Goal: Transaction & Acquisition: Obtain resource

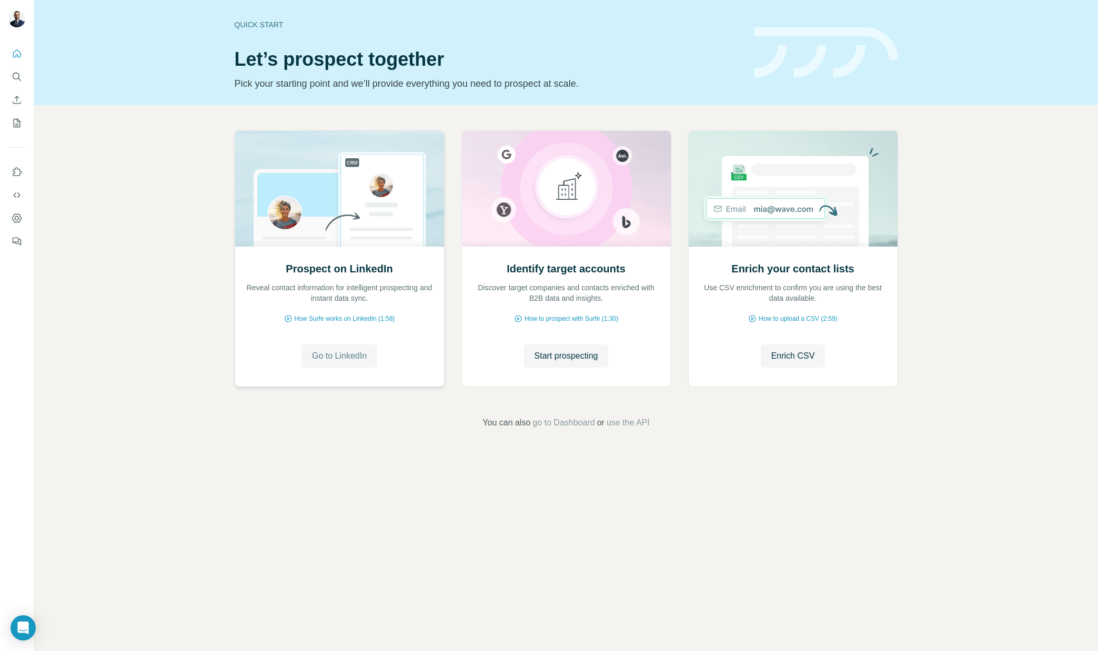
click at [337, 355] on span "Go to LinkedIn" at bounding box center [339, 356] width 55 height 13
click at [582, 351] on span "Start prospecting" at bounding box center [566, 356] width 64 height 13
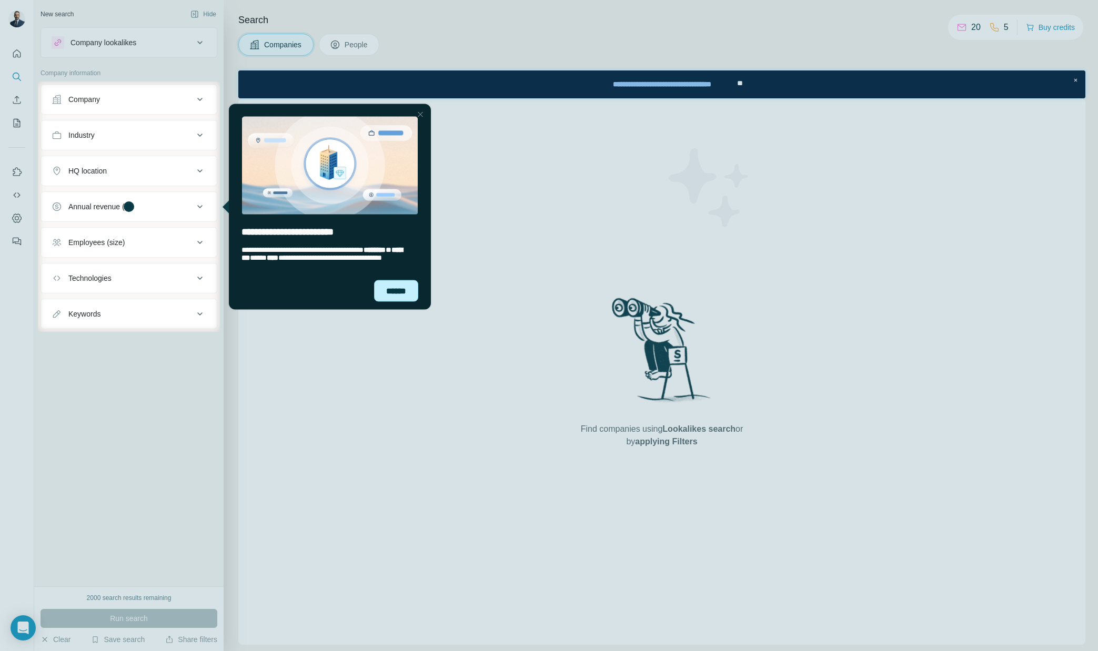
click at [405, 294] on div "******" at bounding box center [396, 291] width 44 height 22
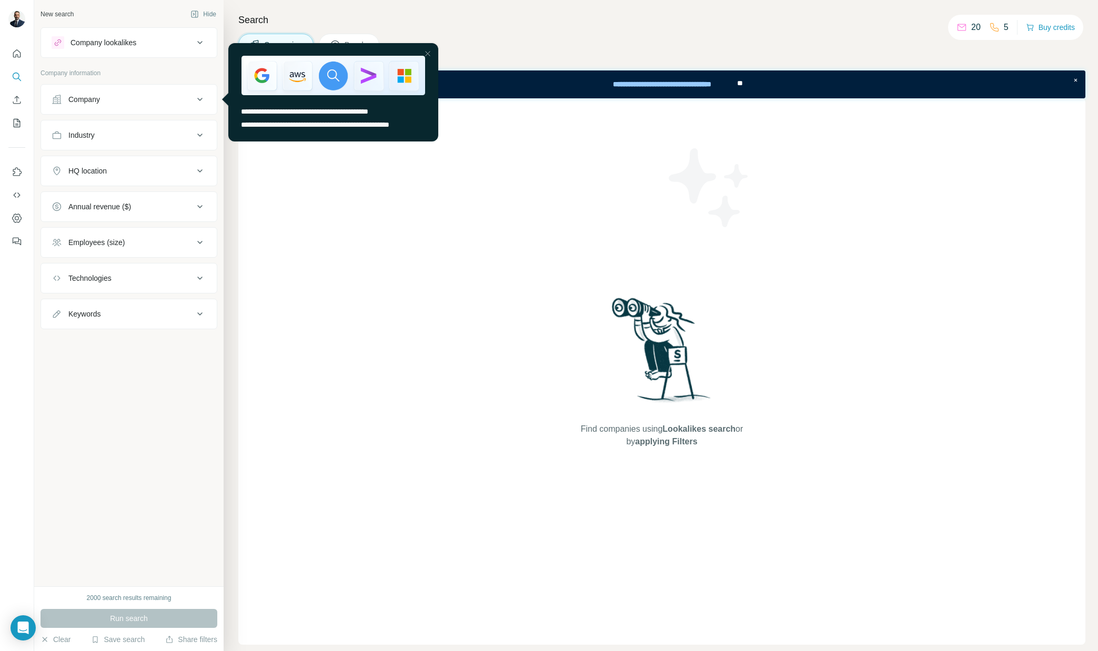
click at [135, 95] on div "Company" at bounding box center [123, 99] width 142 height 11
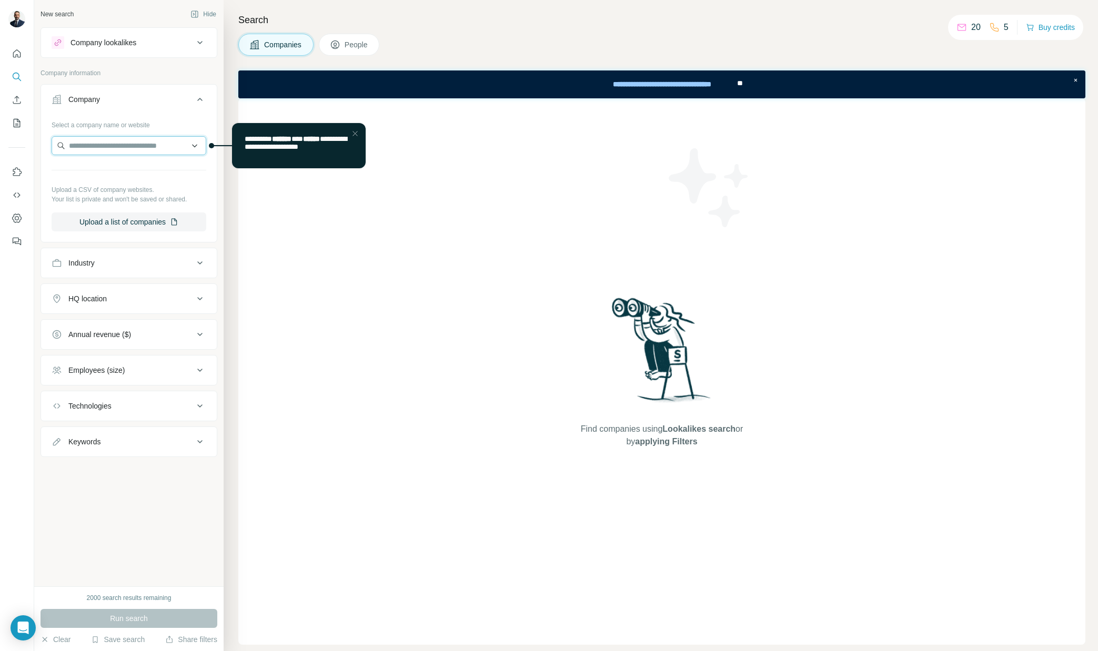
click at [150, 145] on input "text" at bounding box center [129, 145] width 155 height 19
click at [157, 104] on div "Company" at bounding box center [123, 99] width 142 height 11
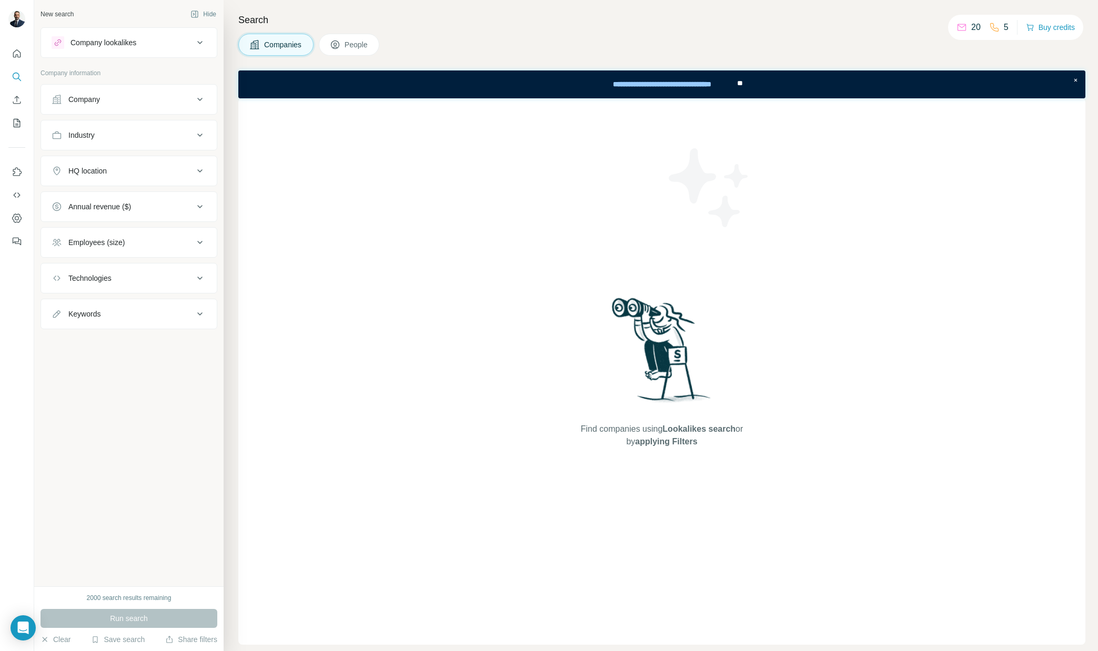
click at [135, 135] on div "Industry" at bounding box center [123, 135] width 142 height 11
click at [137, 134] on div "Industry" at bounding box center [123, 135] width 142 height 11
click at [136, 41] on div "Company lookalikes" at bounding box center [103, 42] width 66 height 11
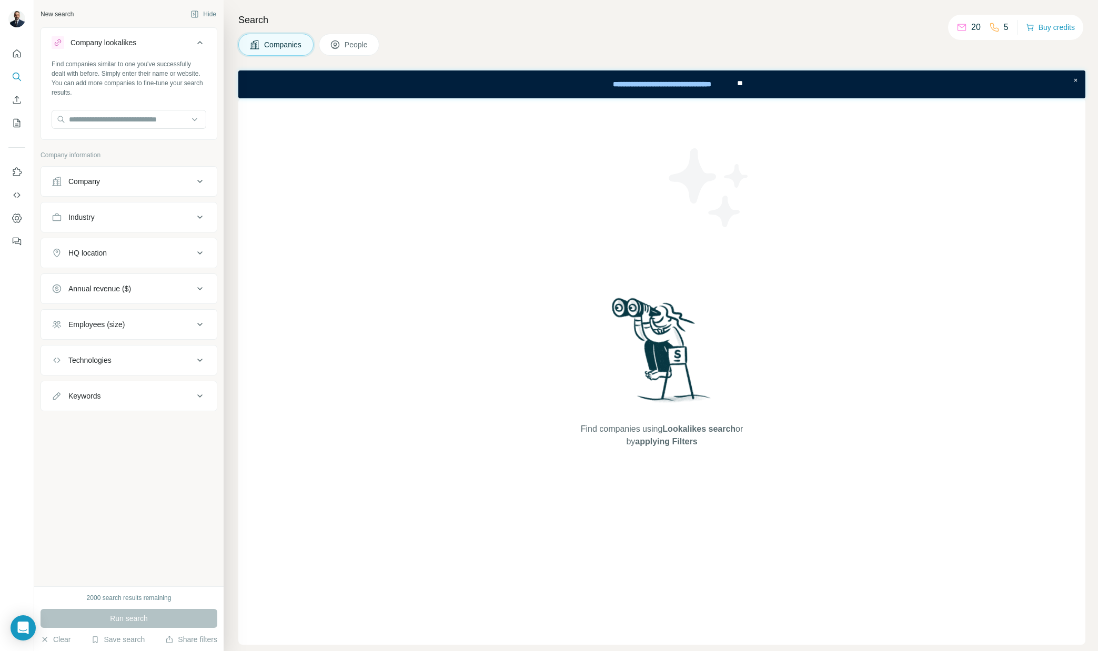
click at [136, 41] on div "Company lookalikes" at bounding box center [103, 42] width 66 height 11
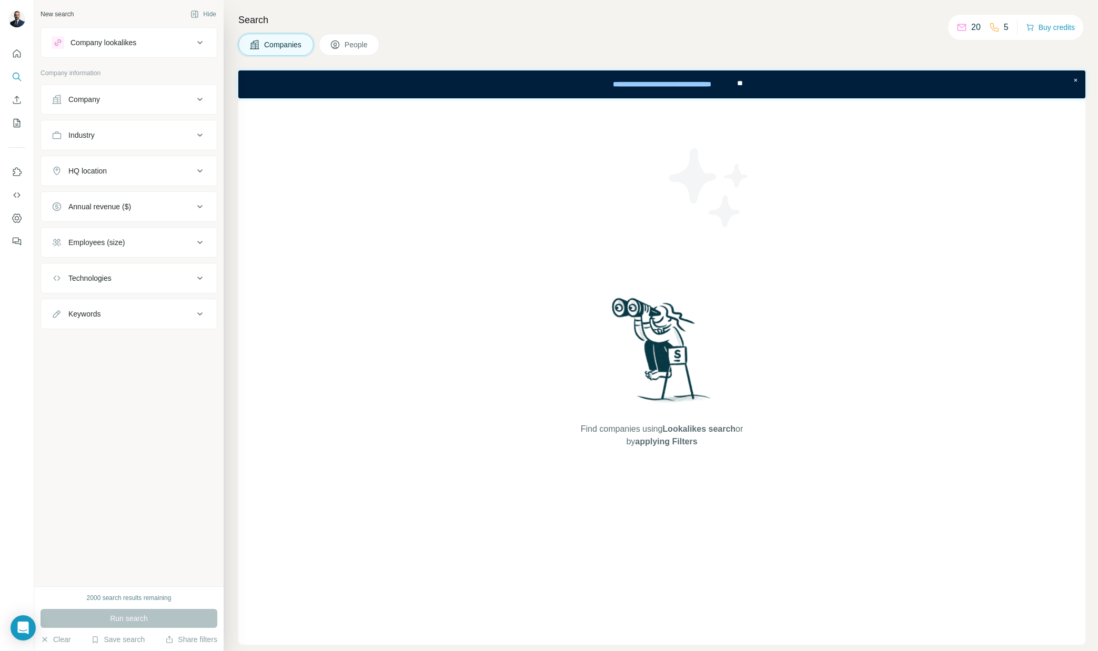
click at [153, 281] on div "Technologies" at bounding box center [123, 278] width 142 height 11
click at [153, 280] on div "Technologies" at bounding box center [123, 278] width 142 height 11
click at [148, 310] on div "Keywords" at bounding box center [123, 314] width 142 height 11
click at [124, 342] on input "text" at bounding box center [119, 340] width 134 height 19
click at [135, 339] on input "text" at bounding box center [119, 340] width 134 height 19
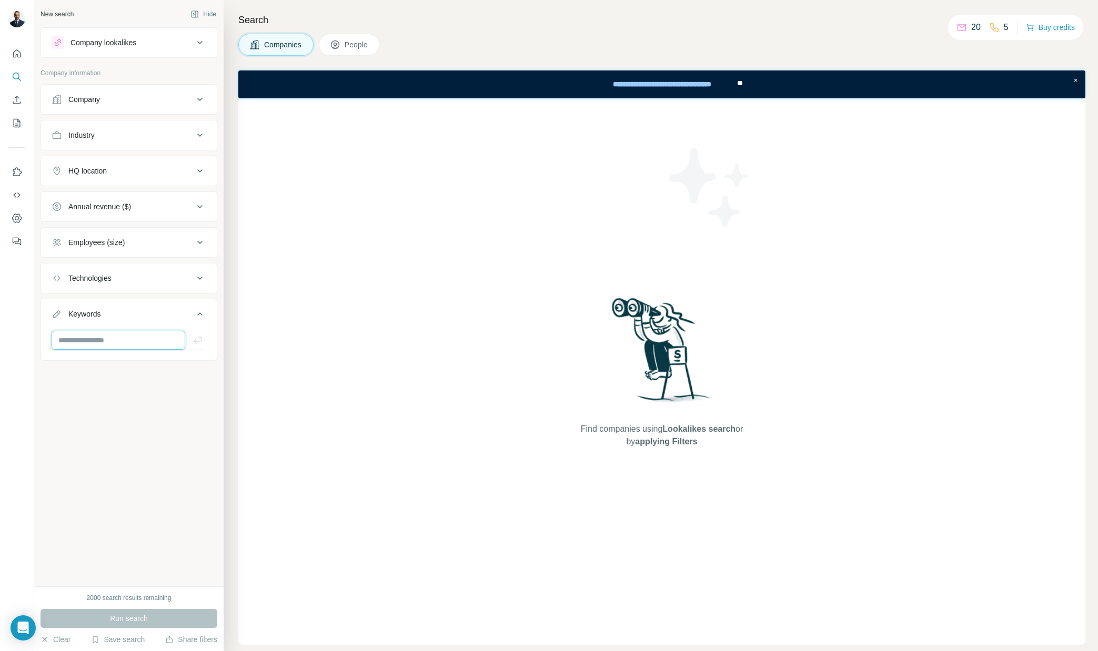
paste input "**********"
type input "**********"
click at [201, 345] on icon "button" at bounding box center [198, 340] width 11 height 11
click at [120, 179] on button "HQ location" at bounding box center [129, 170] width 176 height 25
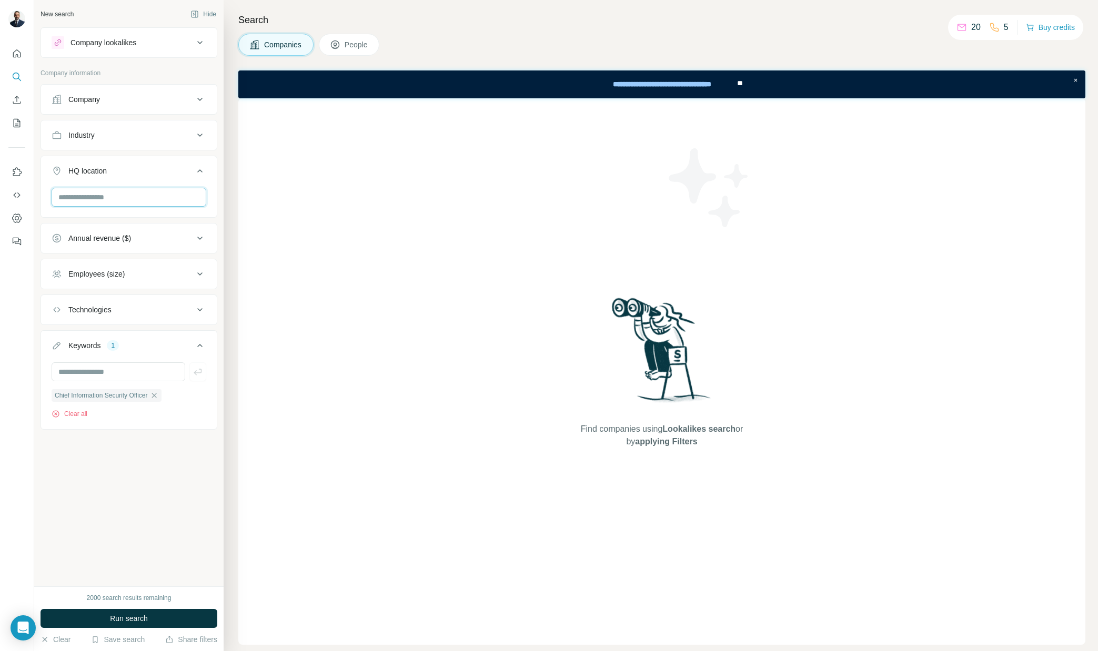
click at [103, 198] on input "text" at bounding box center [129, 197] width 155 height 19
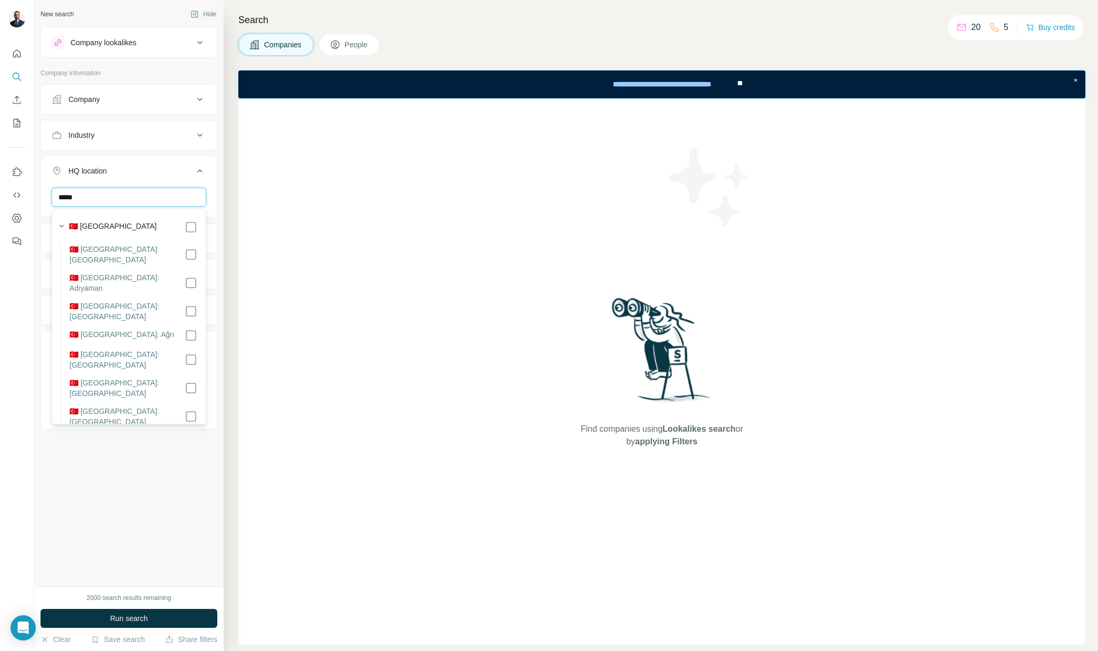
type input "*****"
click at [86, 231] on label "🇹🇷 [GEOGRAPHIC_DATA]" at bounding box center [113, 227] width 88 height 13
click at [154, 617] on button "Run search" at bounding box center [129, 618] width 177 height 19
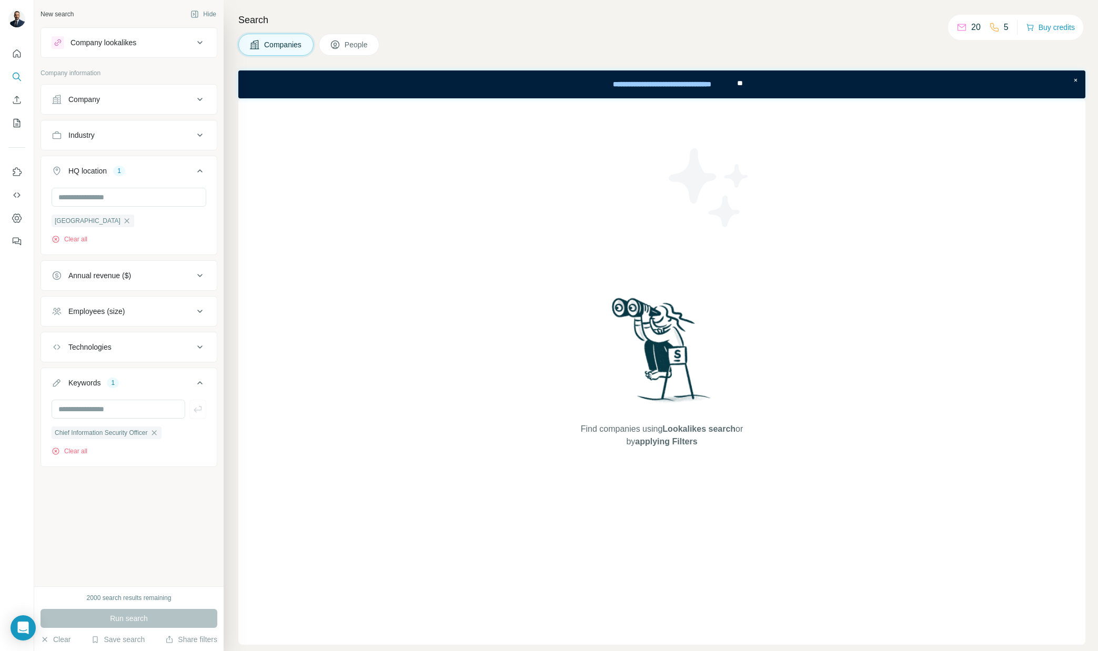
click at [361, 41] on span "People" at bounding box center [357, 44] width 24 height 11
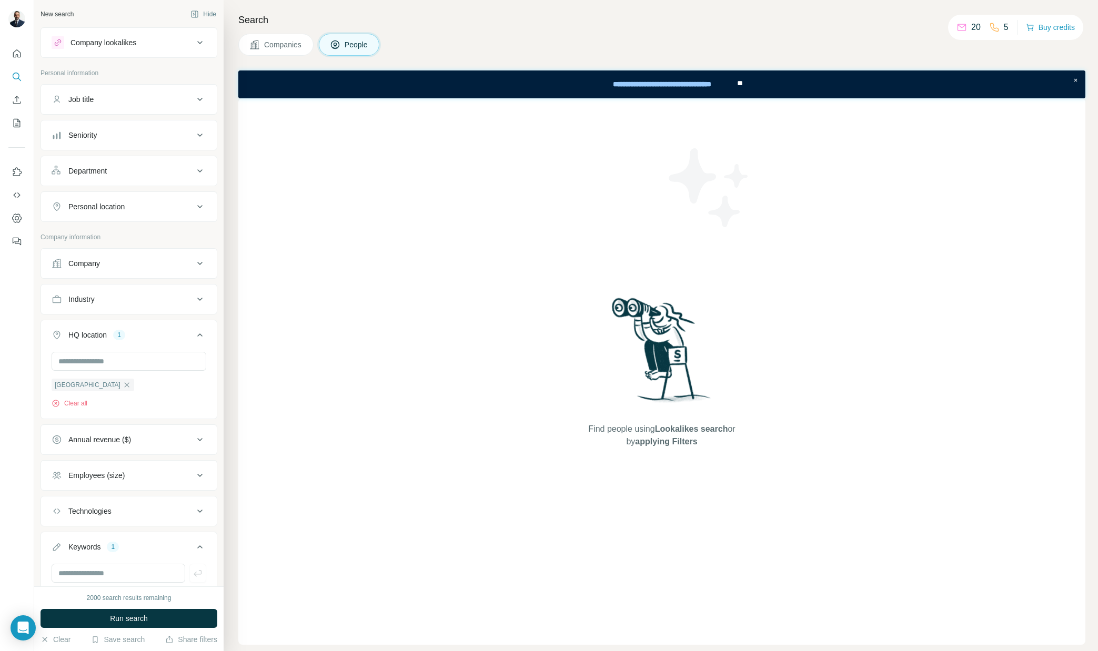
click at [128, 99] on div "Job title" at bounding box center [123, 99] width 142 height 11
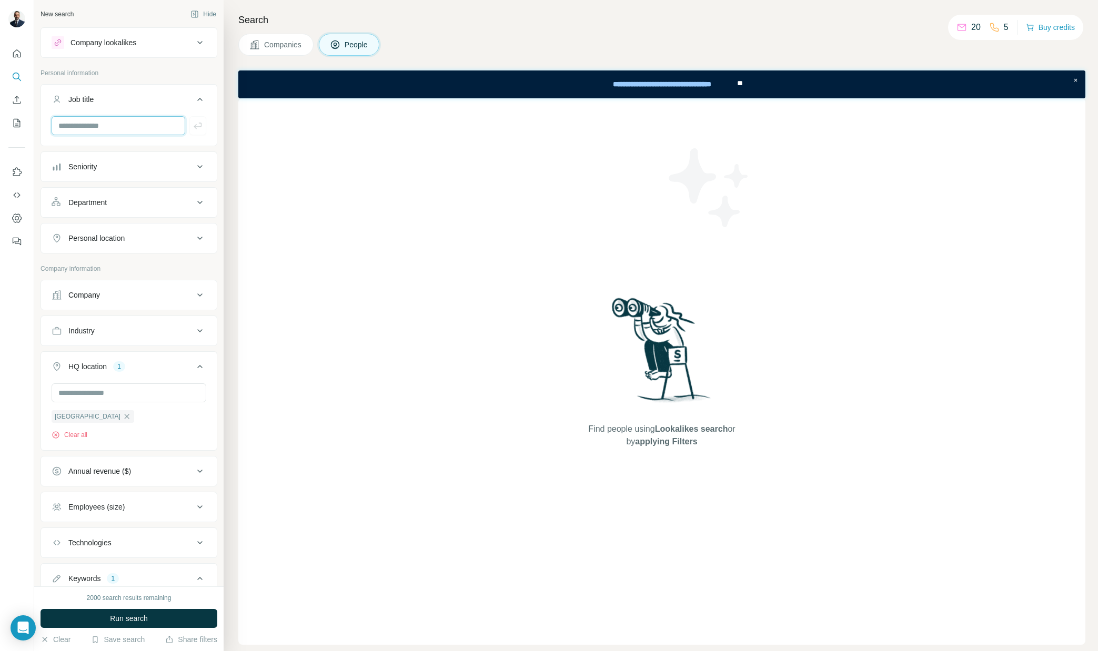
click at [111, 124] on input "text" at bounding box center [119, 125] width 134 height 19
paste input "**********"
type input "**********"
click at [201, 127] on icon "button" at bounding box center [198, 125] width 11 height 11
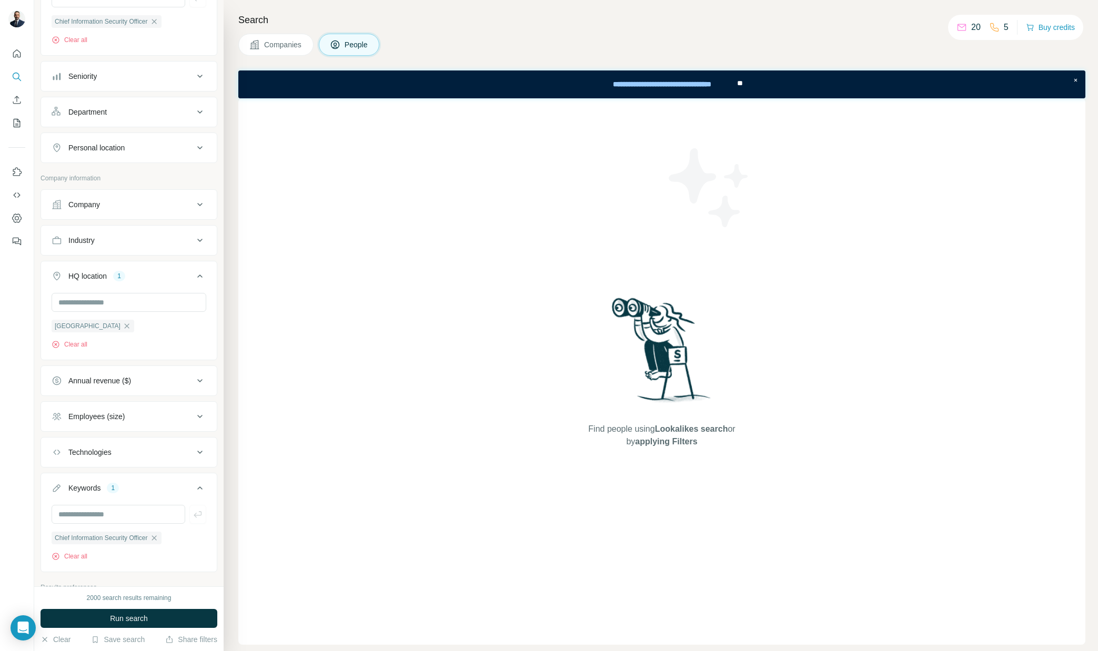
scroll to position [219, 0]
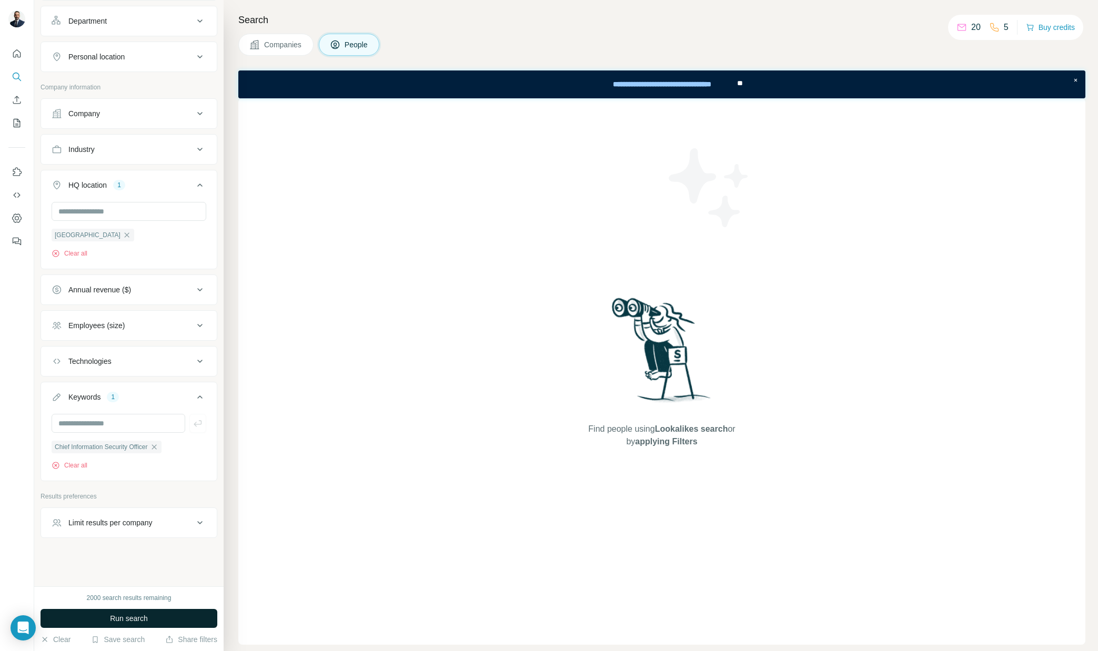
click at [153, 617] on button "Run search" at bounding box center [129, 618] width 177 height 19
drag, startPoint x: 564, startPoint y: 409, endPoint x: 795, endPoint y: 461, distance: 236.7
click at [796, 463] on div "Find people using Lookalikes search or by applying Filters" at bounding box center [661, 371] width 847 height 547
copy span "Find people using Lookalikes search or by applying Filters"
click at [83, 466] on button "Clear all" at bounding box center [70, 465] width 36 height 9
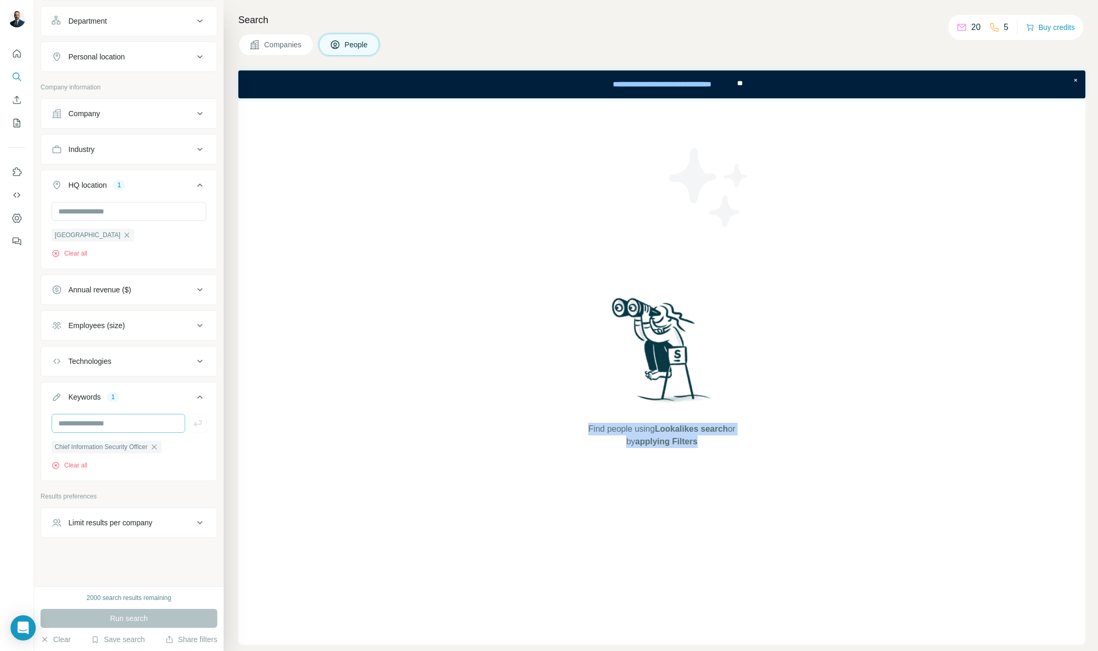
scroll to position [182, 0]
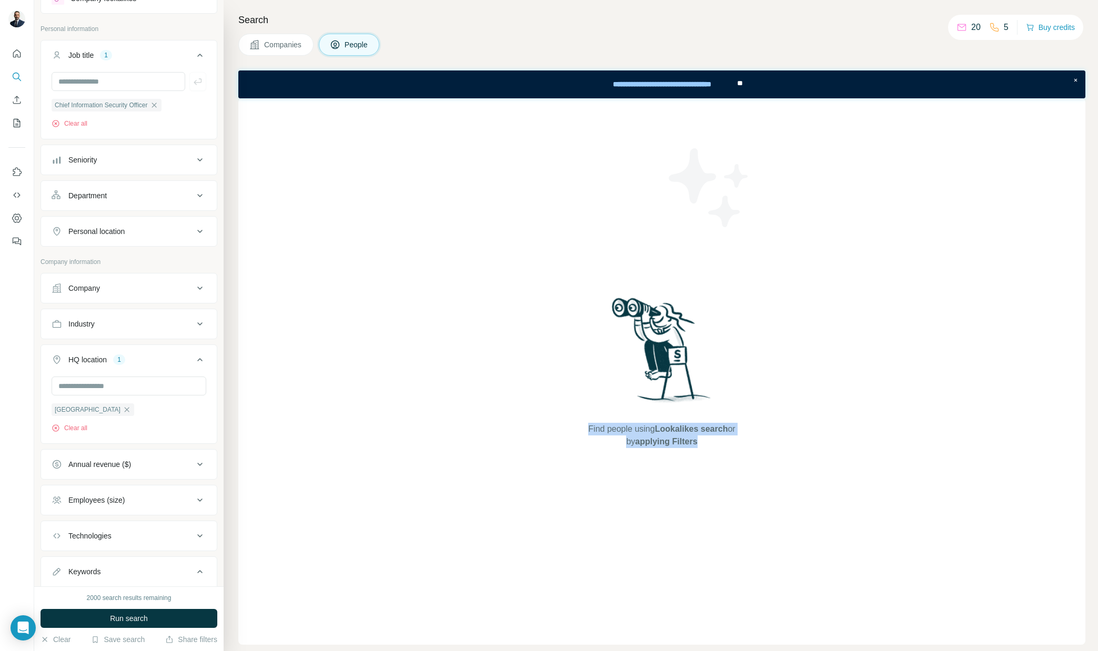
scroll to position [46, 0]
click at [151, 615] on button "Run search" at bounding box center [129, 618] width 177 height 19
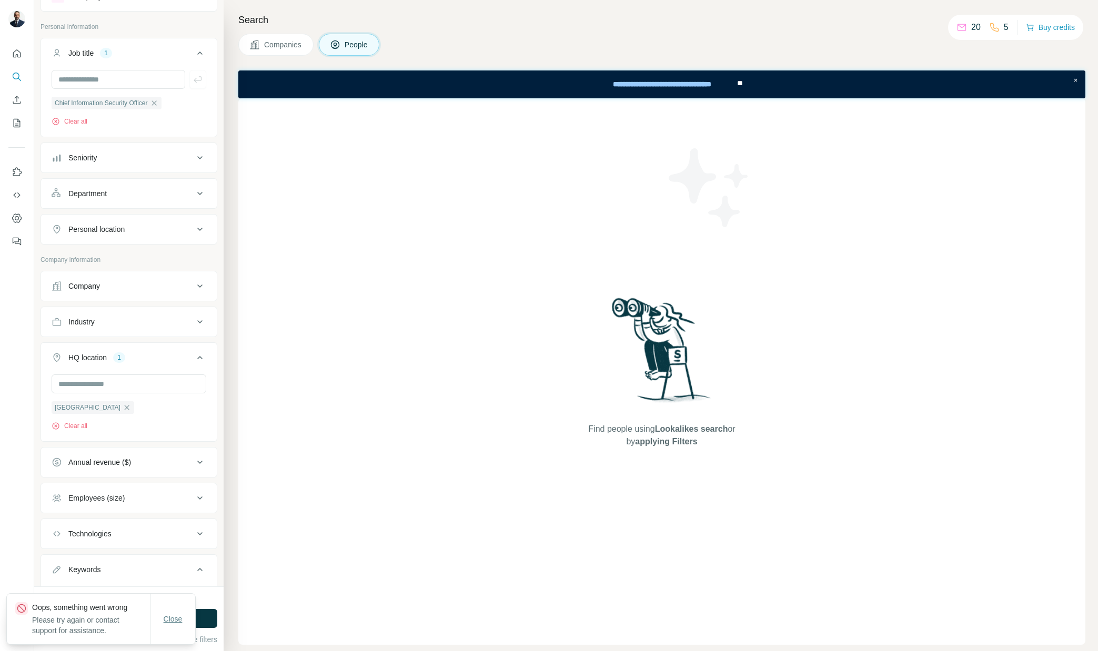
drag, startPoint x: 171, startPoint y: 619, endPoint x: 184, endPoint y: 621, distance: 13.3
click at [173, 619] on span "Close" at bounding box center [173, 619] width 19 height 11
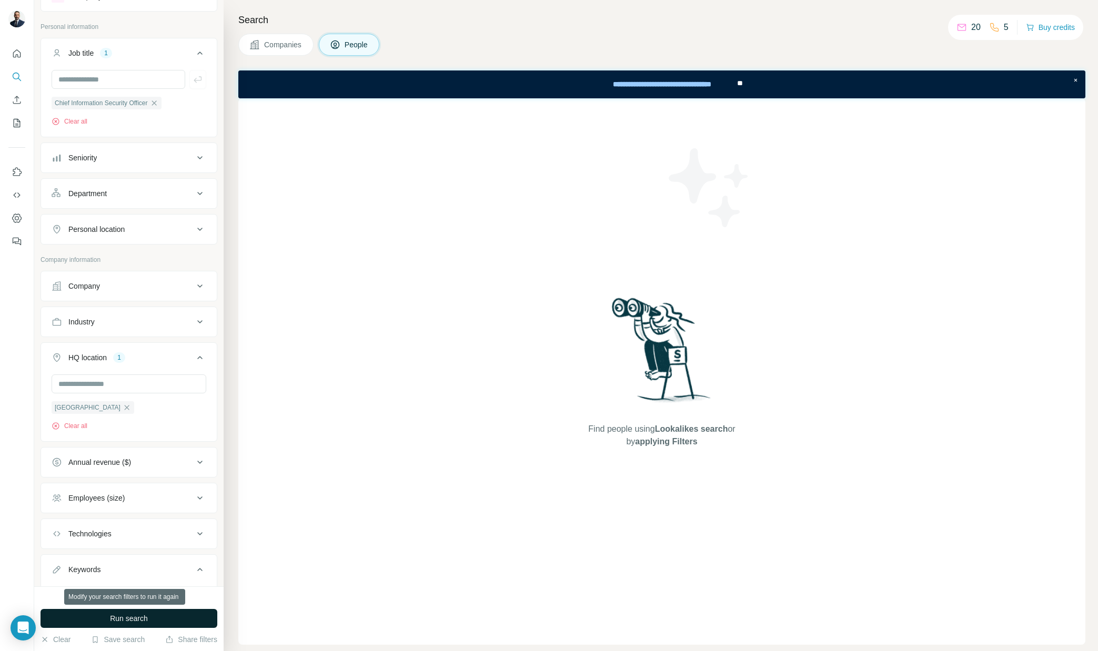
click at [183, 617] on button "Run search" at bounding box center [129, 618] width 177 height 19
click at [140, 622] on span "Run search" at bounding box center [129, 618] width 38 height 11
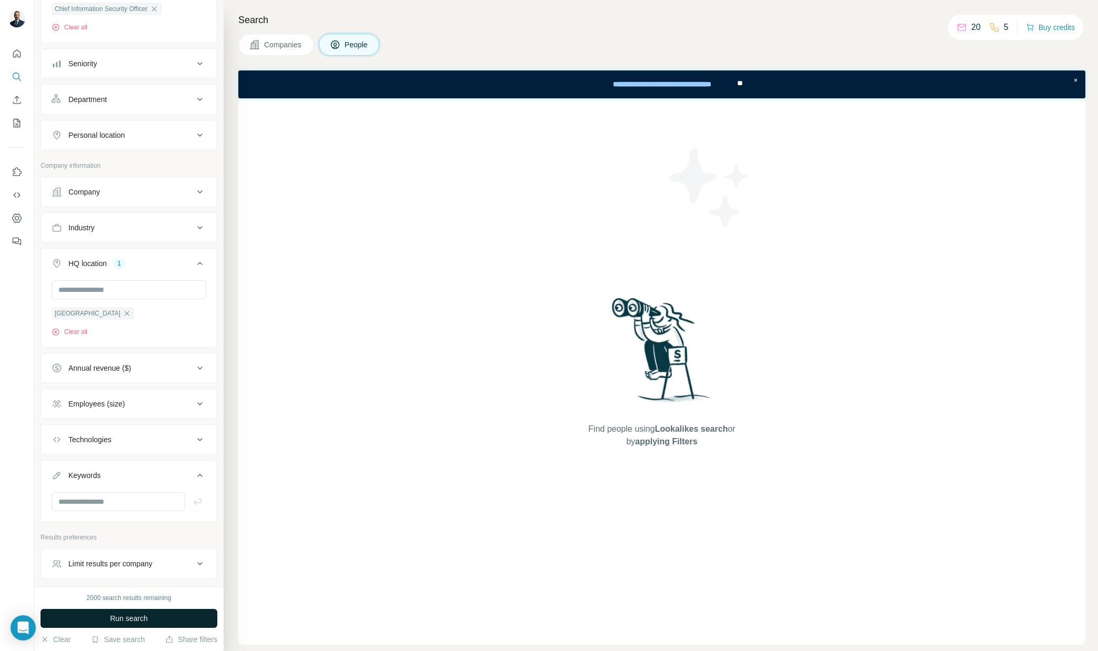
scroll to position [182, 0]
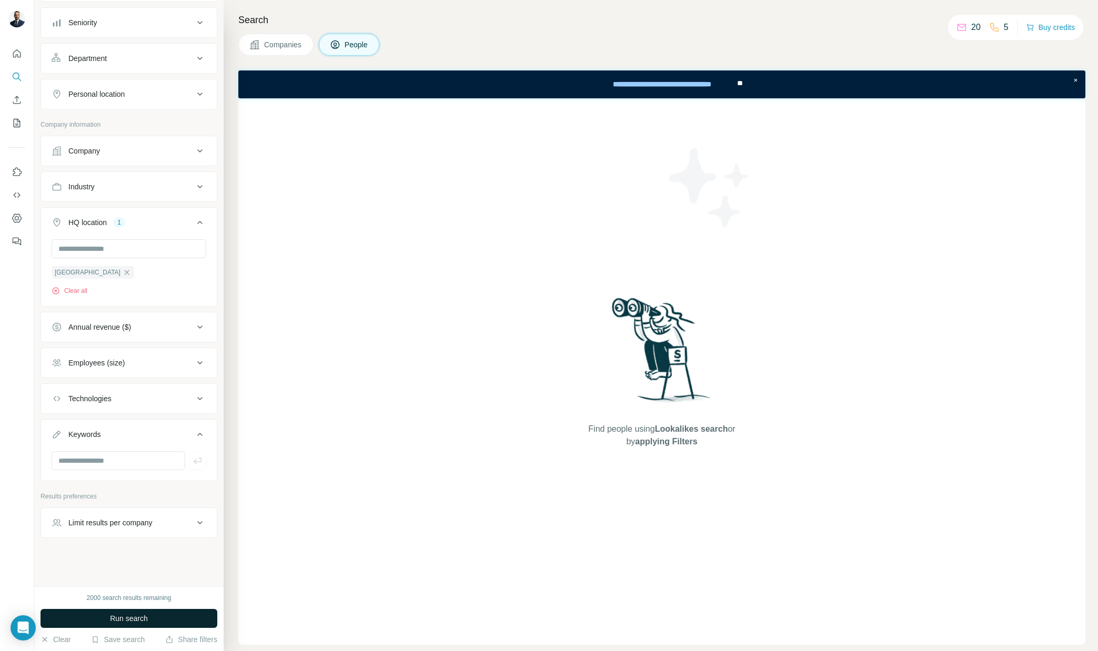
click at [289, 49] on span "Companies" at bounding box center [283, 44] width 38 height 11
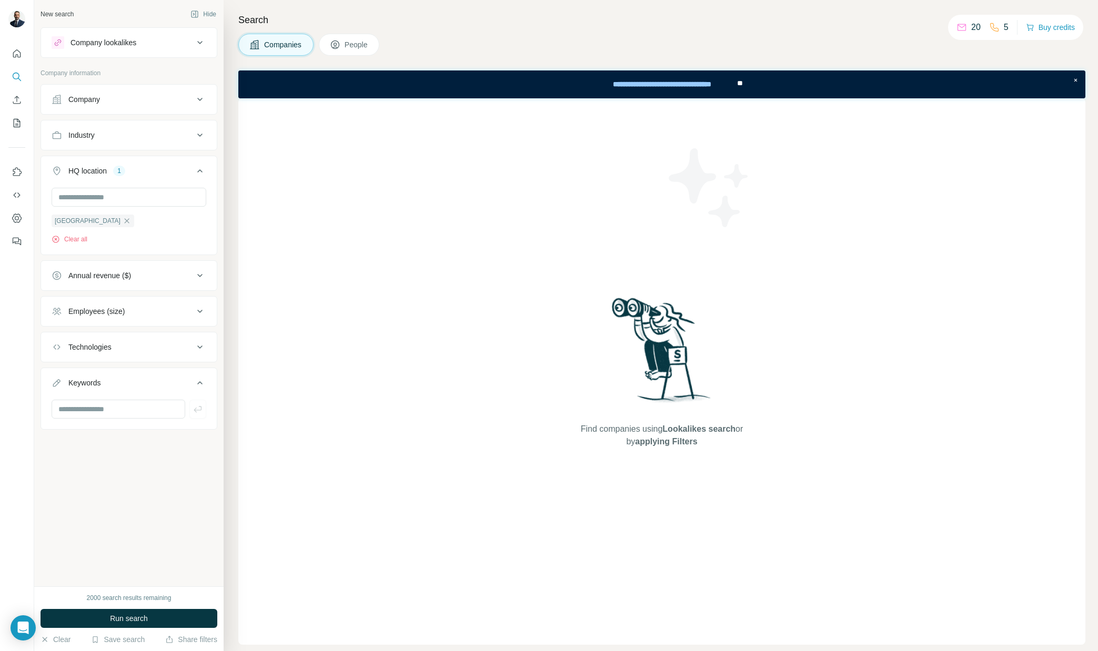
scroll to position [0, 0]
click at [337, 43] on icon at bounding box center [335, 44] width 11 height 11
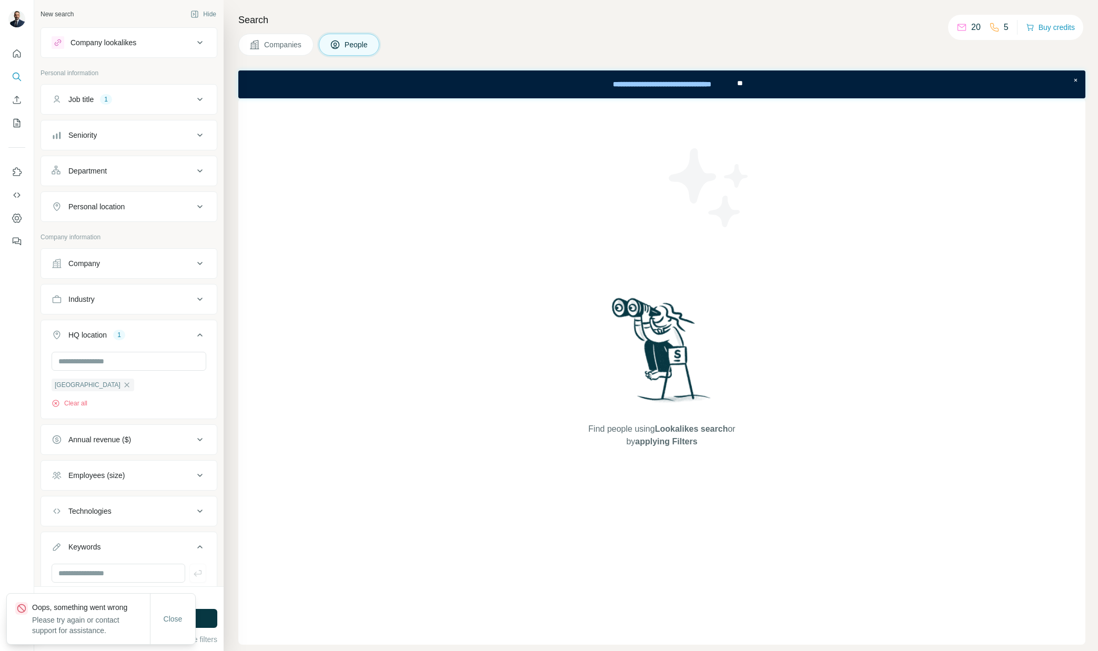
click at [140, 97] on div "Job title 1" at bounding box center [123, 99] width 142 height 11
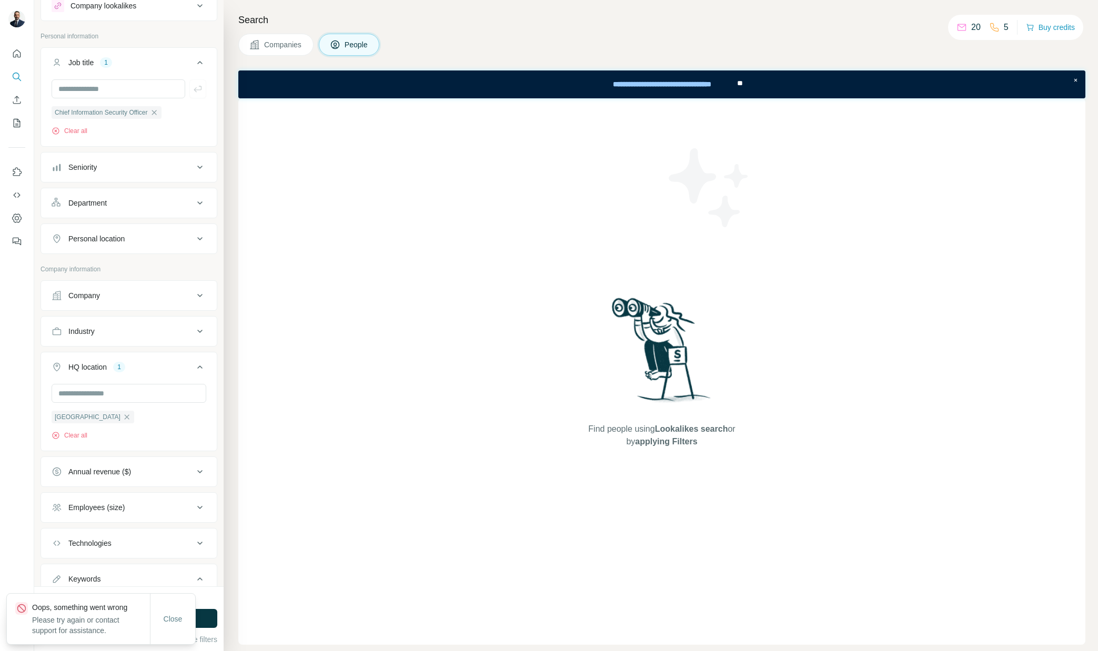
scroll to position [35, 0]
click at [165, 619] on button "Run search" at bounding box center [129, 618] width 177 height 19
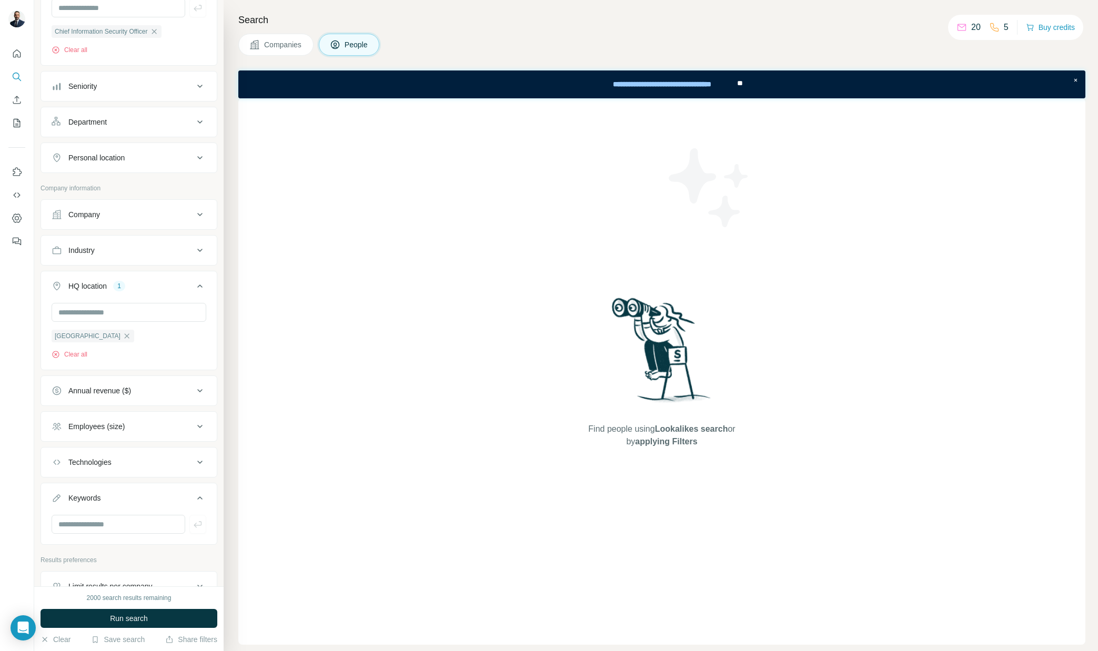
scroll to position [182, 0]
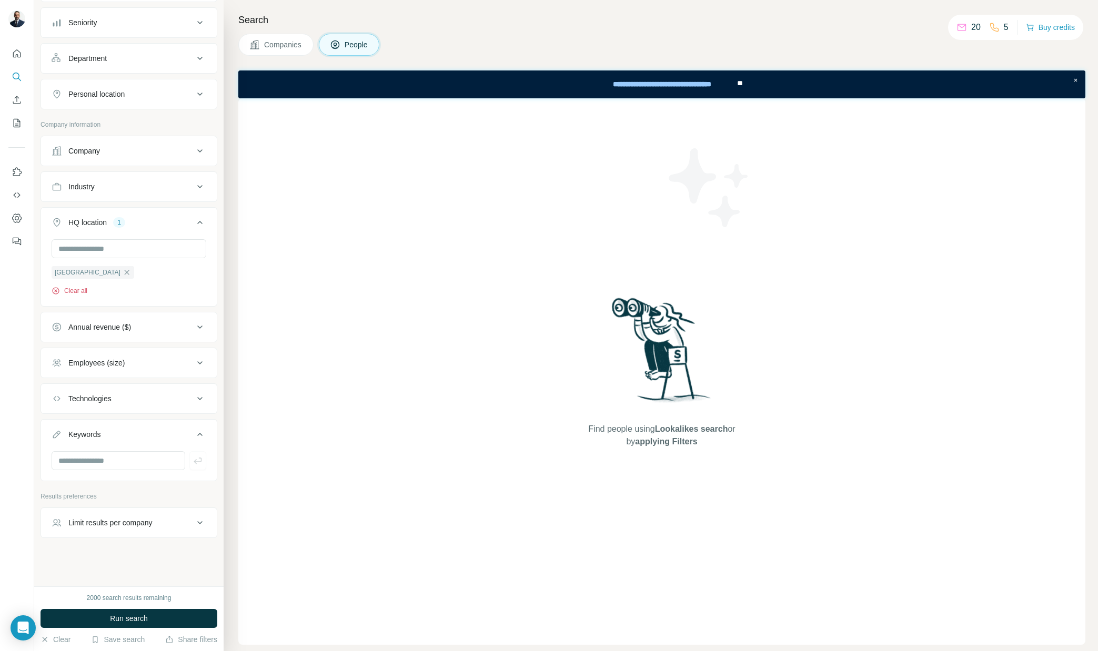
click at [71, 290] on button "Clear all" at bounding box center [70, 290] width 36 height 9
click at [82, 281] on input "text" at bounding box center [129, 286] width 155 height 19
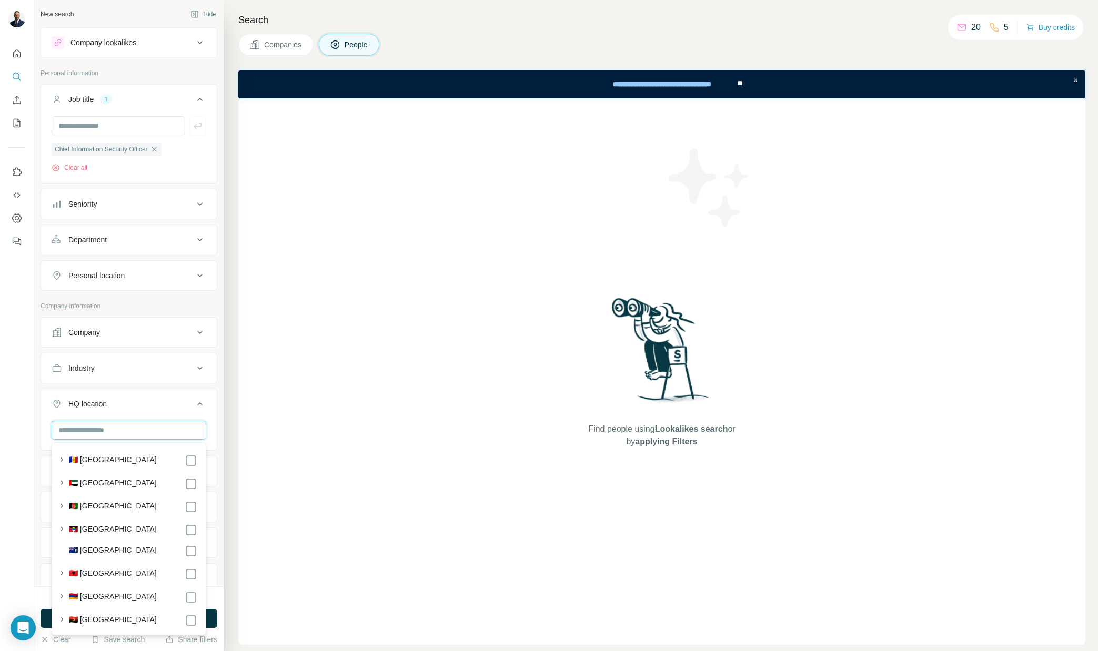
scroll to position [5, 0]
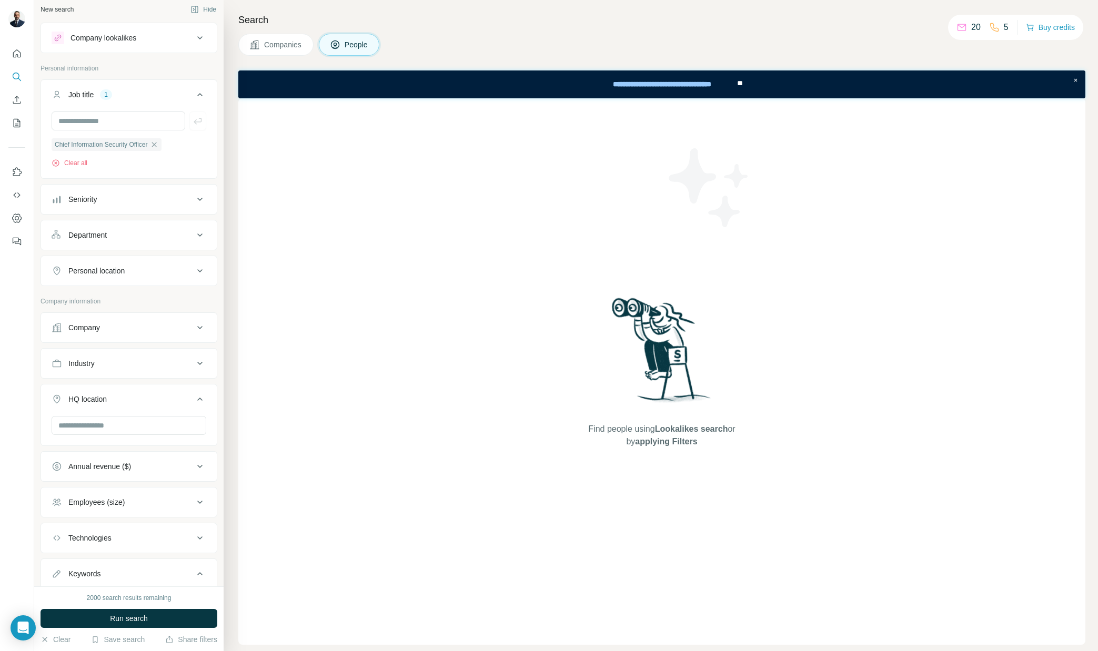
click at [114, 193] on button "Seniority" at bounding box center [129, 199] width 176 height 25
click at [114, 193] on button "Seniority" at bounding box center [129, 201] width 176 height 29
click at [116, 240] on button "Department" at bounding box center [129, 235] width 176 height 25
click at [129, 262] on input at bounding box center [123, 262] width 130 height 12
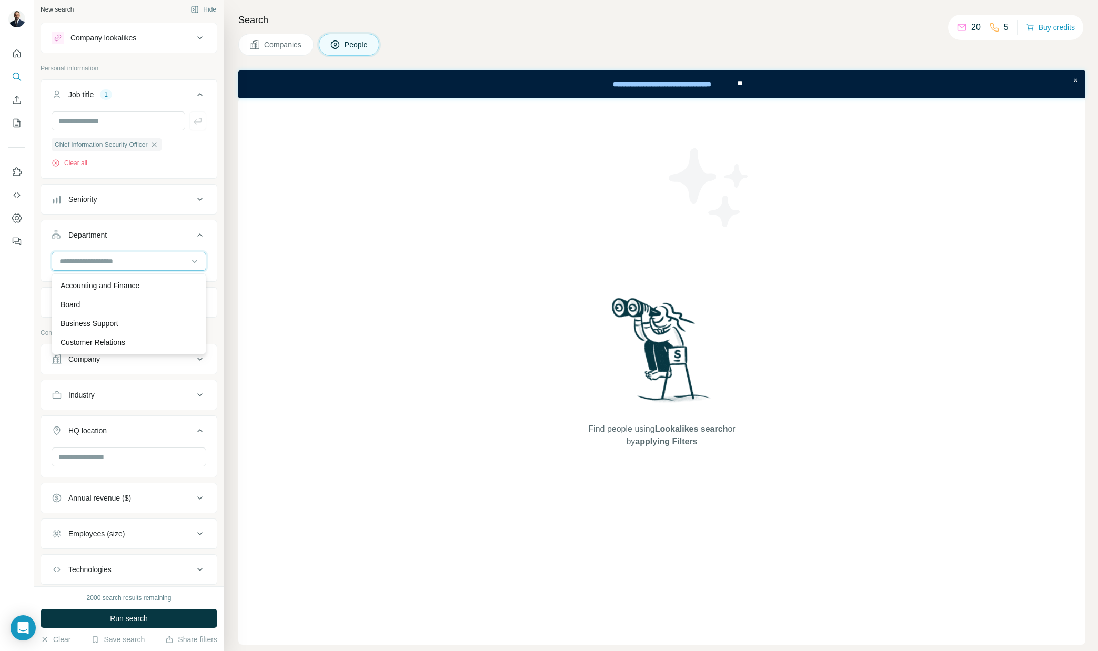
click at [129, 262] on input at bounding box center [123, 262] width 130 height 12
click at [133, 303] on div "Personal location" at bounding box center [123, 302] width 142 height 11
click at [136, 331] on input "text" at bounding box center [129, 328] width 155 height 19
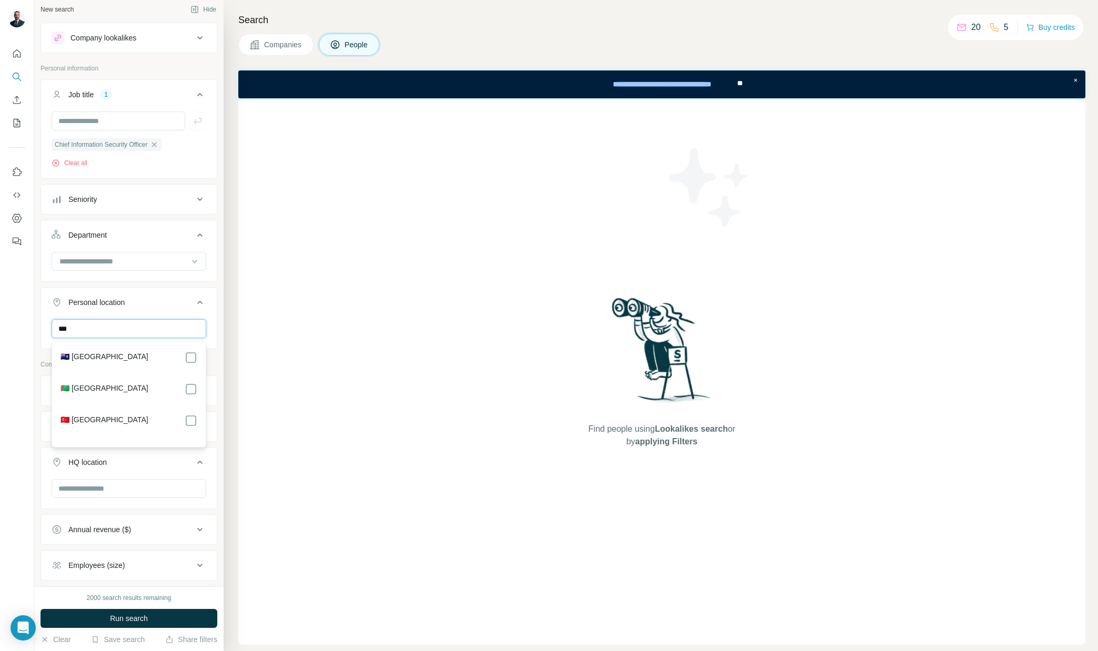
scroll to position [4, 0]
type input "***"
click at [133, 419] on div "🇹🇷 [GEOGRAPHIC_DATA]" at bounding box center [128, 421] width 137 height 13
click at [19, 325] on div at bounding box center [17, 325] width 34 height 651
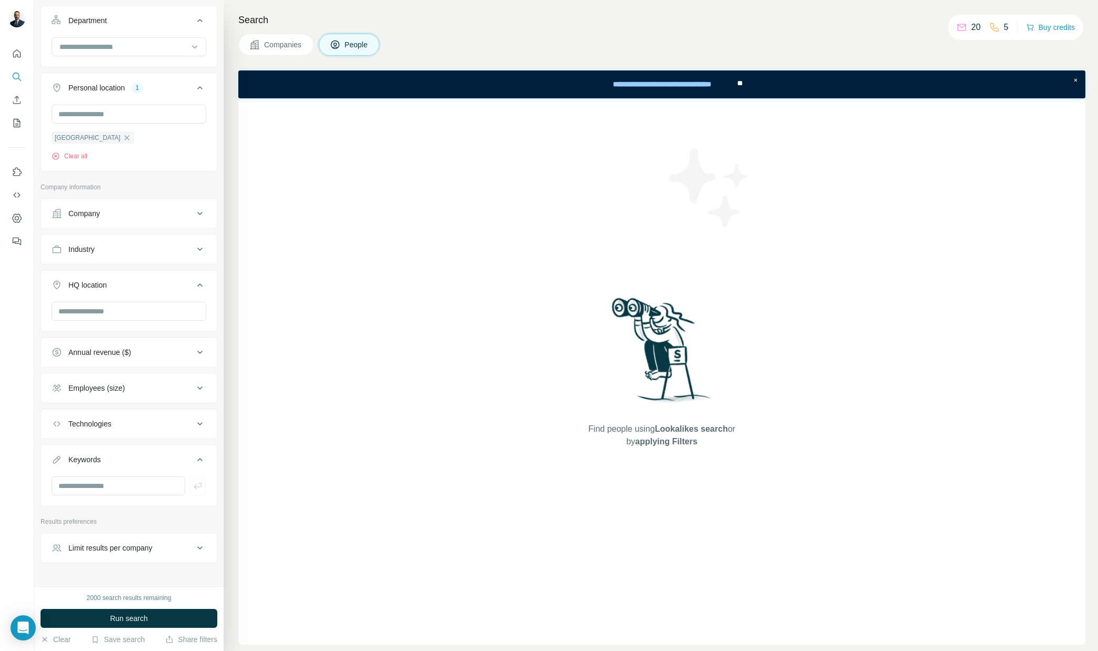
scroll to position [224, 0]
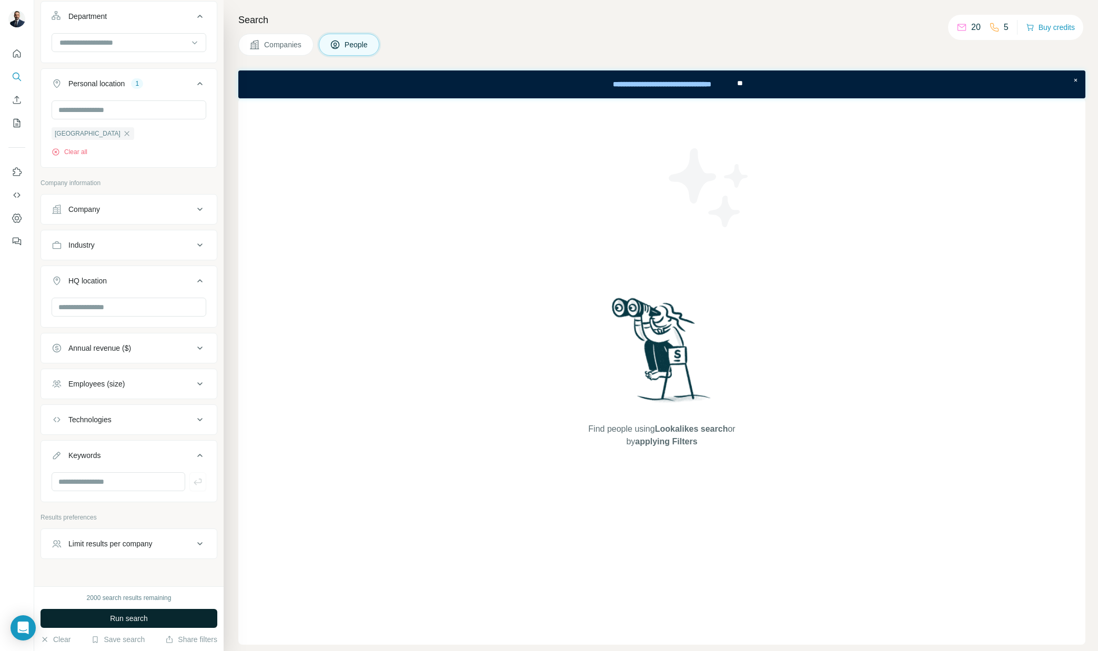
click at [126, 616] on span "Run search" at bounding box center [129, 618] width 38 height 11
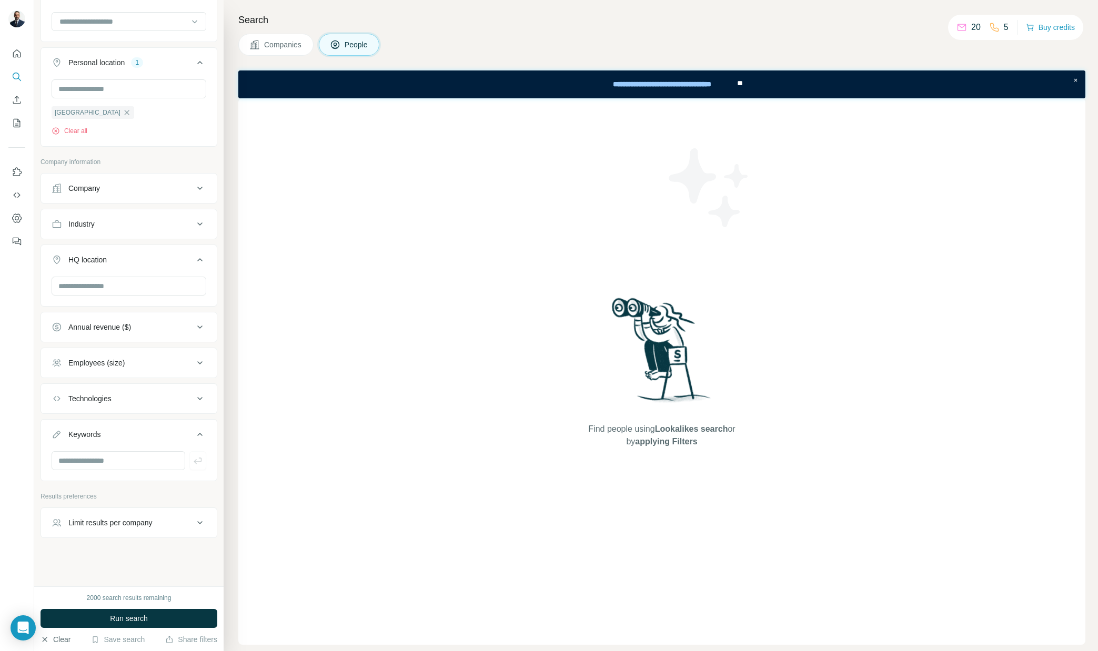
click at [57, 637] on button "Clear" at bounding box center [56, 639] width 30 height 11
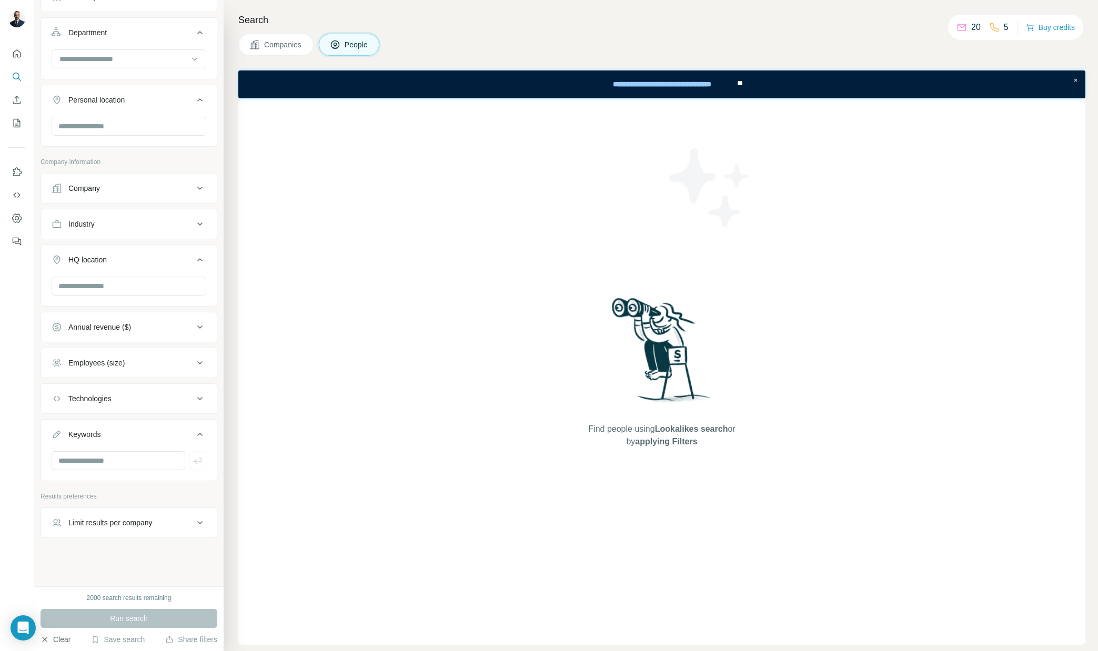
scroll to position [170, 0]
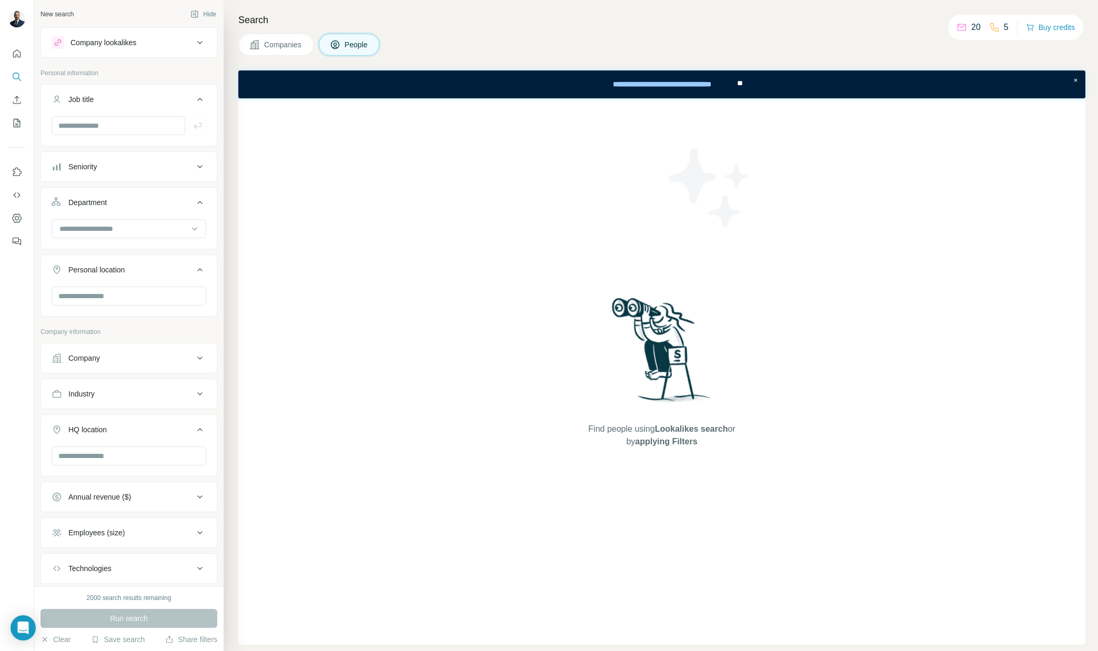
click at [162, 48] on div "Company lookalikes" at bounding box center [123, 42] width 142 height 13
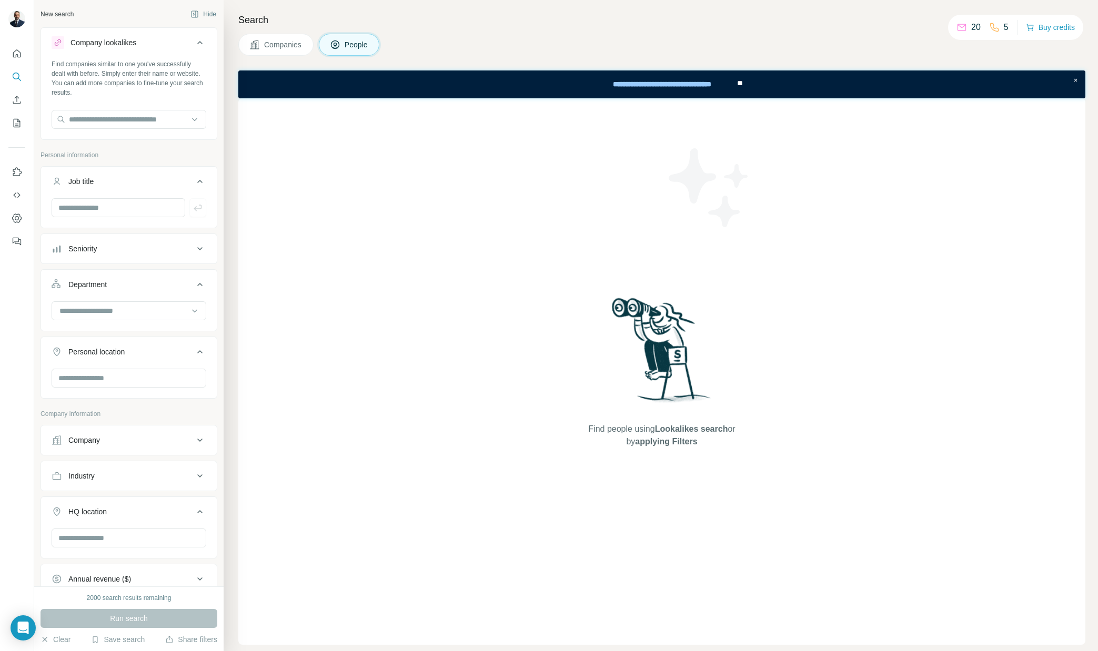
click at [170, 43] on div "Company lookalikes" at bounding box center [123, 42] width 142 height 13
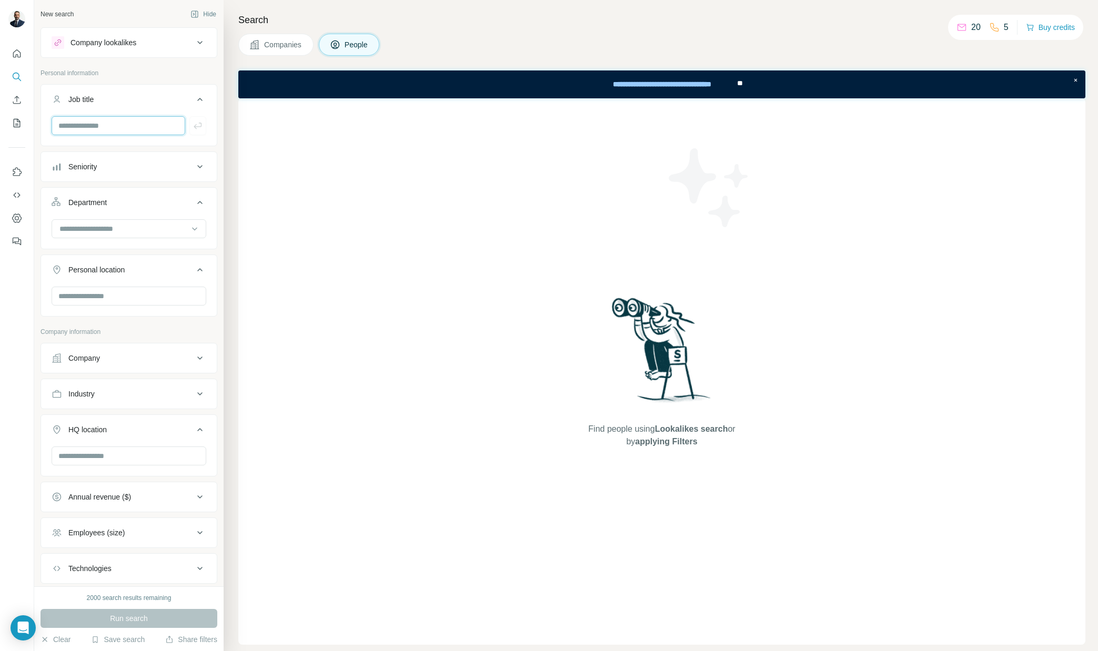
click at [117, 132] on input "text" at bounding box center [119, 125] width 134 height 19
click at [122, 122] on input "text" at bounding box center [119, 125] width 134 height 19
paste input "****"
type input "****"
click at [197, 127] on icon "button" at bounding box center [198, 126] width 8 height 6
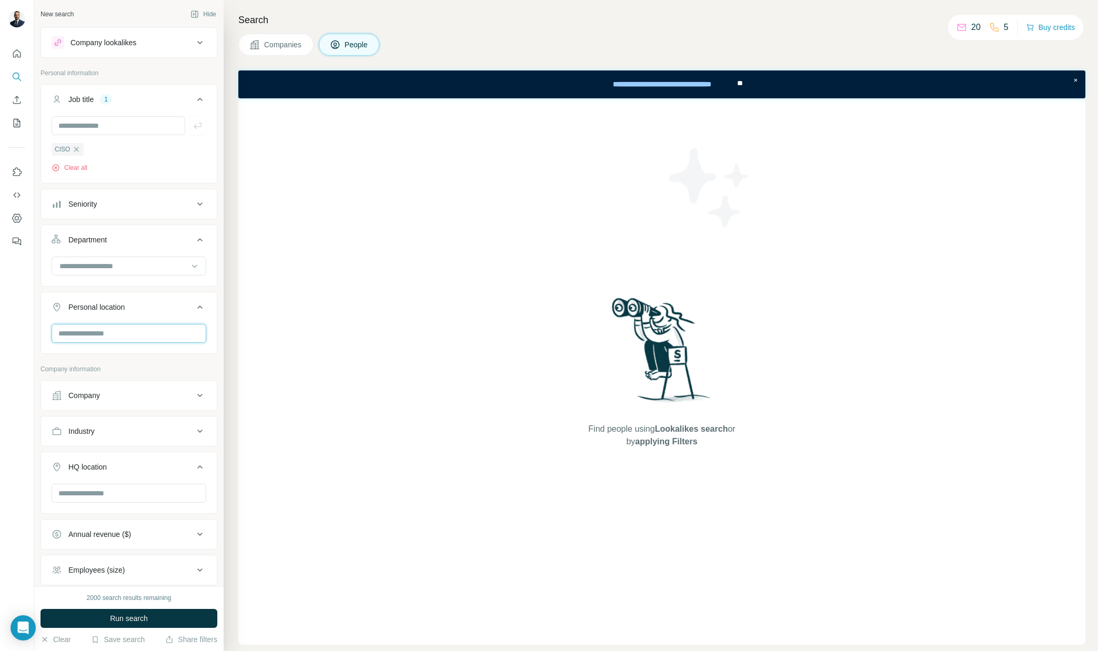
click at [110, 331] on input "text" at bounding box center [129, 333] width 155 height 19
type input "***"
click at [132, 424] on div "🇹🇷 [GEOGRAPHIC_DATA]" at bounding box center [128, 425] width 137 height 13
click at [196, 423] on icon at bounding box center [191, 425] width 13 height 13
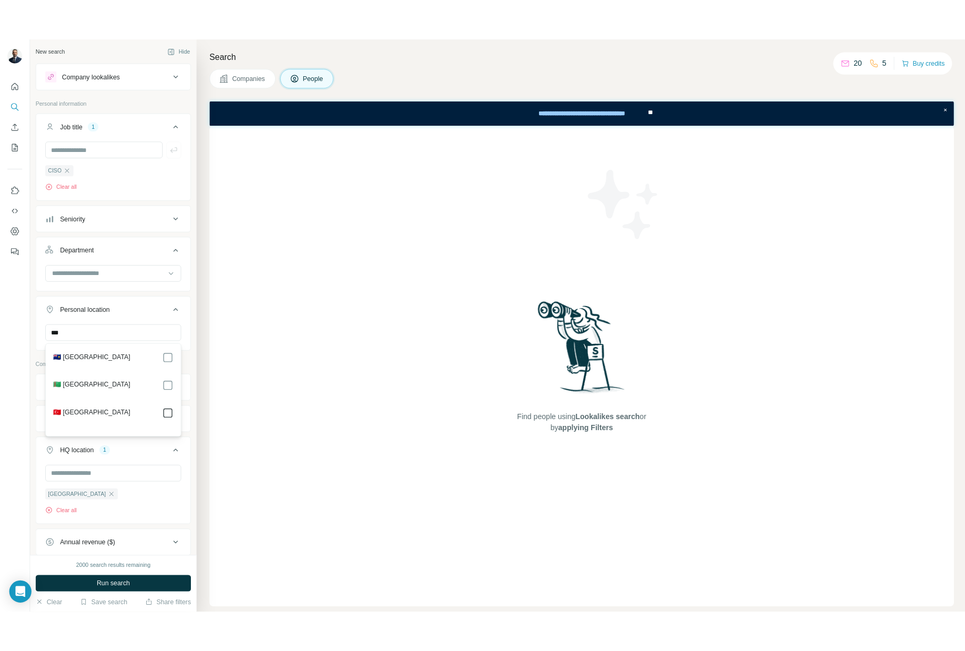
scroll to position [108, 0]
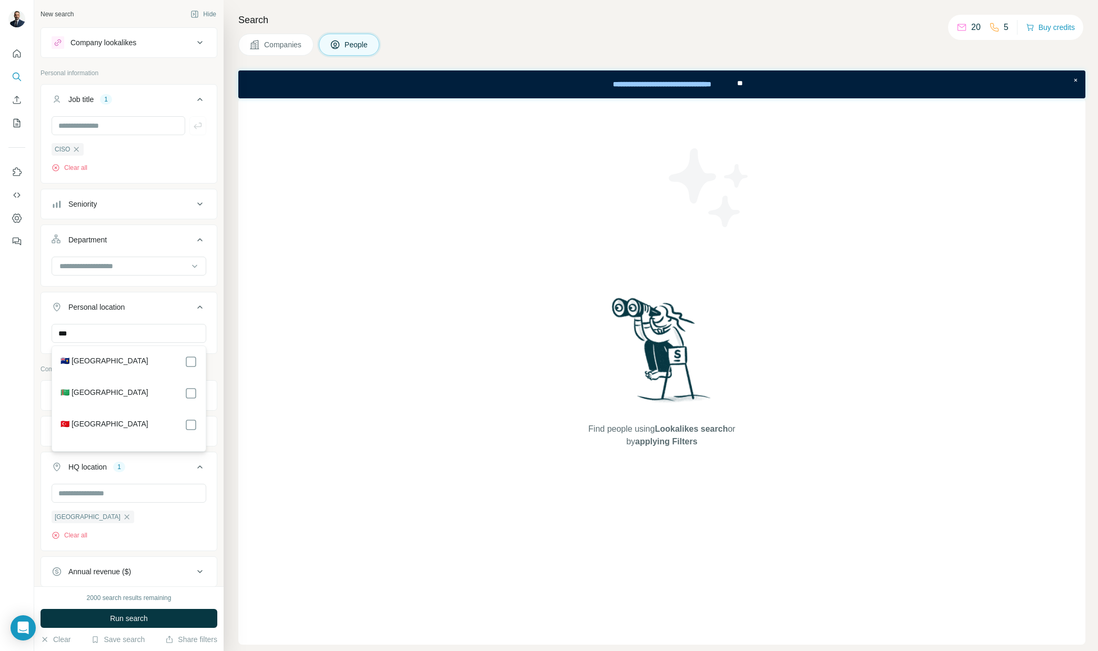
click at [293, 439] on div "Find people using Lookalikes search or by applying Filters" at bounding box center [661, 371] width 847 height 547
click at [164, 617] on button "Run search" at bounding box center [129, 618] width 177 height 19
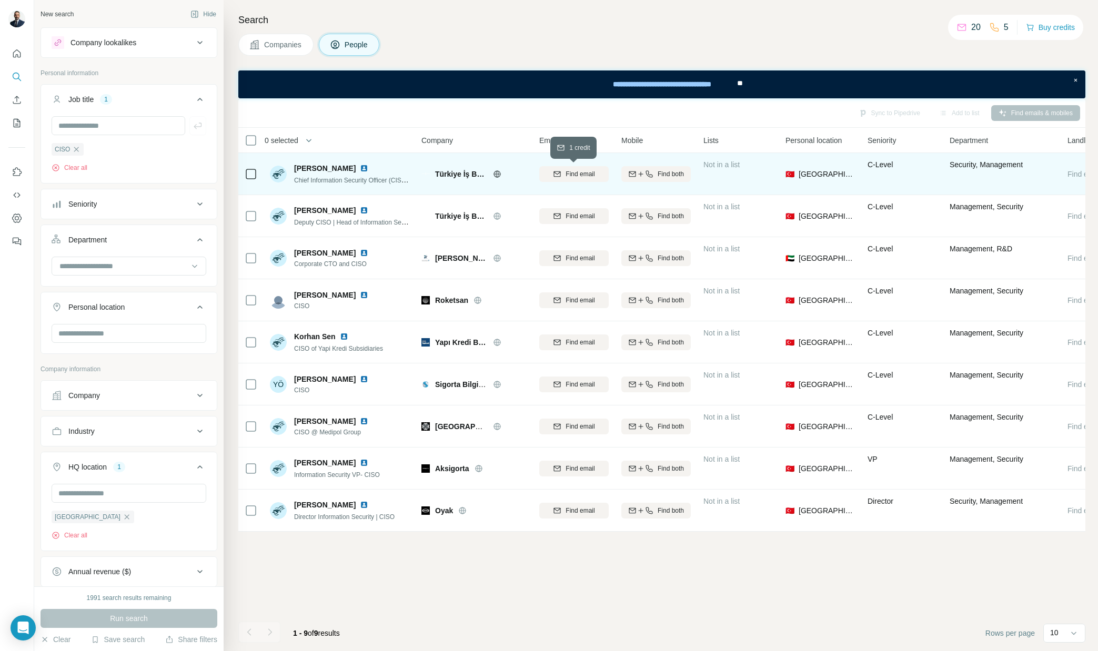
click at [570, 174] on span "Find email" at bounding box center [580, 173] width 29 height 9
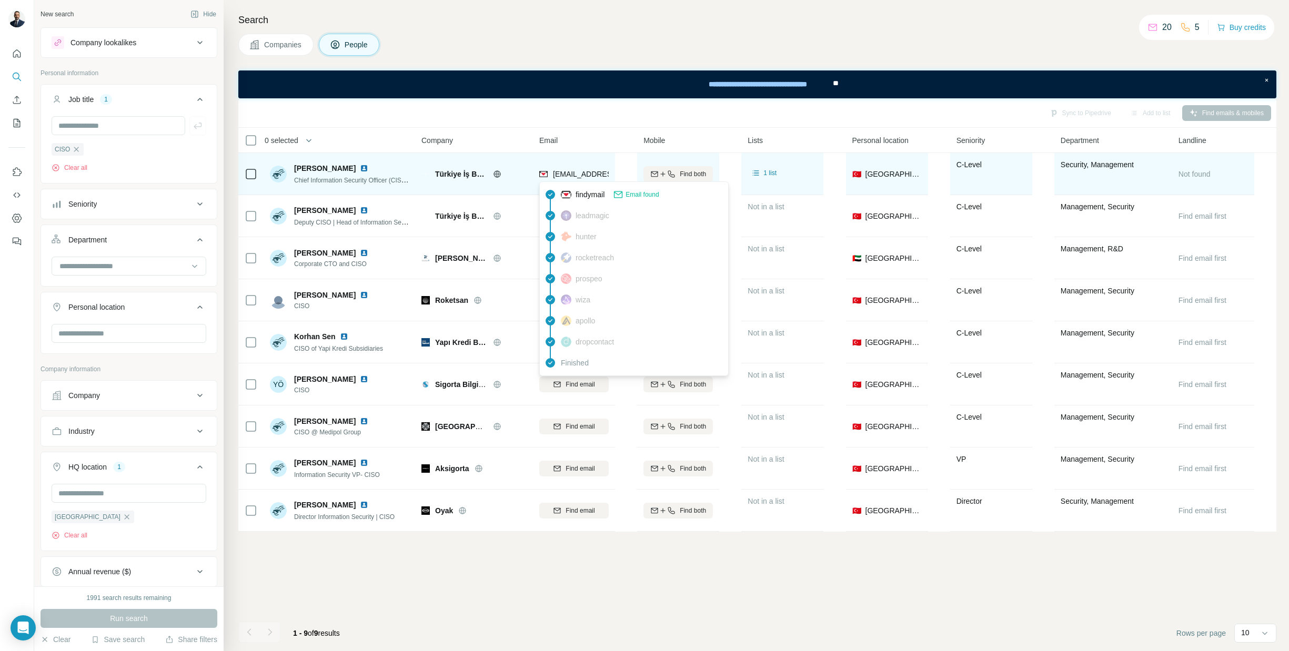
click at [588, 178] on span "[EMAIL_ADDRESS][PERSON_NAME][DOMAIN_NAME]" at bounding box center [645, 174] width 185 height 8
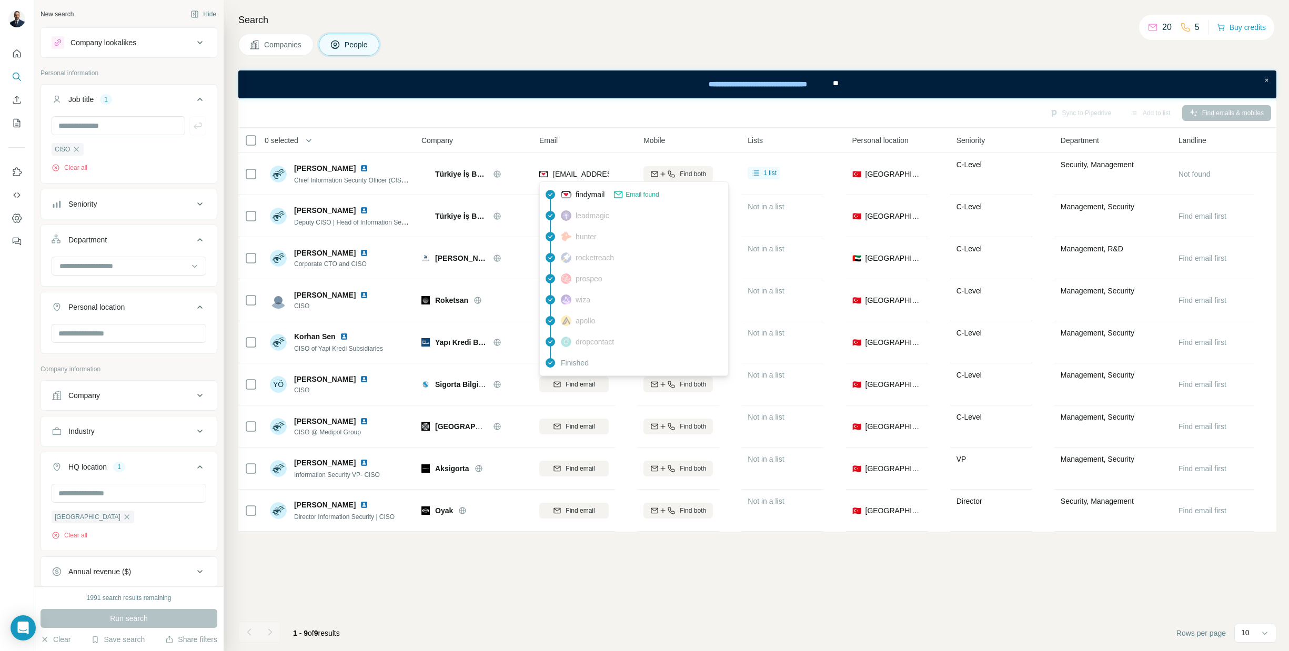
click at [602, 94] on div "**********" at bounding box center [757, 84] width 1038 height 28
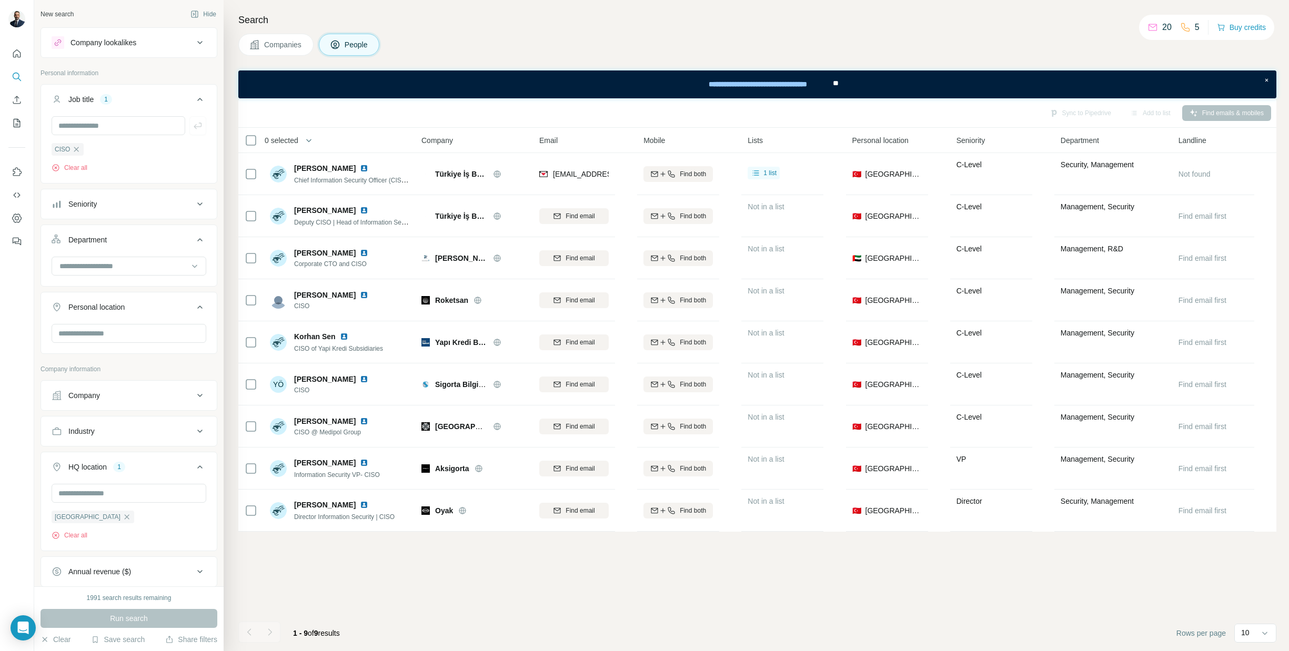
click at [596, 137] on div "Email" at bounding box center [585, 140] width 92 height 12
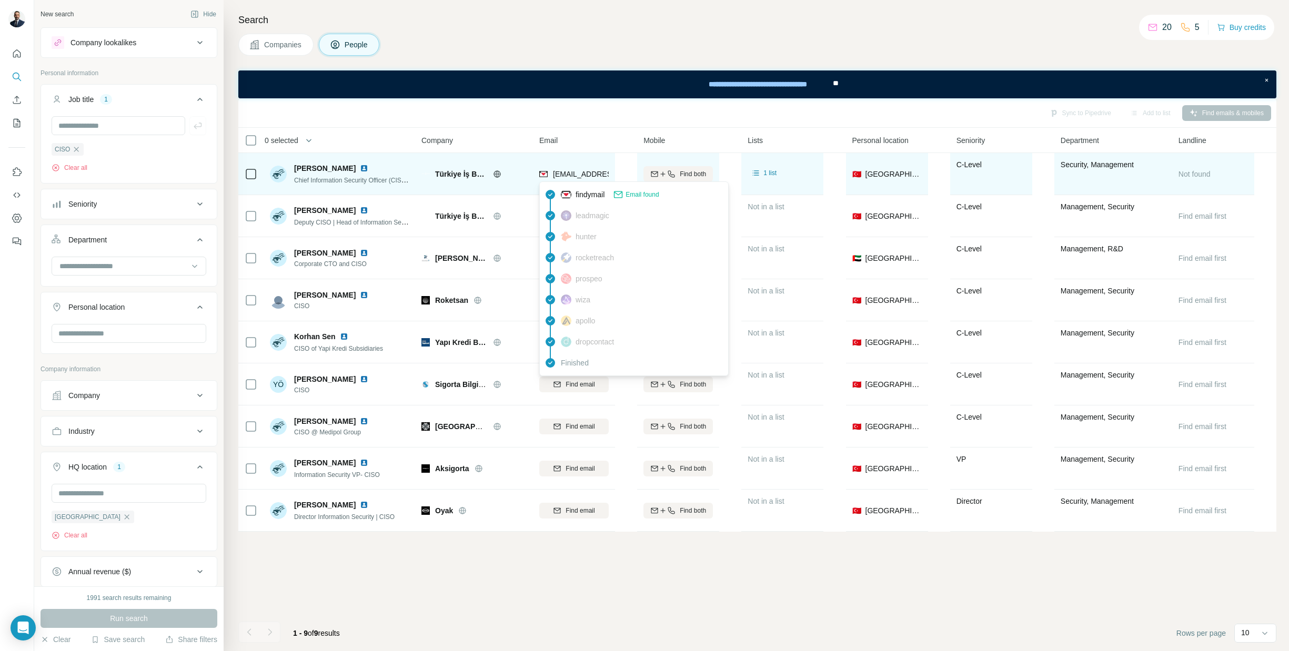
click at [574, 175] on span "[EMAIL_ADDRESS][PERSON_NAME][DOMAIN_NAME]" at bounding box center [645, 174] width 185 height 8
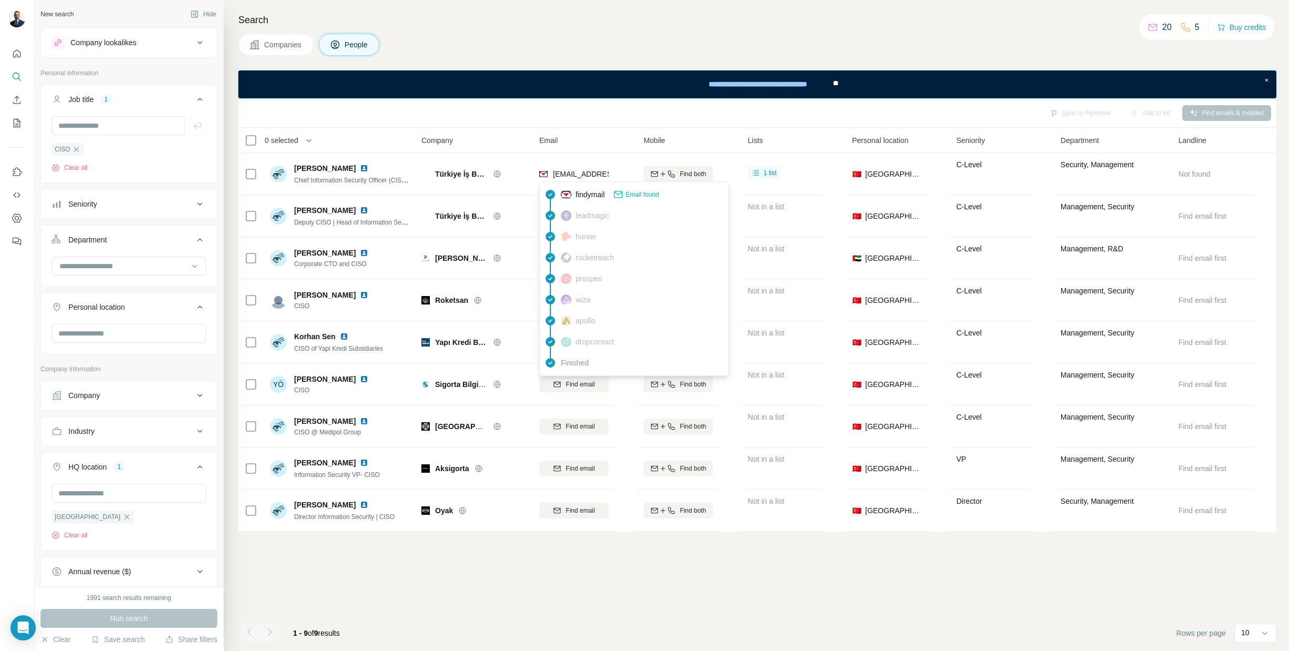
click at [561, 112] on div "Sync to Pipedrive Add to list Find emails & mobiles" at bounding box center [757, 113] width 1027 height 18
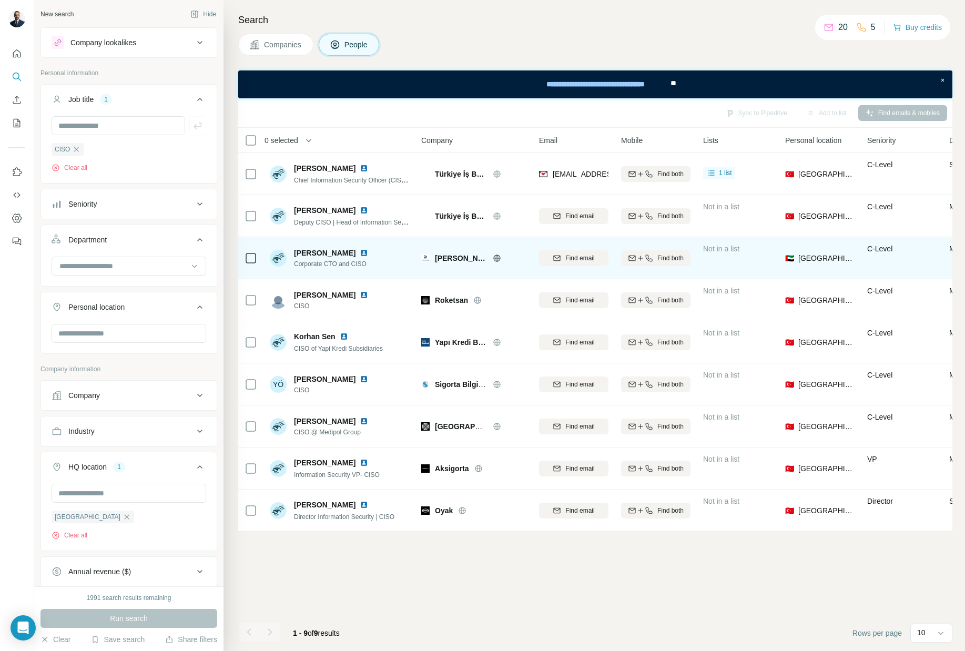
click at [497, 258] on icon at bounding box center [497, 258] width 8 height 8
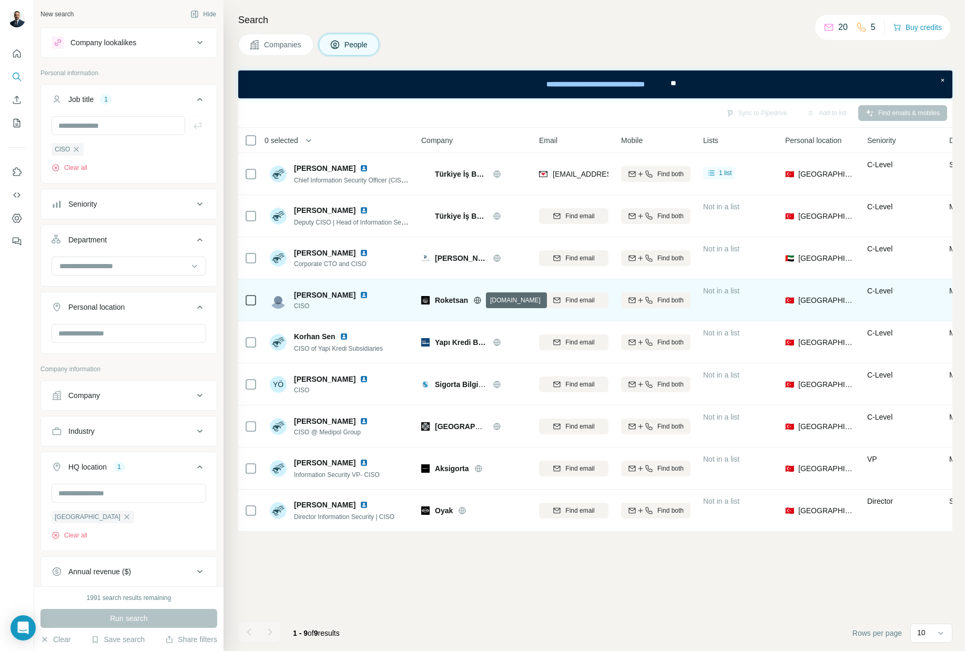
click at [479, 301] on icon at bounding box center [477, 300] width 8 height 8
click at [570, 296] on span "Find email" at bounding box center [580, 300] width 29 height 9
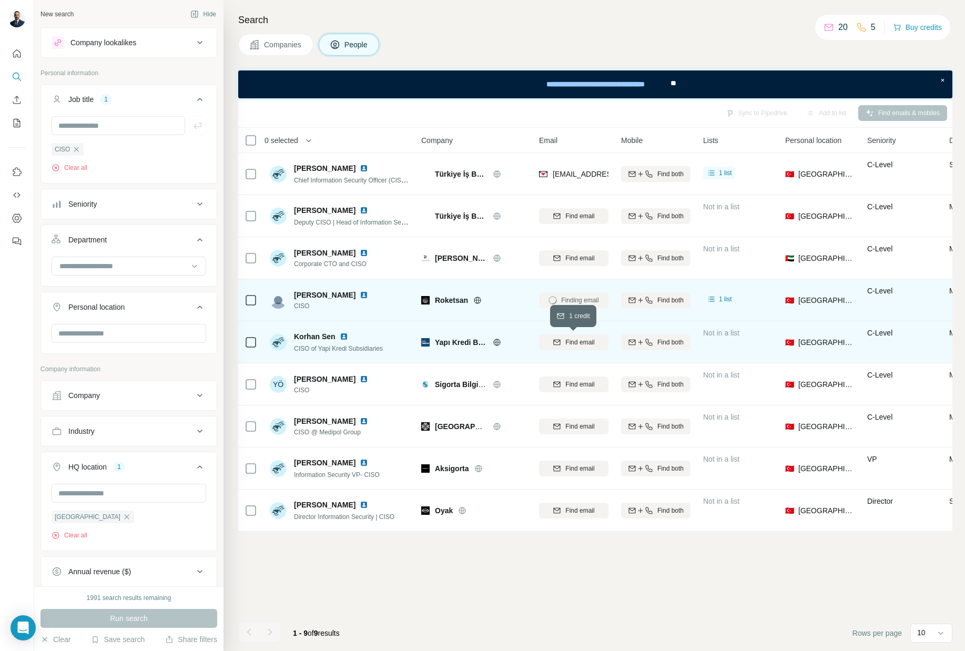
click at [582, 341] on span "Find email" at bounding box center [580, 342] width 29 height 9
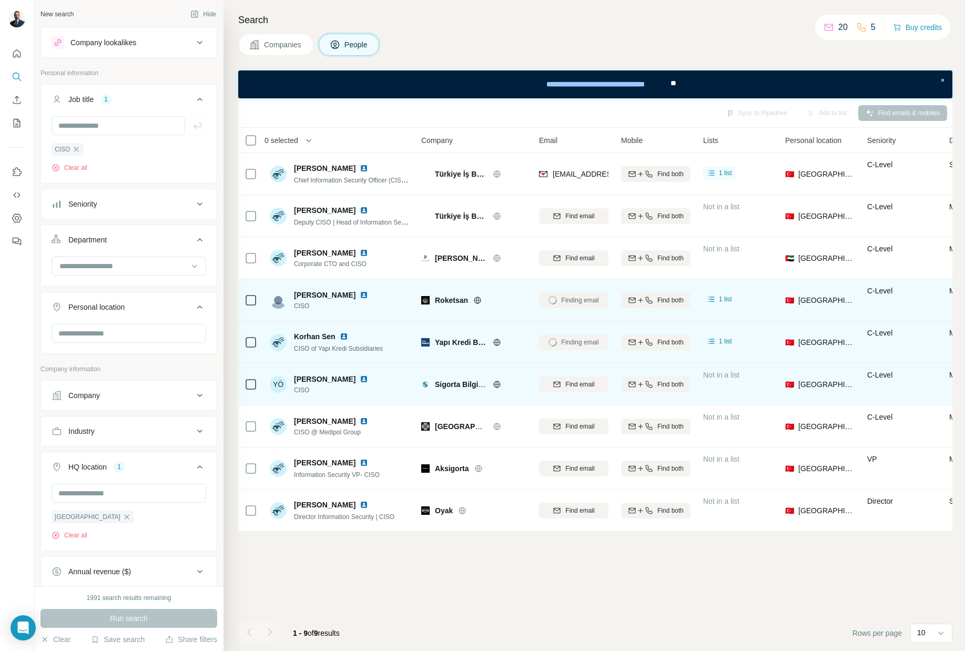
click at [499, 384] on icon at bounding box center [497, 384] width 8 height 8
click at [583, 384] on span "Find email" at bounding box center [580, 384] width 29 height 9
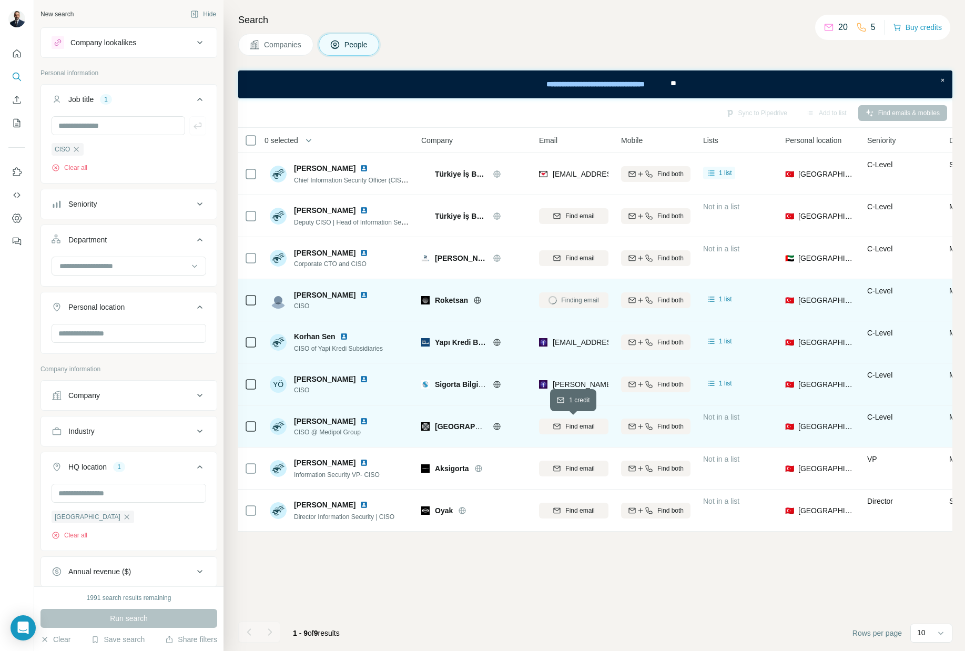
click at [571, 425] on span "Find email" at bounding box center [580, 426] width 29 height 9
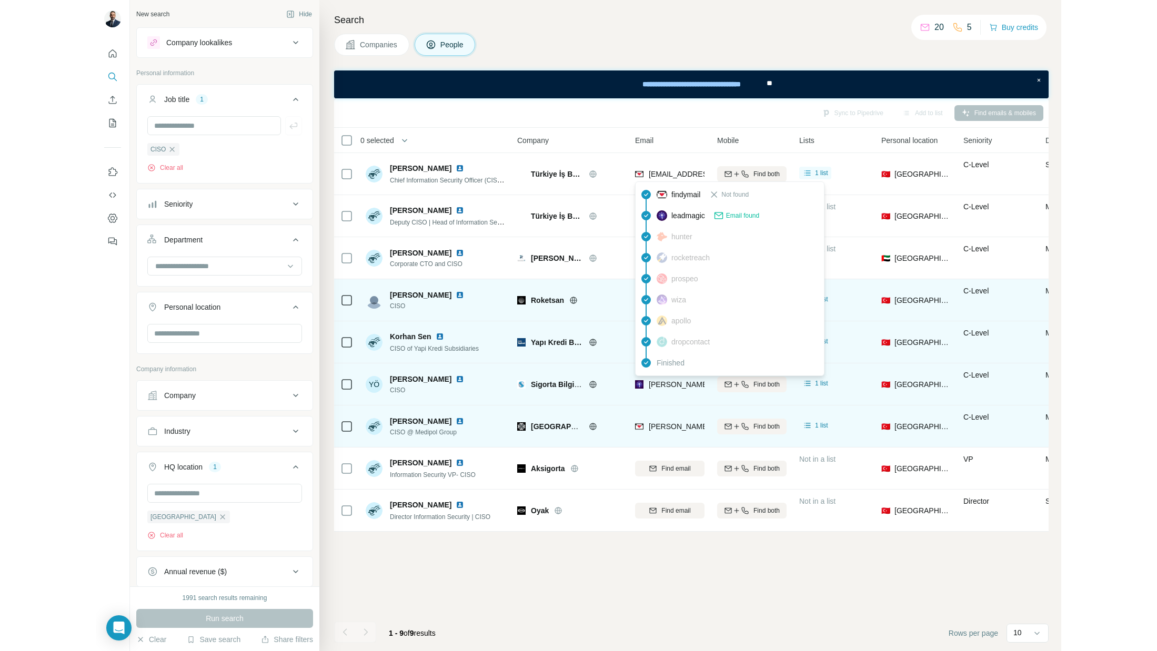
scroll to position [0, 2]
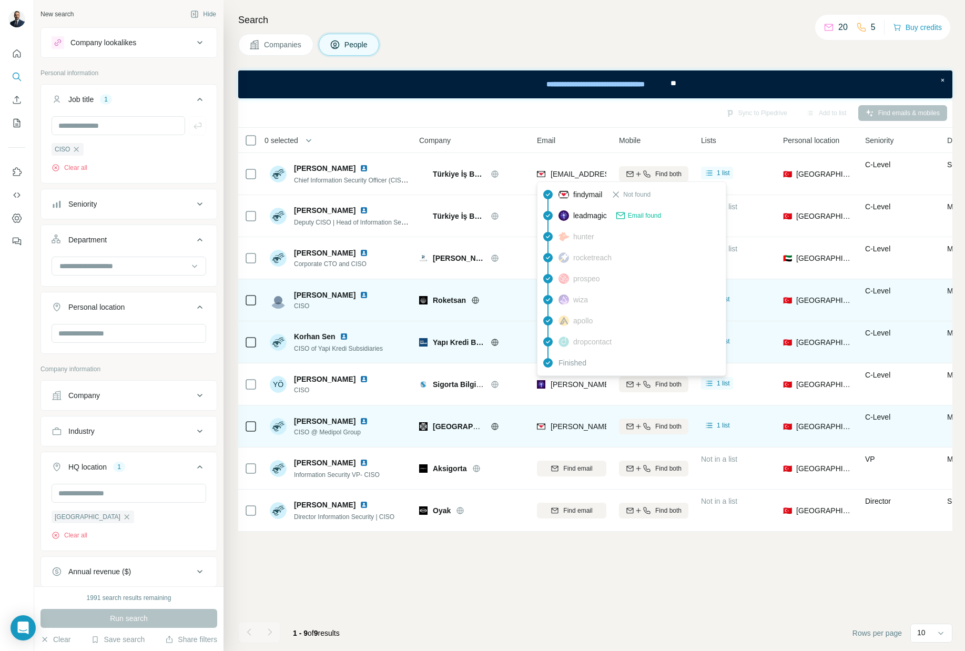
click at [597, 216] on span "leadmagic" at bounding box center [590, 215] width 34 height 11
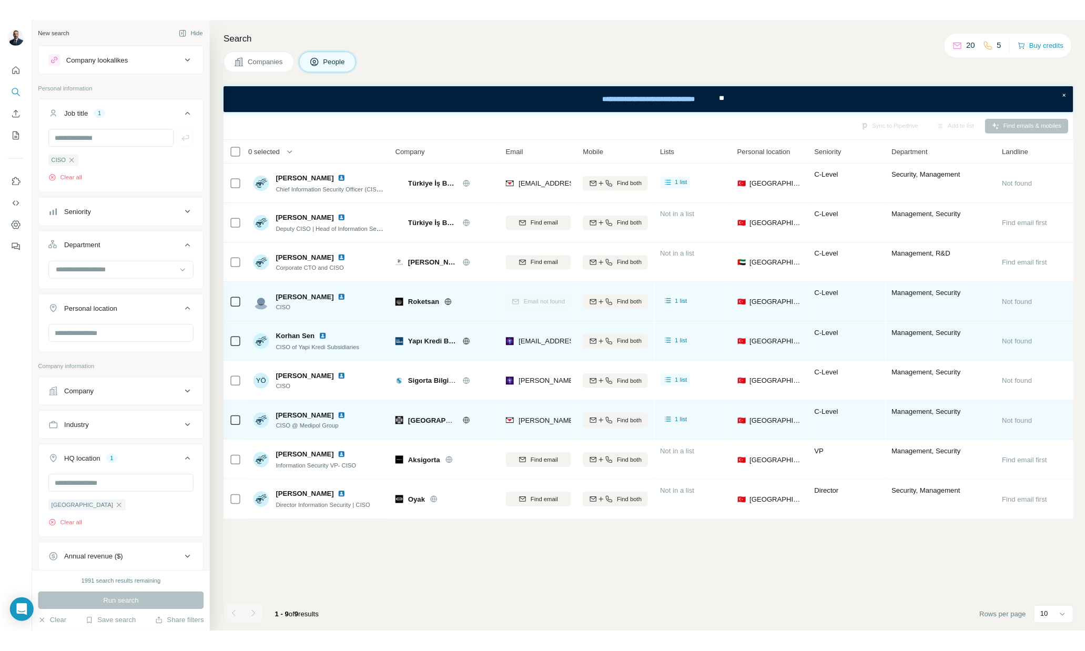
scroll to position [0, 0]
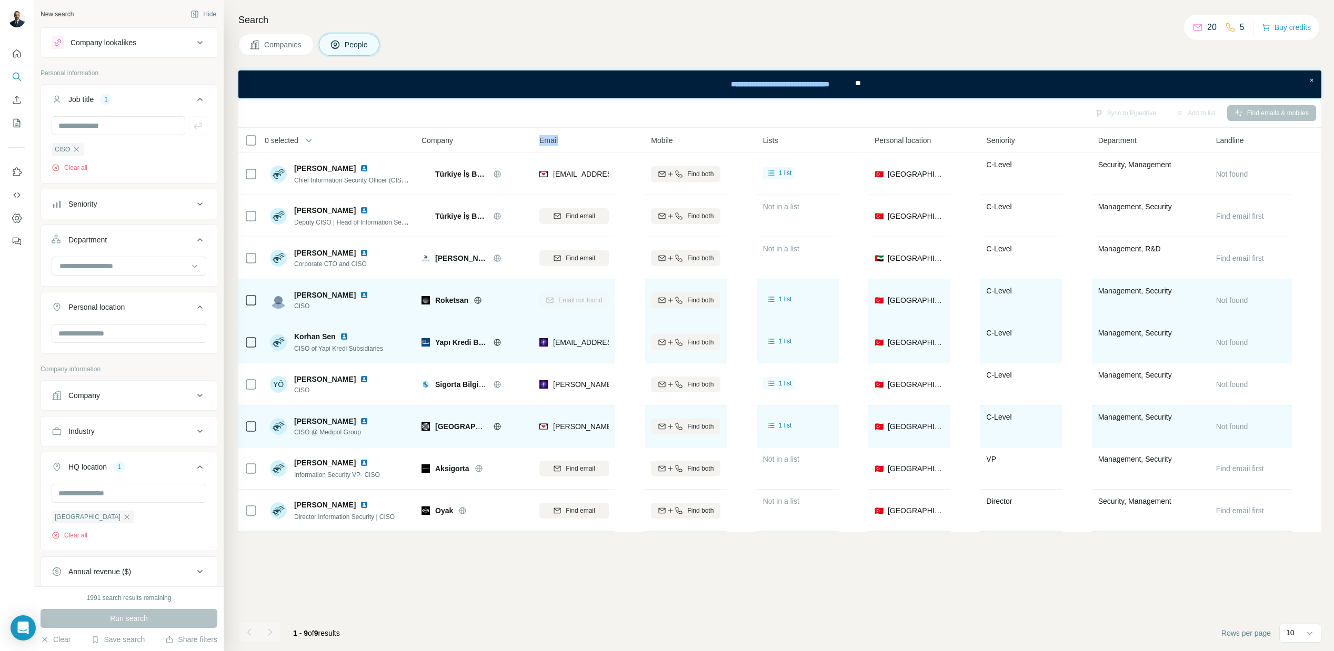
drag, startPoint x: 612, startPoint y: 137, endPoint x: 571, endPoint y: 135, distance: 41.1
click at [571, 135] on div "Email" at bounding box center [588, 140] width 99 height 12
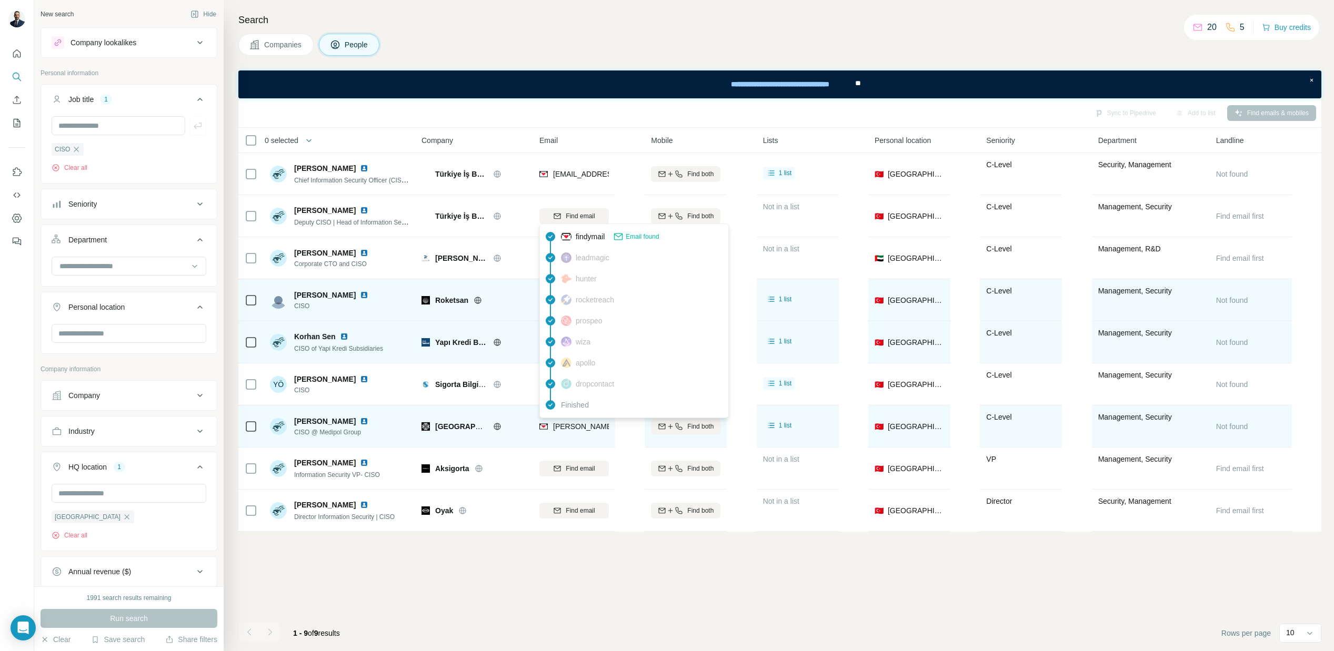
click at [559, 423] on span "[PERSON_NAME][EMAIL_ADDRESS][DOMAIN_NAME]" at bounding box center [645, 426] width 185 height 8
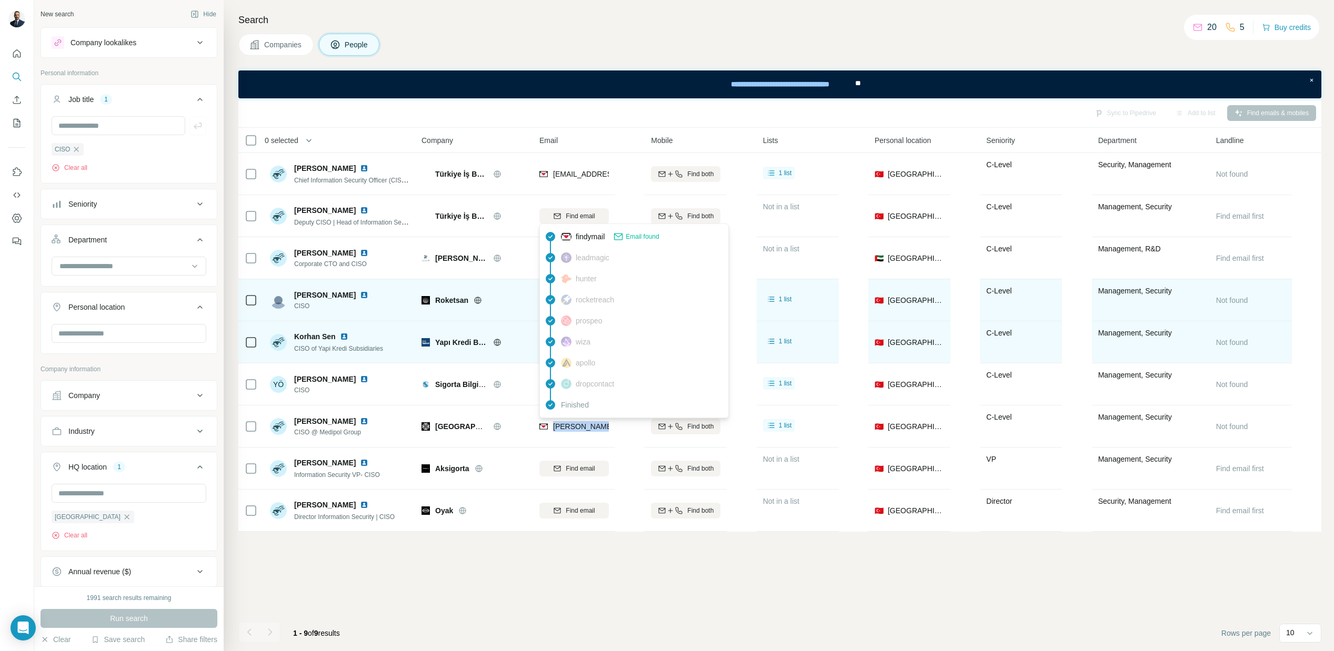
drag, startPoint x: 551, startPoint y: 427, endPoint x: 640, endPoint y: 429, distance: 88.9
click at [640, 429] on table "0 selected People Company Email Mobile Lists Personal location Seniority Depart…" at bounding box center [779, 330] width 1083 height 404
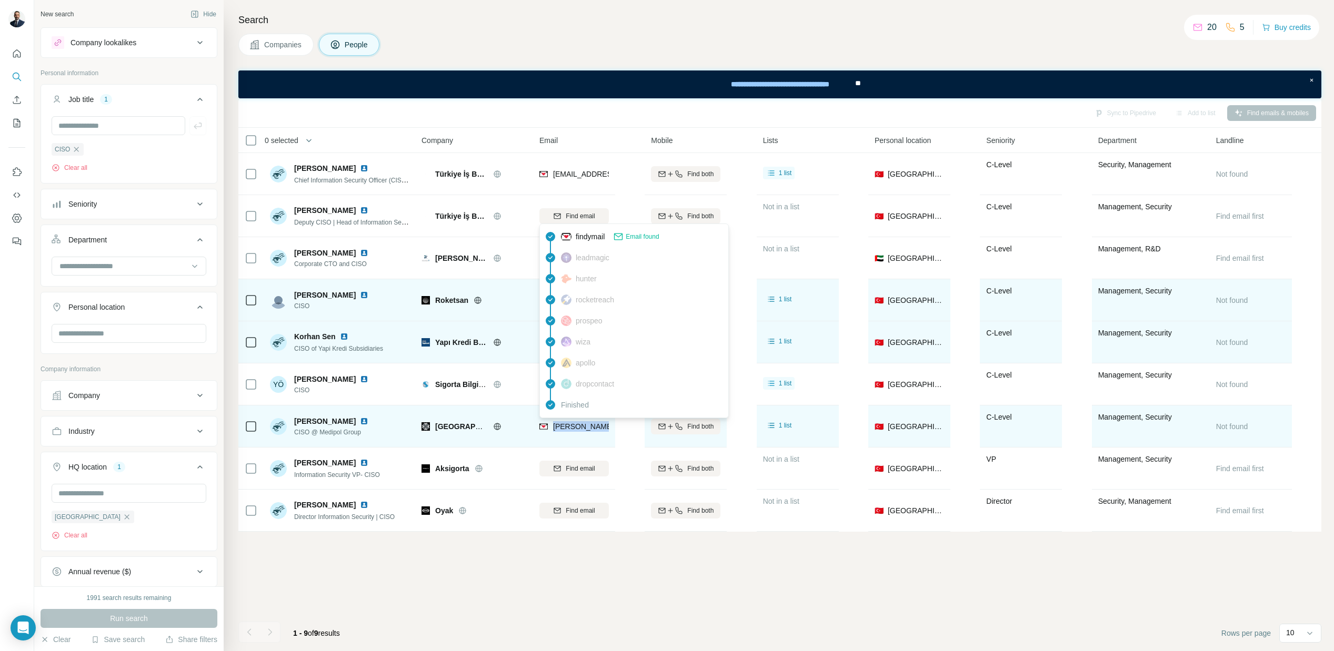
click at [544, 427] on img at bounding box center [543, 426] width 8 height 11
click at [565, 425] on span "[PERSON_NAME][EMAIL_ADDRESS][DOMAIN_NAME]" at bounding box center [645, 426] width 185 height 8
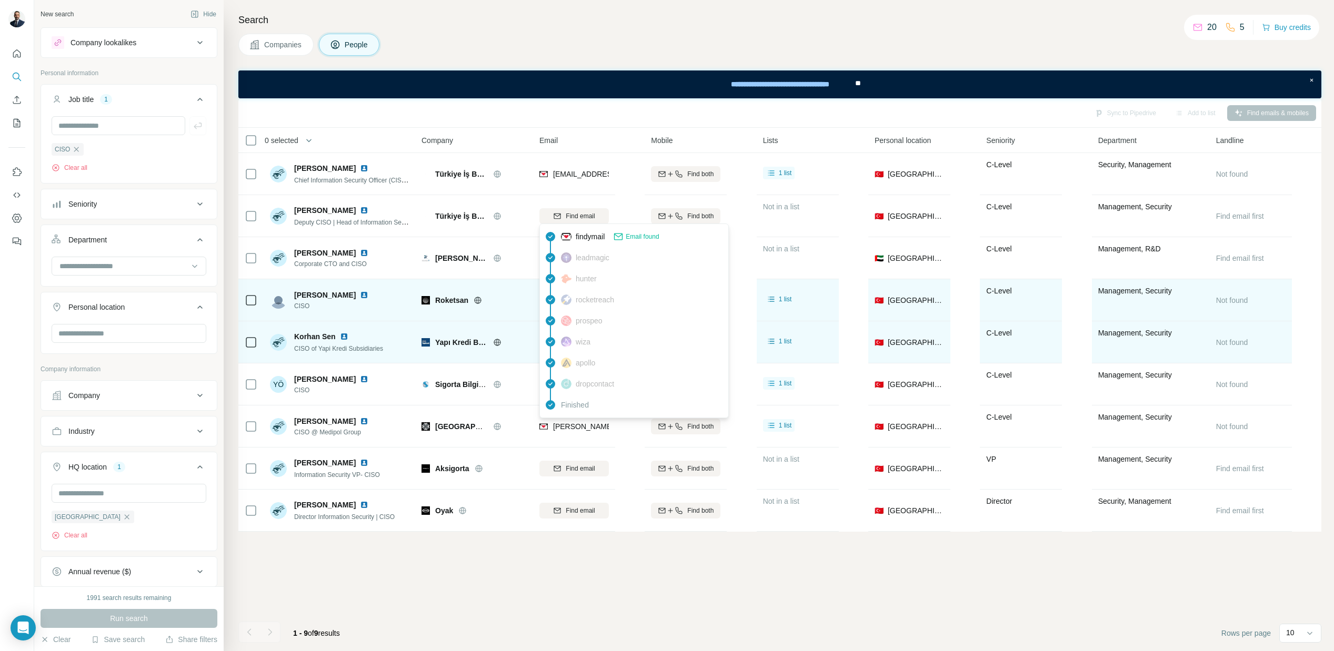
click at [649, 236] on span "Email found" at bounding box center [642, 236] width 33 height 9
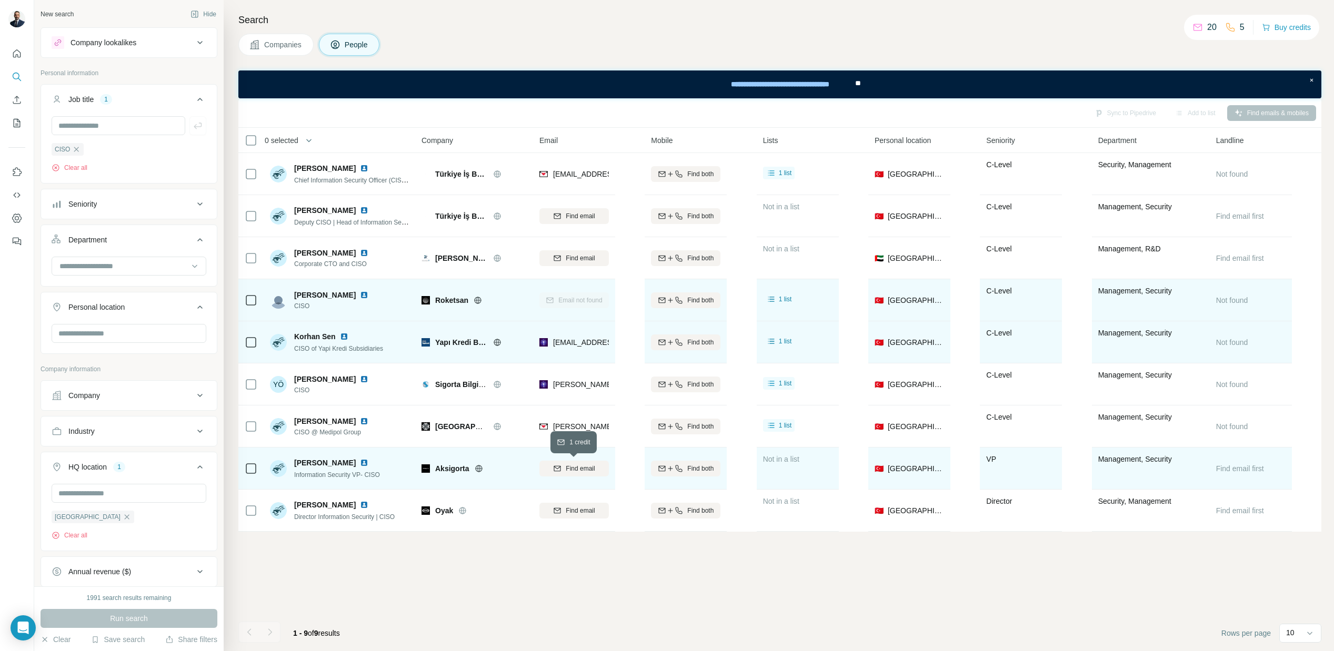
click at [576, 470] on span "Find email" at bounding box center [580, 468] width 29 height 9
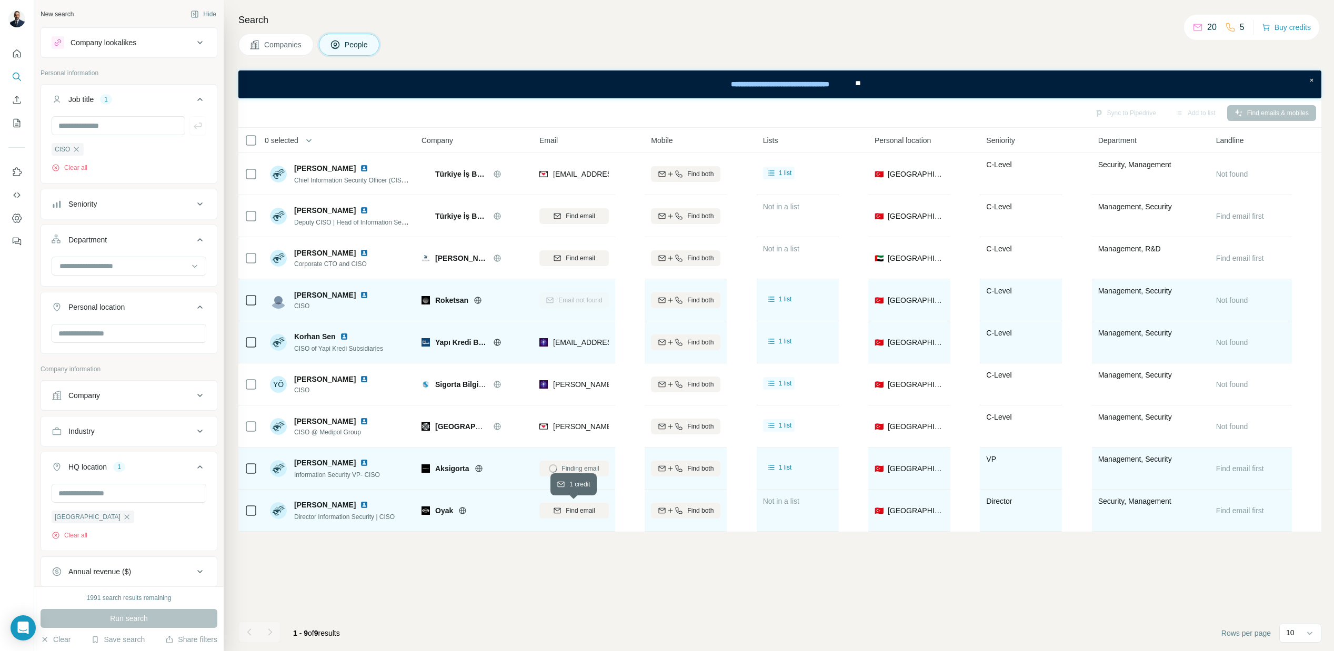
click at [577, 511] on span "Find email" at bounding box center [580, 510] width 29 height 9
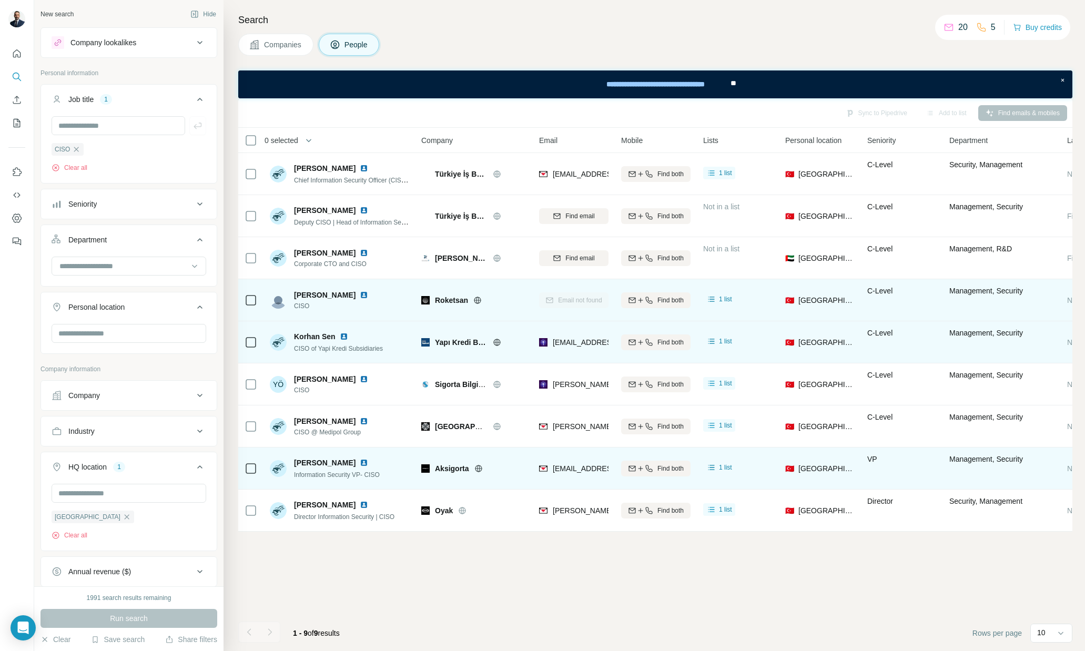
click at [792, 564] on div "Sync to Pipedrive Add to list Find emails & mobiles 0 selected People Company E…" at bounding box center [655, 374] width 834 height 553
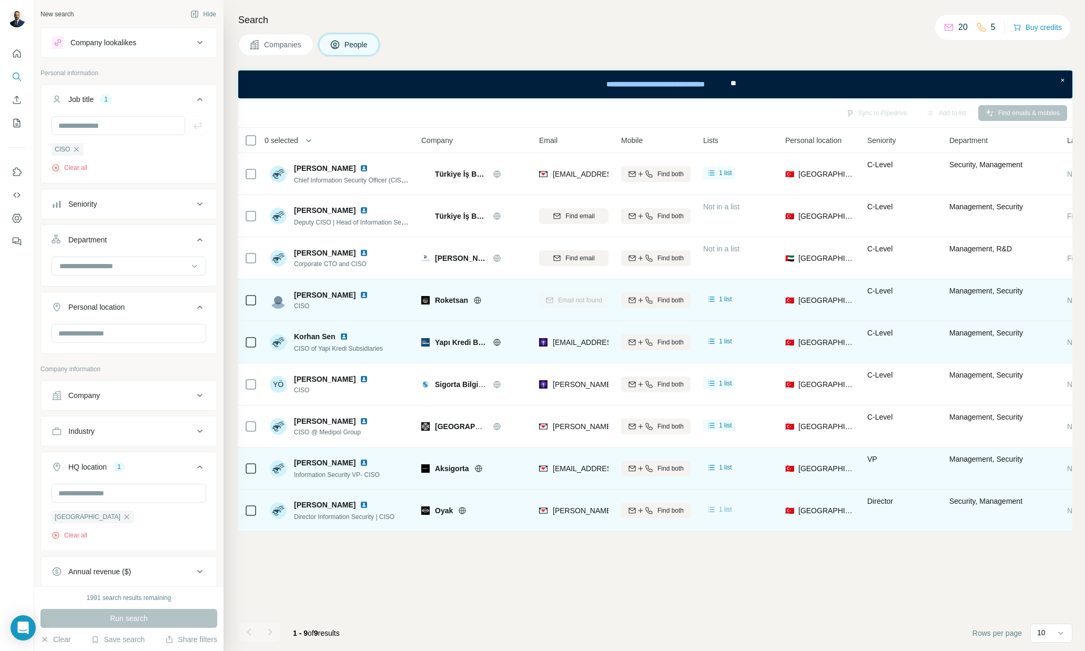
click at [725, 511] on span "1 list" at bounding box center [725, 509] width 13 height 9
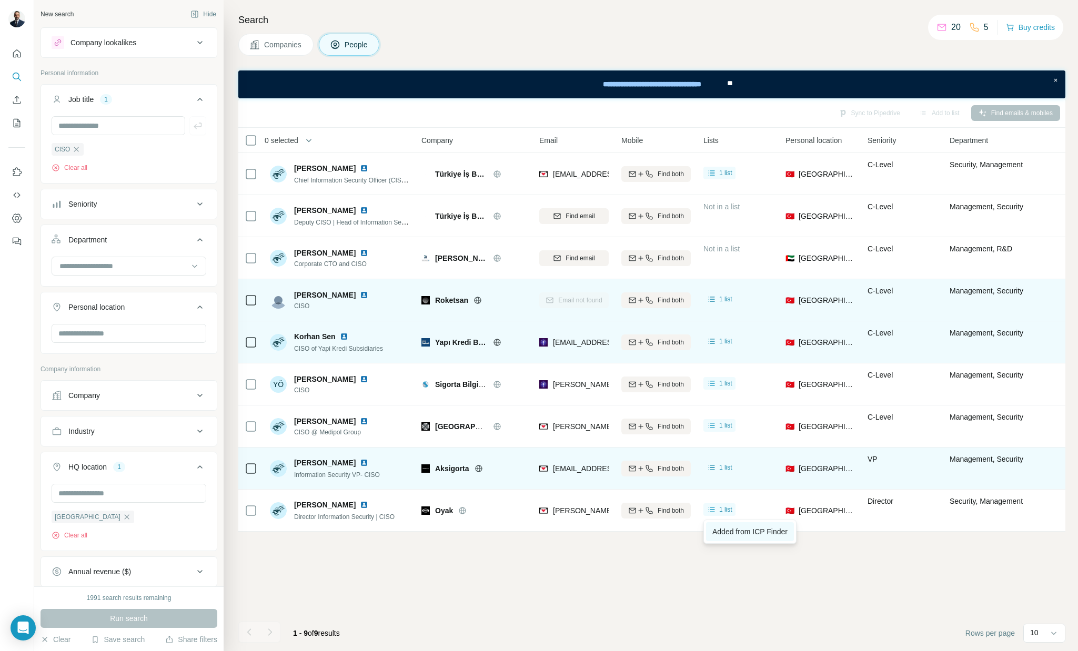
click at [765, 536] on span "Added from ICP Finder" at bounding box center [749, 532] width 75 height 8
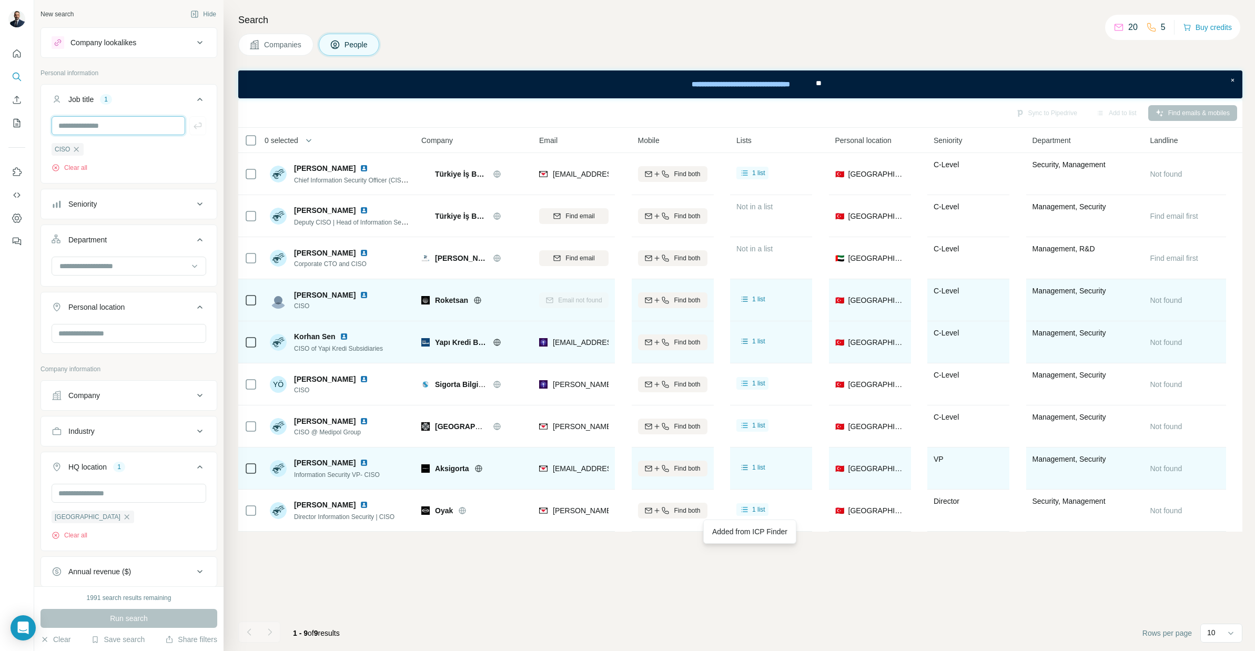
click at [107, 128] on input "text" at bounding box center [119, 125] width 134 height 19
paste input "**********"
type input "**********"
click at [74, 149] on icon "button" at bounding box center [76, 149] width 8 height 8
click at [104, 335] on input "text" at bounding box center [129, 333] width 155 height 19
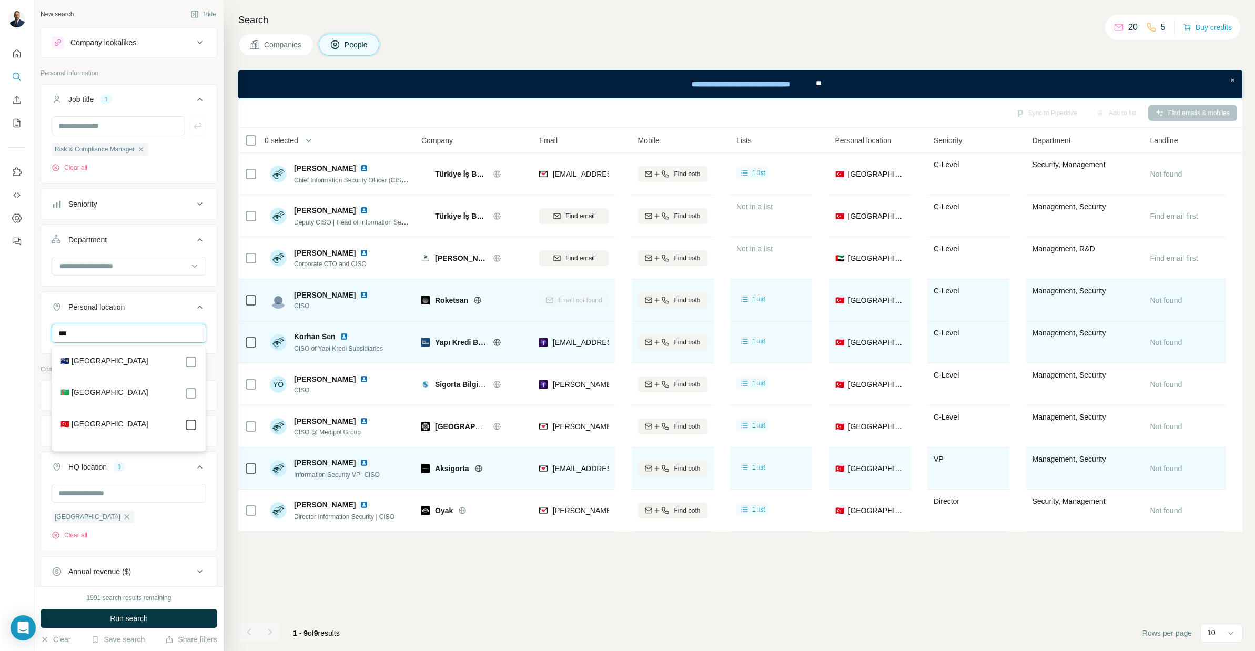
type input "***"
click at [146, 623] on span "Run search" at bounding box center [129, 618] width 38 height 11
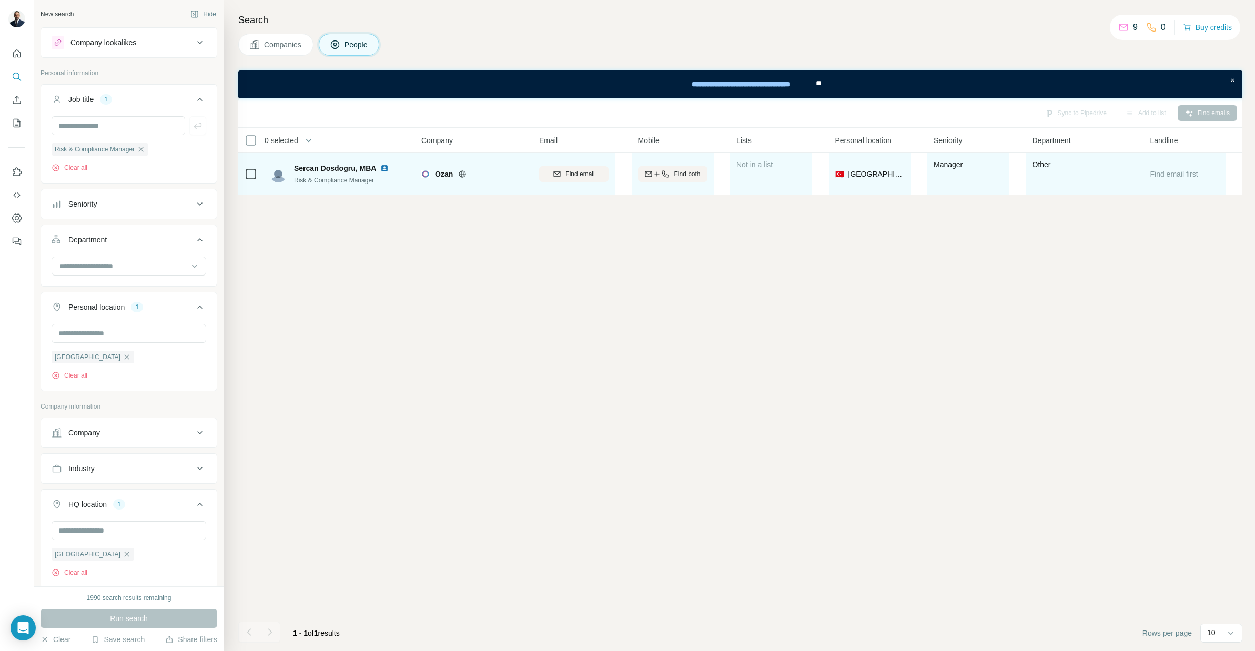
click at [462, 173] on icon at bounding box center [462, 174] width 8 height 8
click at [580, 174] on span "Find email" at bounding box center [580, 173] width 29 height 9
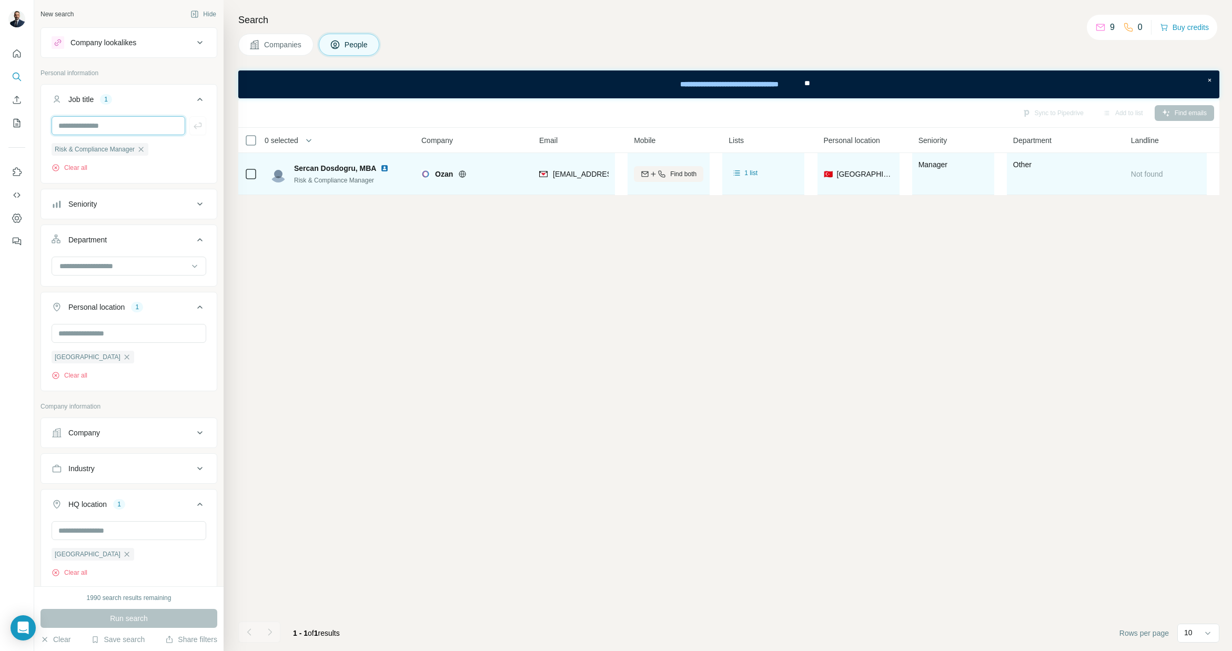
click at [115, 124] on input "text" at bounding box center [119, 125] width 134 height 19
paste input "***"
type input "***"
click at [202, 125] on icon "button" at bounding box center [198, 125] width 11 height 11
click at [145, 150] on icon "button" at bounding box center [141, 149] width 8 height 8
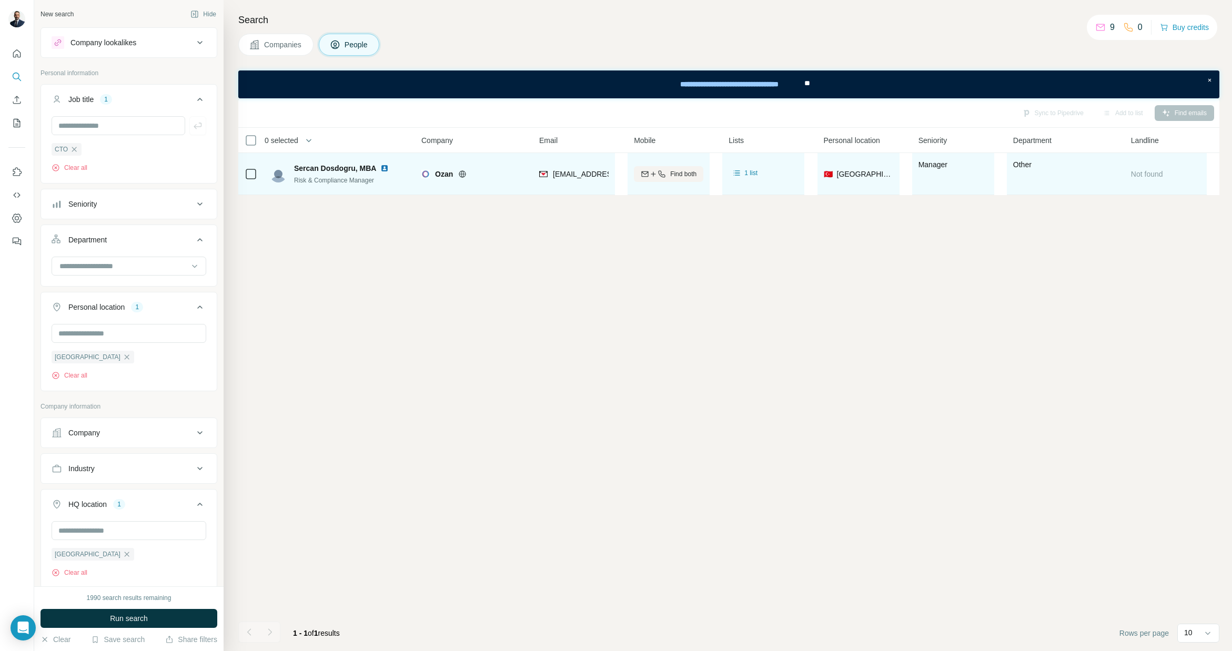
click at [140, 618] on span "Run search" at bounding box center [129, 618] width 38 height 11
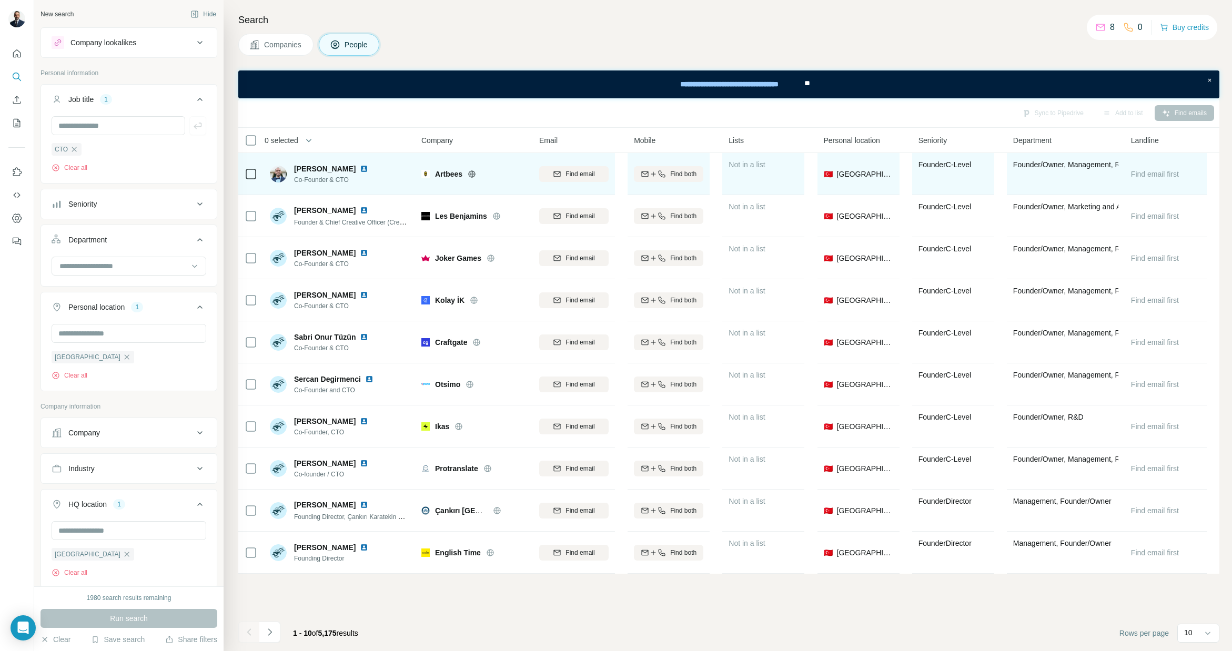
click at [473, 174] on icon at bounding box center [472, 174] width 8 height 8
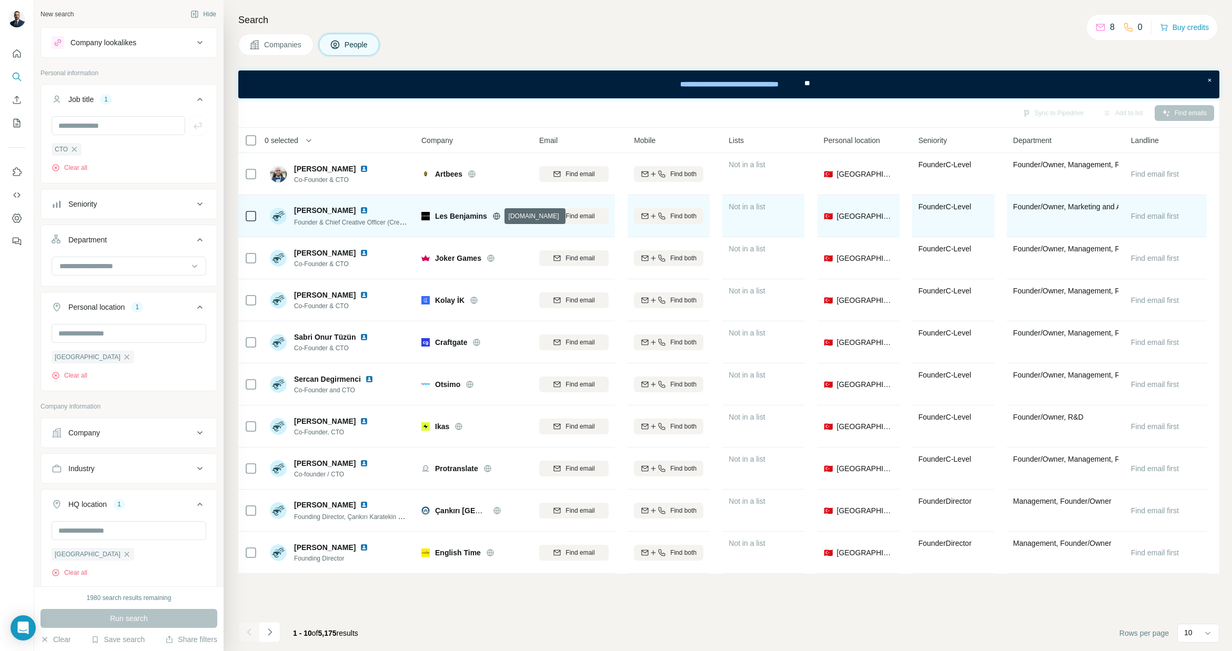
click at [496, 214] on icon at bounding box center [496, 216] width 8 height 8
drag, startPoint x: 345, startPoint y: 223, endPoint x: 374, endPoint y: 224, distance: 29.0
click at [389, 223] on span "Founder & Chief Creative Officer (Creative Director)" at bounding box center [366, 222] width 145 height 8
click at [373, 224] on span "Founder & Chief Creative Officer (Creative Director)" at bounding box center [366, 222] width 145 height 8
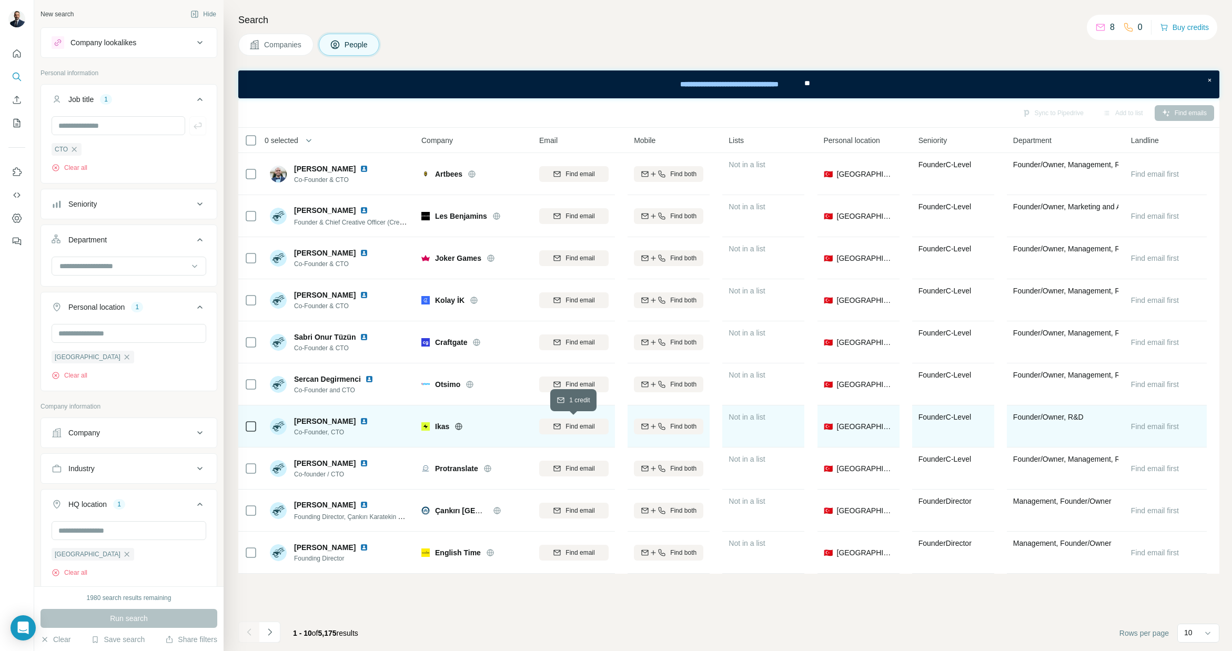
click at [573, 429] on span "Find email" at bounding box center [580, 426] width 29 height 9
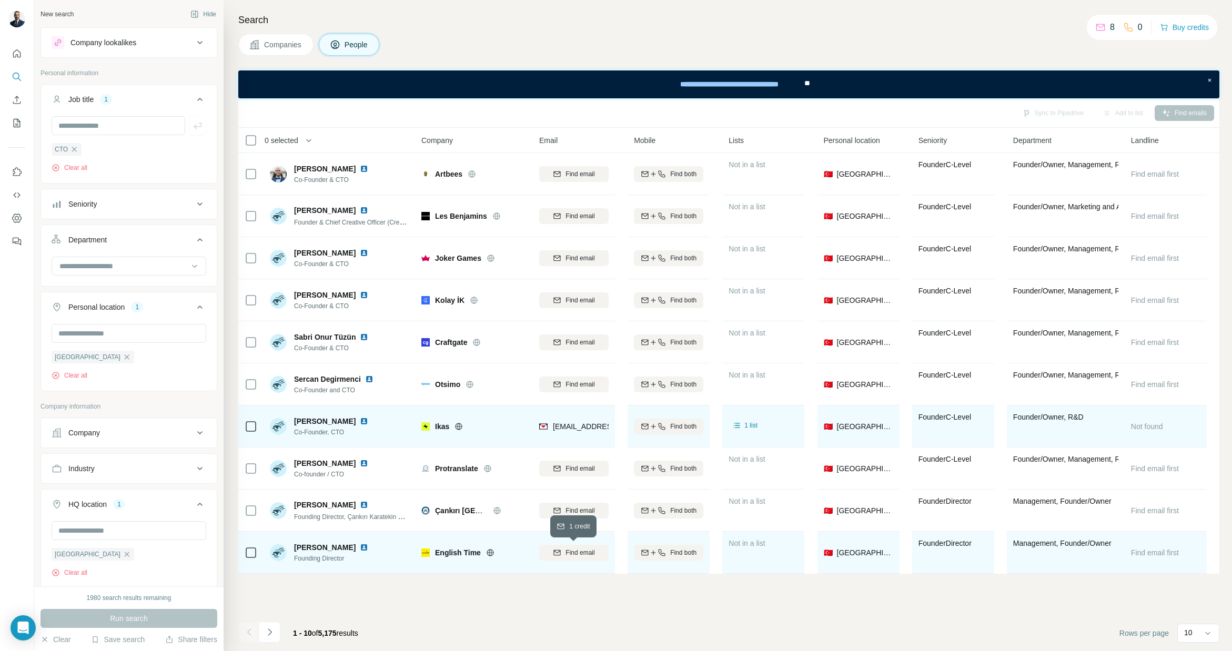
click at [580, 551] on span "Find email" at bounding box center [580, 552] width 29 height 9
click at [271, 632] on icon "Navigate to next page" at bounding box center [270, 632] width 11 height 11
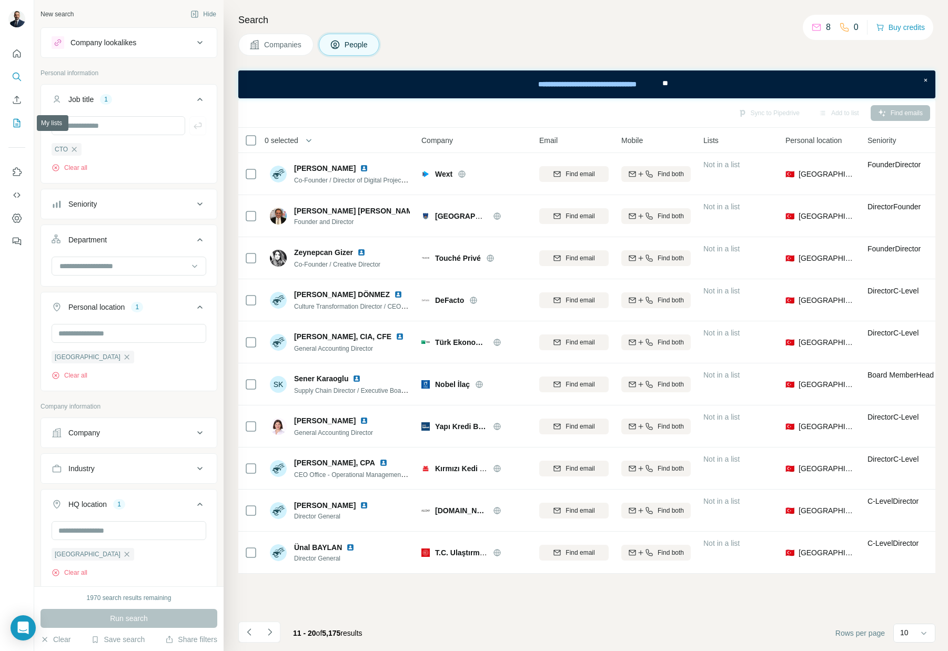
click at [16, 124] on icon "My lists" at bounding box center [17, 122] width 5 height 7
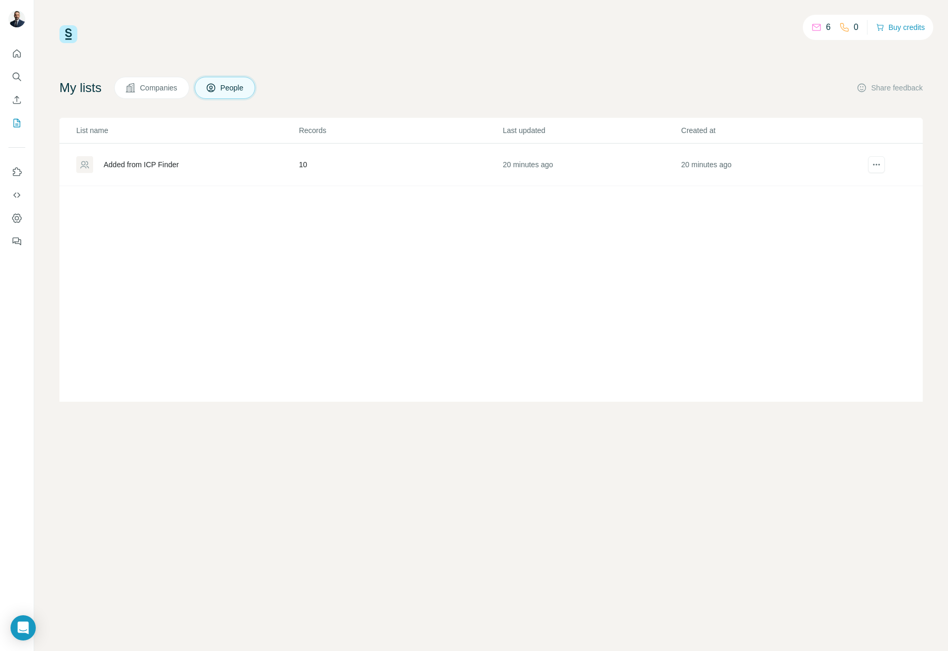
click at [157, 164] on div "Added from ICP Finder" at bounding box center [141, 164] width 75 height 11
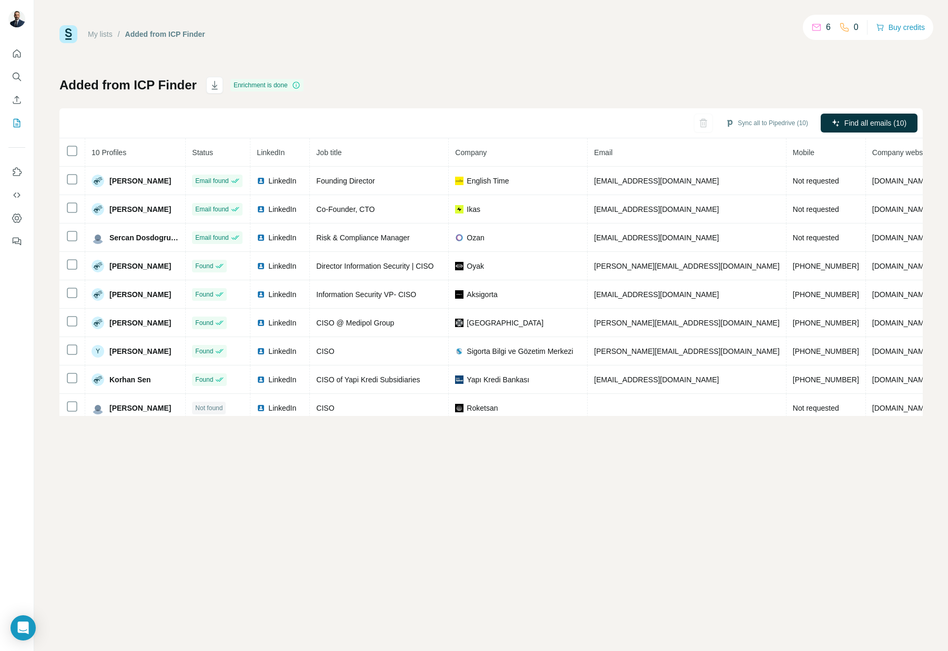
click at [489, 487] on div "My lists / Added from ICP Finder 6 0 Buy credits Added from ICP Finder Enrichme…" at bounding box center [491, 325] width 914 height 651
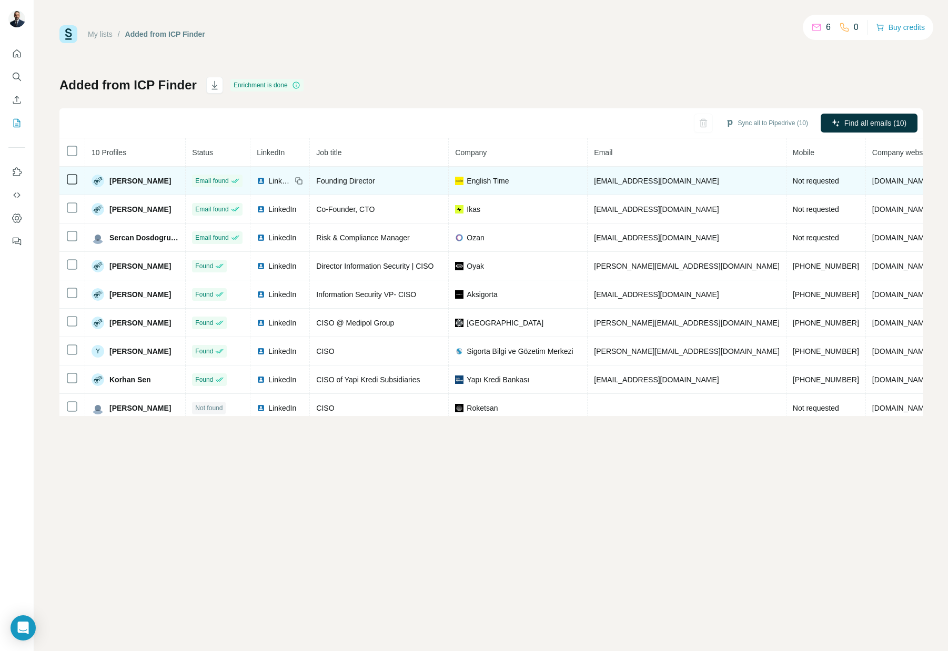
scroll to position [35, 0]
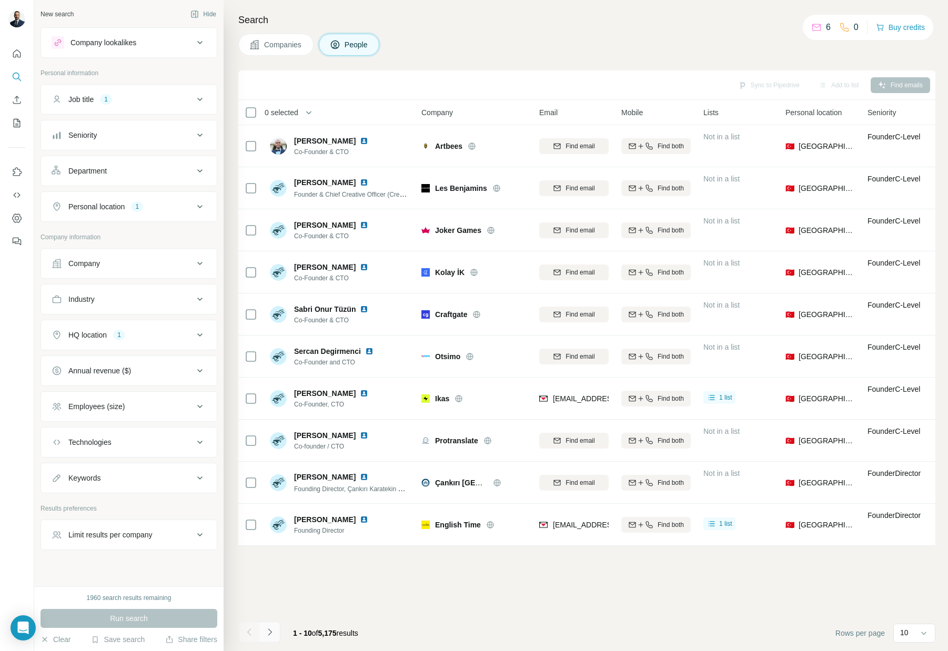
click at [273, 631] on icon "Navigate to next page" at bounding box center [270, 632] width 11 height 11
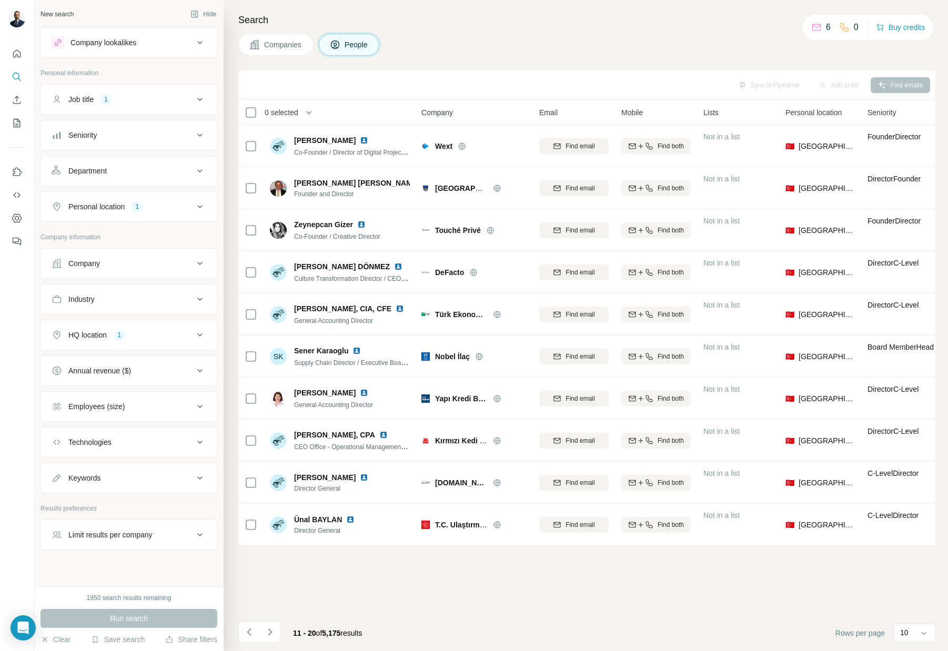
click at [119, 99] on div "Job title 1" at bounding box center [123, 99] width 142 height 11
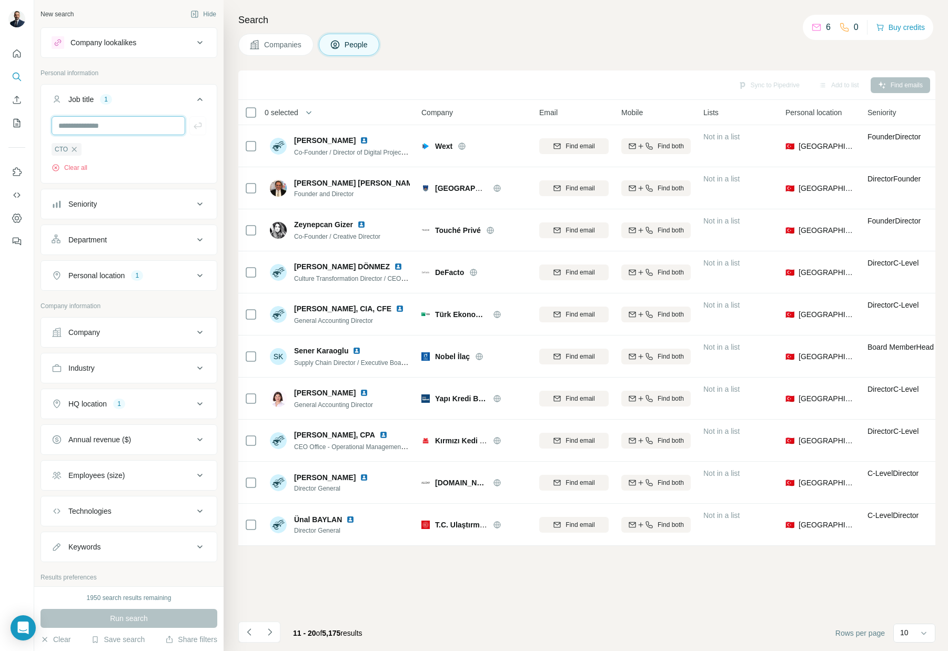
click at [97, 131] on input "text" at bounding box center [119, 125] width 134 height 19
paste input "**********"
type input "**********"
drag, startPoint x: 193, startPoint y: 124, endPoint x: 167, endPoint y: 134, distance: 27.5
click at [192, 125] on button "button" at bounding box center [197, 125] width 17 height 19
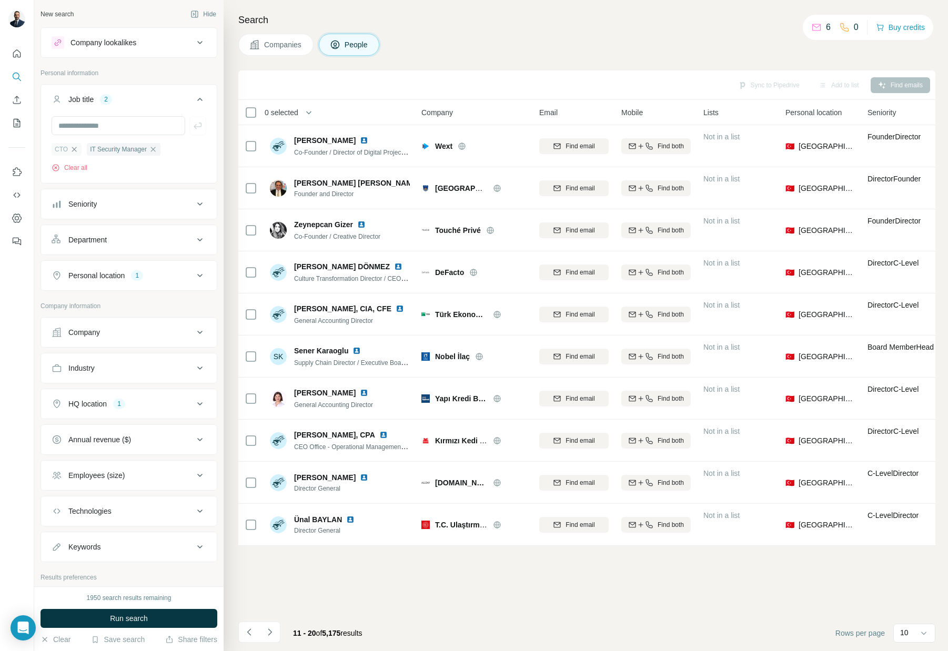
click at [75, 148] on icon "button" at bounding box center [74, 149] width 8 height 8
click at [166, 616] on button "Run search" at bounding box center [129, 618] width 177 height 19
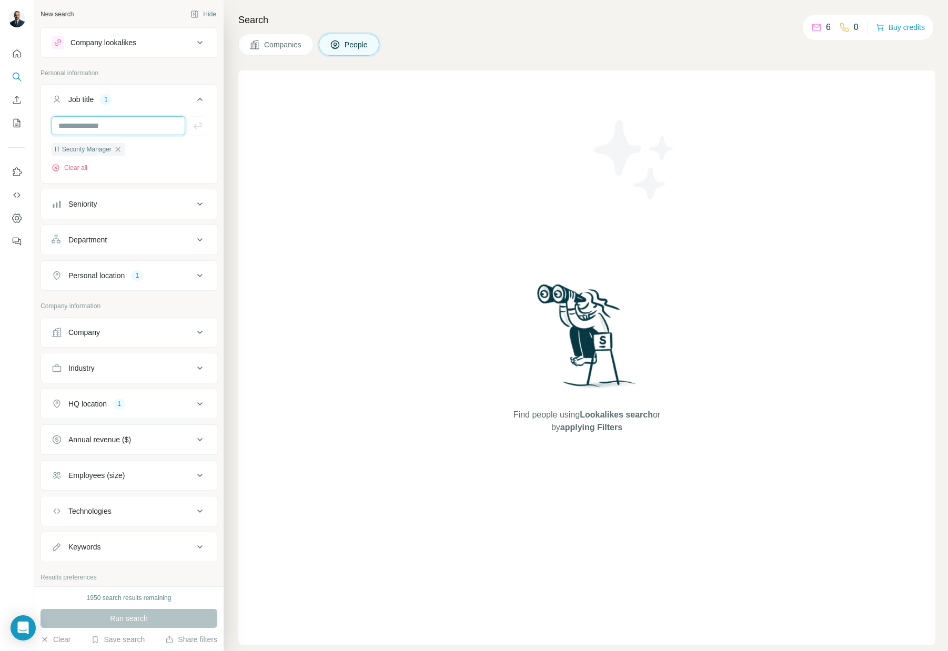
click at [93, 127] on input "text" at bounding box center [119, 125] width 134 height 19
paste input "**********"
type input "**********"
click at [202, 129] on icon "button" at bounding box center [198, 125] width 11 height 11
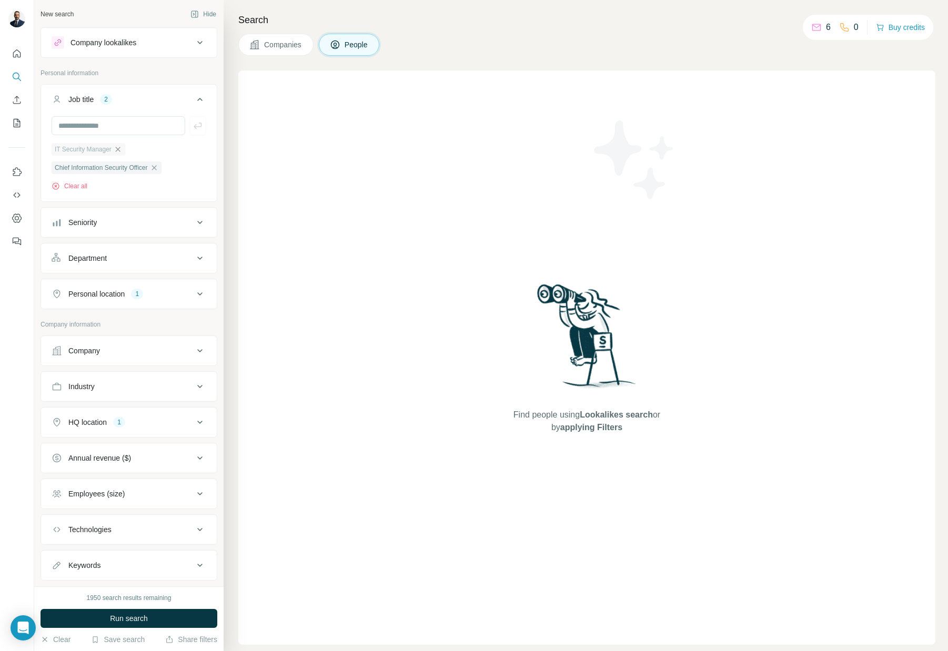
click at [122, 149] on icon "button" at bounding box center [118, 149] width 8 height 8
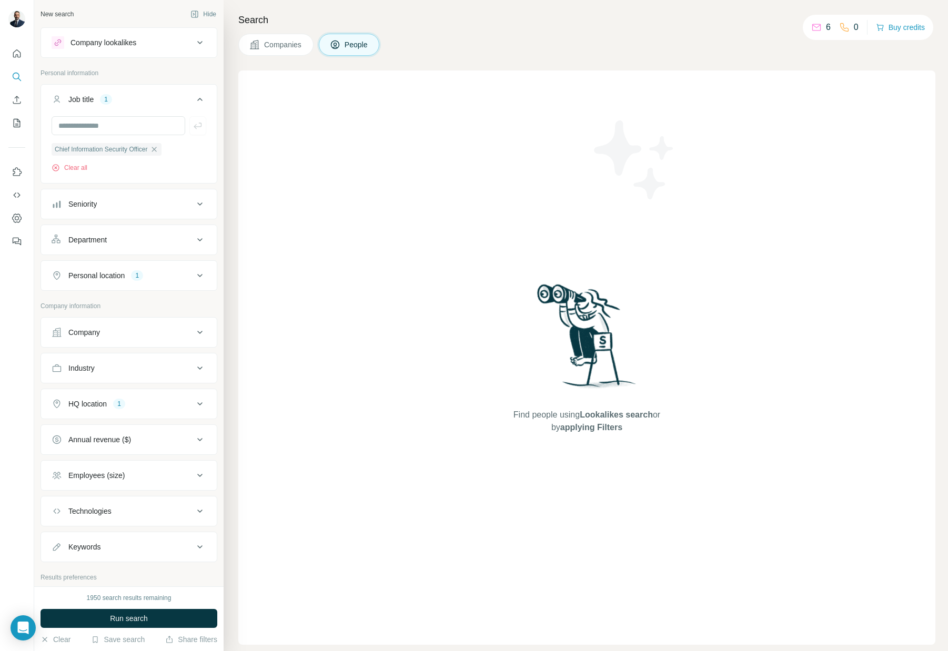
click at [157, 614] on button "Run search" at bounding box center [129, 618] width 177 height 19
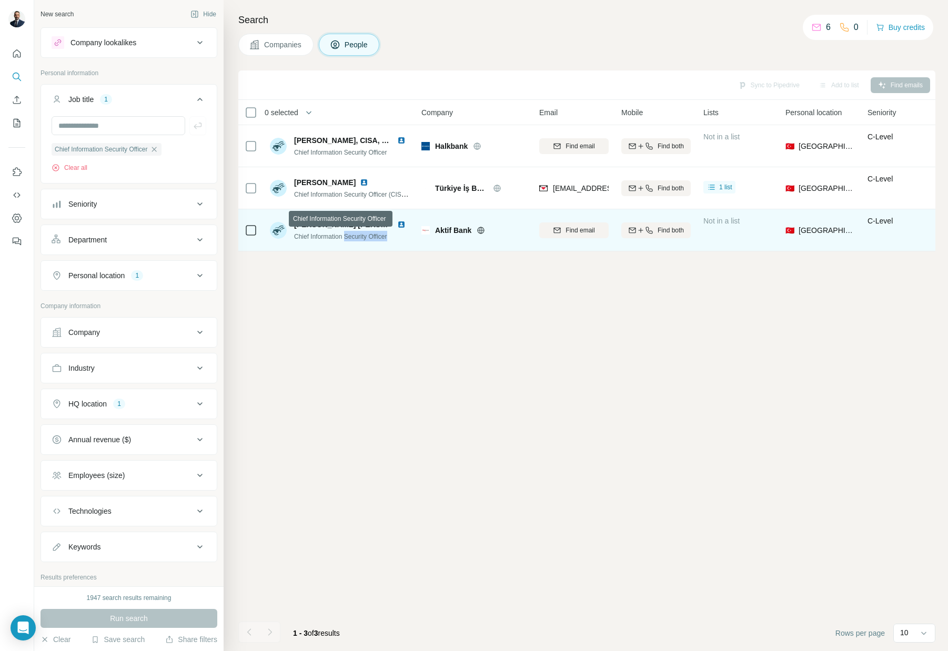
drag, startPoint x: 348, startPoint y: 236, endPoint x: 403, endPoint y: 237, distance: 55.3
click at [403, 237] on div "[PERSON_NAME],CISSP Chief Information Security Officer" at bounding box center [340, 230] width 140 height 29
copy span "Security Officer"
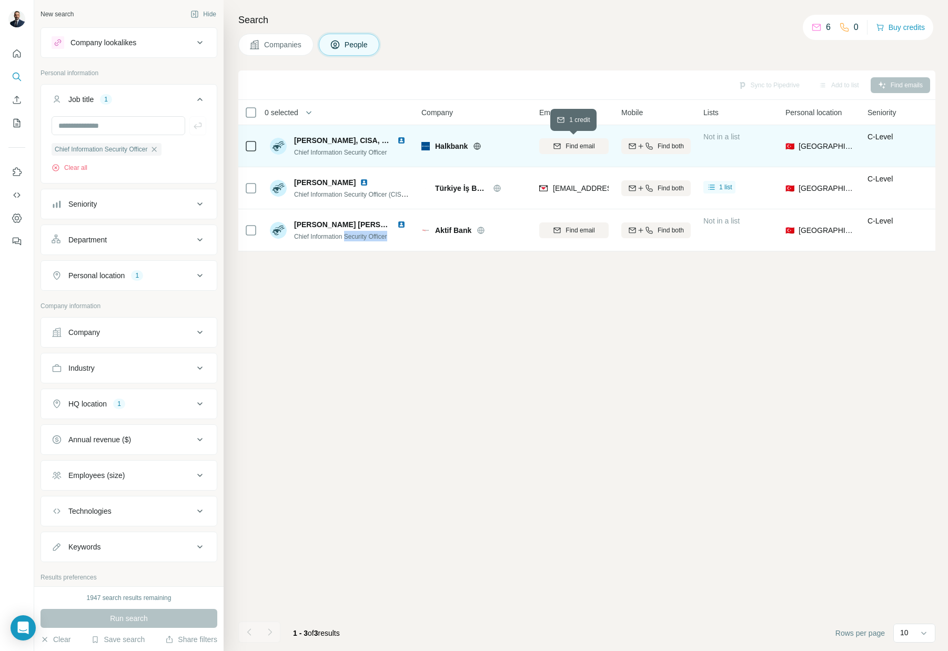
click at [580, 145] on span "Find email" at bounding box center [580, 146] width 29 height 9
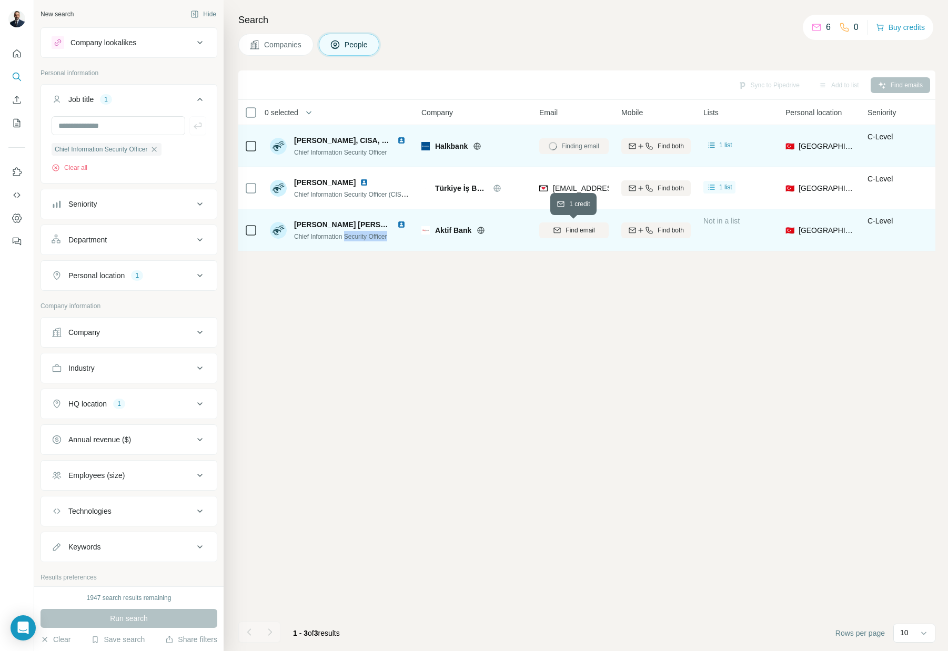
click at [574, 231] on span "Find email" at bounding box center [580, 230] width 29 height 9
click at [118, 125] on input "text" at bounding box center [119, 125] width 134 height 19
paste input "**********"
type input "**********"
drag, startPoint x: 201, startPoint y: 128, endPoint x: 189, endPoint y: 135, distance: 13.9
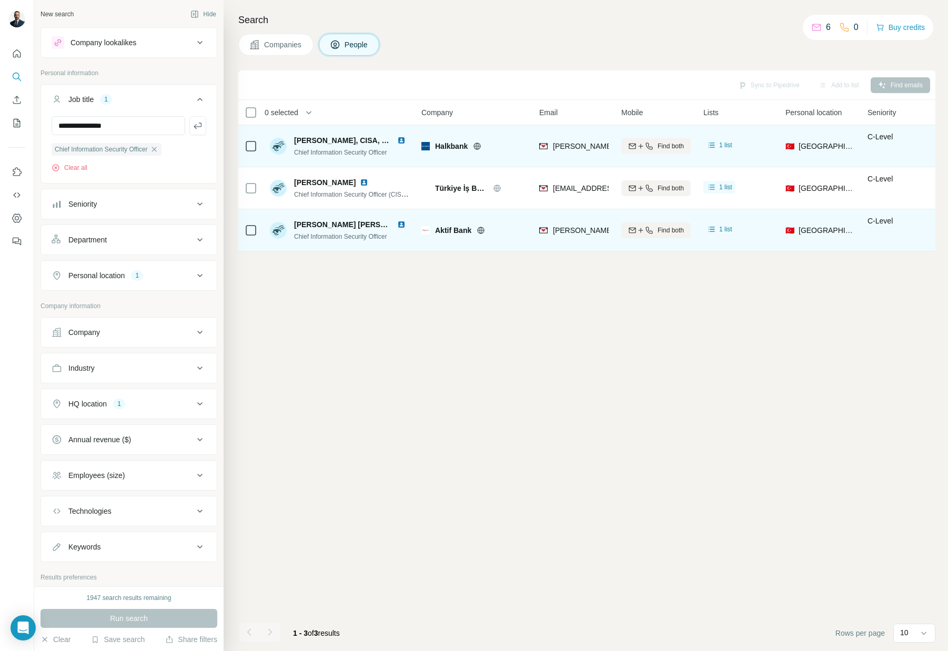
click at [201, 128] on icon "button" at bounding box center [198, 125] width 11 height 11
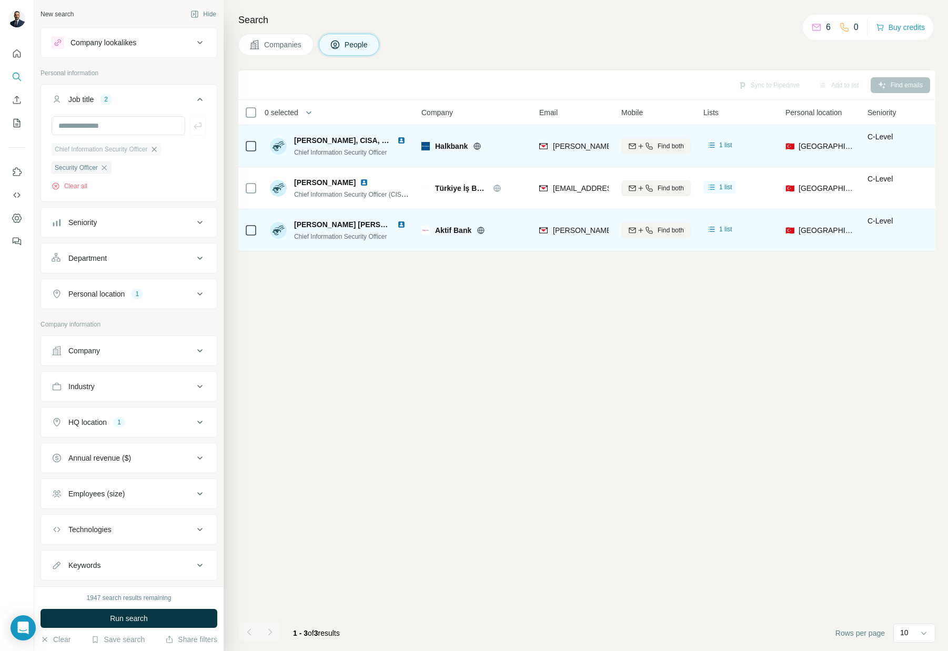
click at [158, 149] on icon "button" at bounding box center [154, 149] width 8 height 8
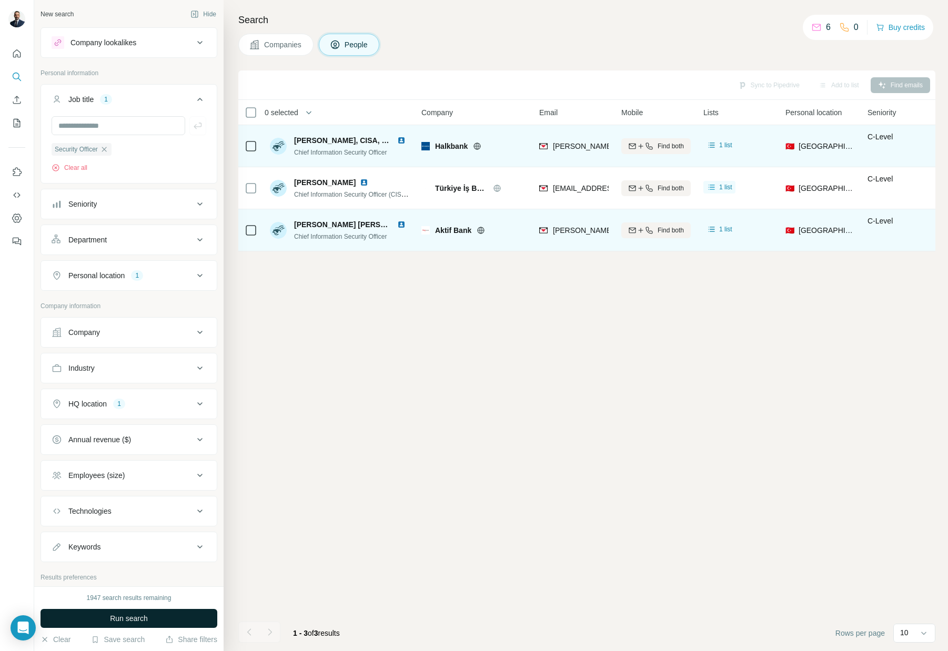
click at [180, 620] on button "Run search" at bounding box center [129, 618] width 177 height 19
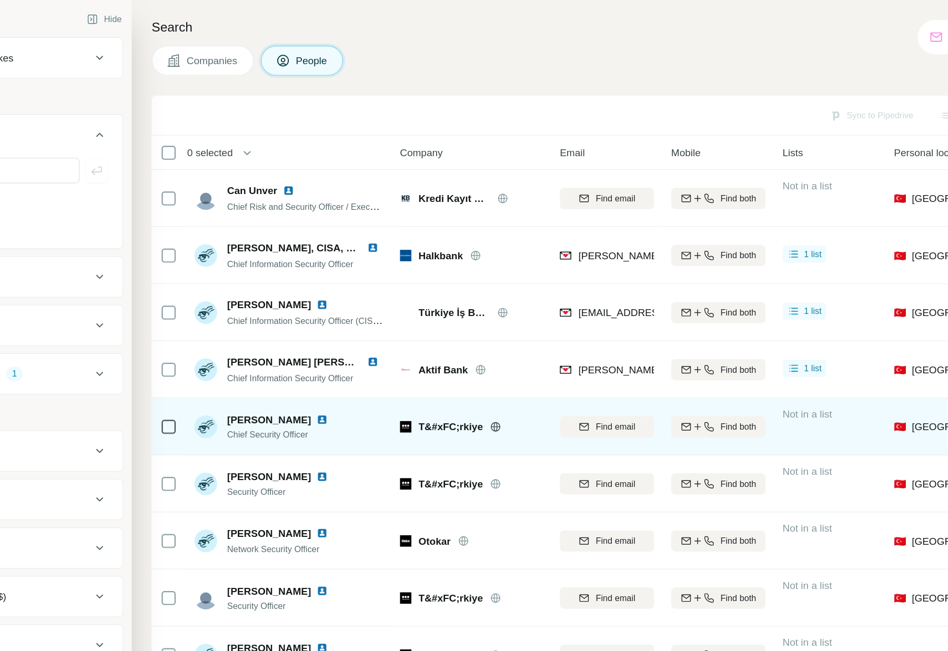
click at [491, 315] on icon at bounding box center [492, 314] width 8 height 8
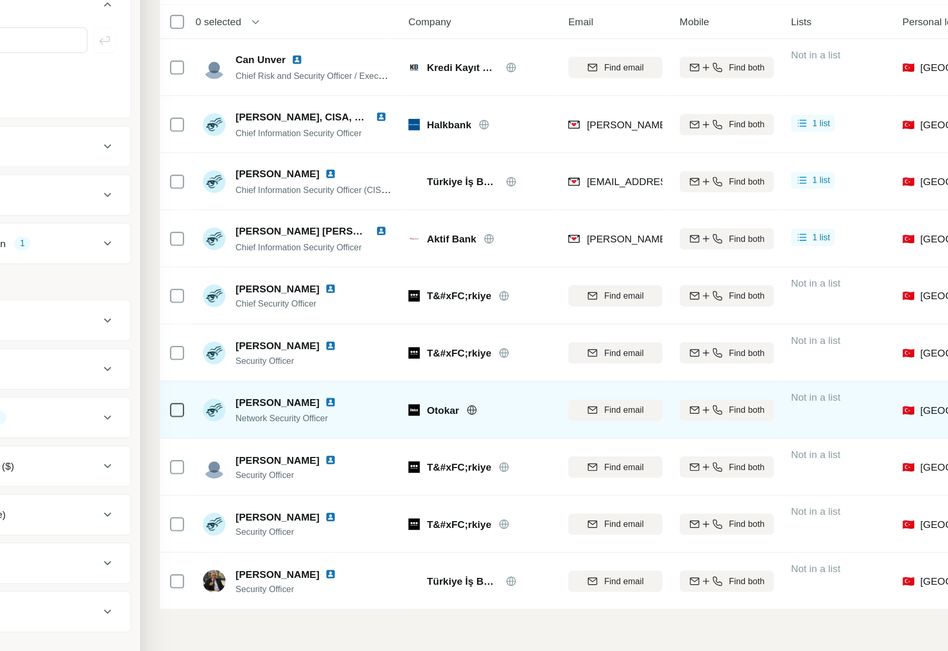
click at [470, 400] on icon at bounding box center [468, 399] width 8 height 8
click at [362, 394] on img at bounding box center [364, 393] width 8 height 8
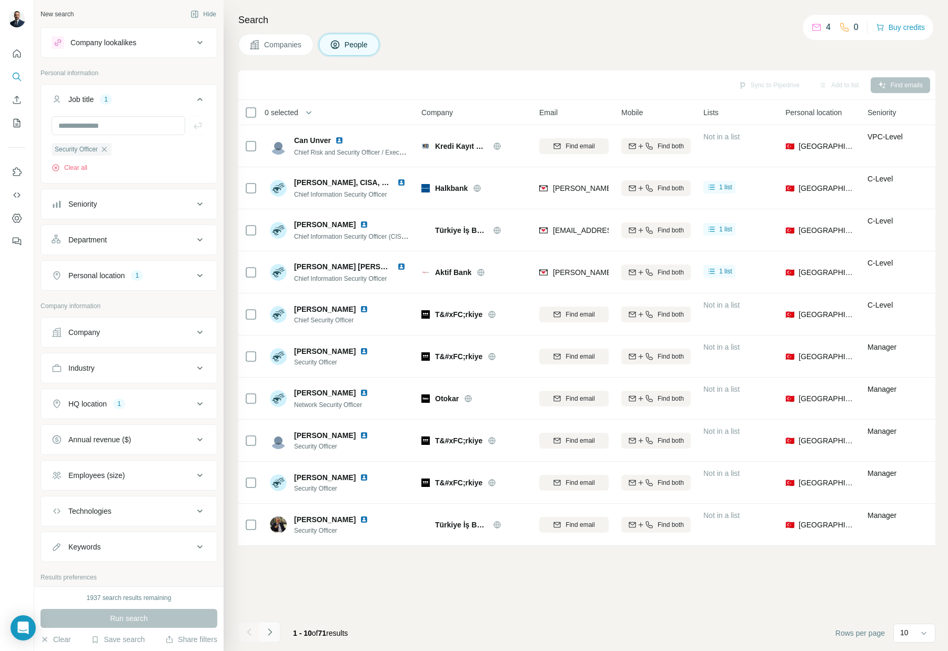
click at [273, 632] on icon "Navigate to next page" at bounding box center [270, 632] width 11 height 11
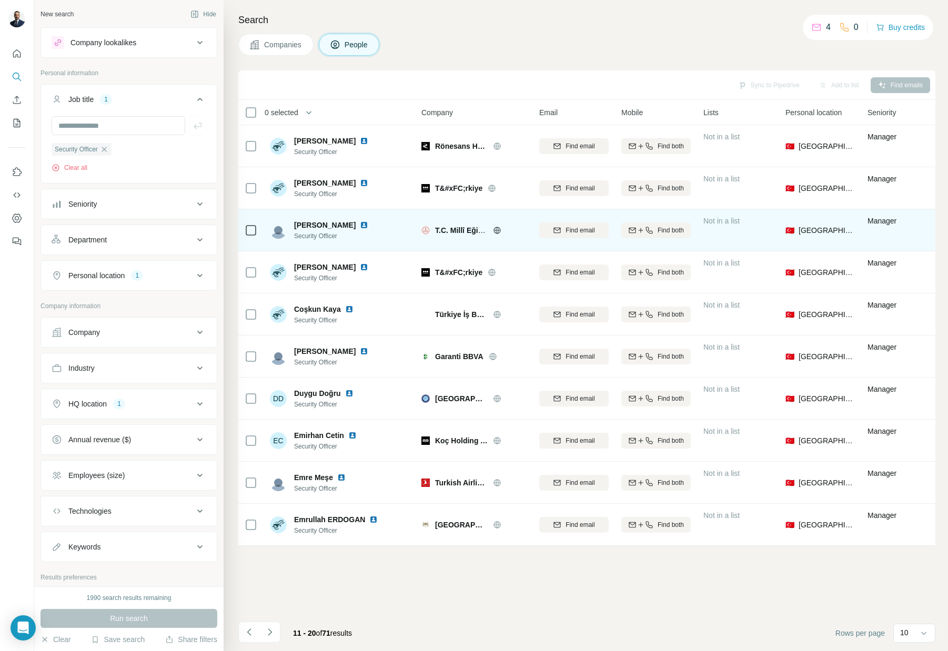
click at [360, 225] on img at bounding box center [364, 225] width 8 height 8
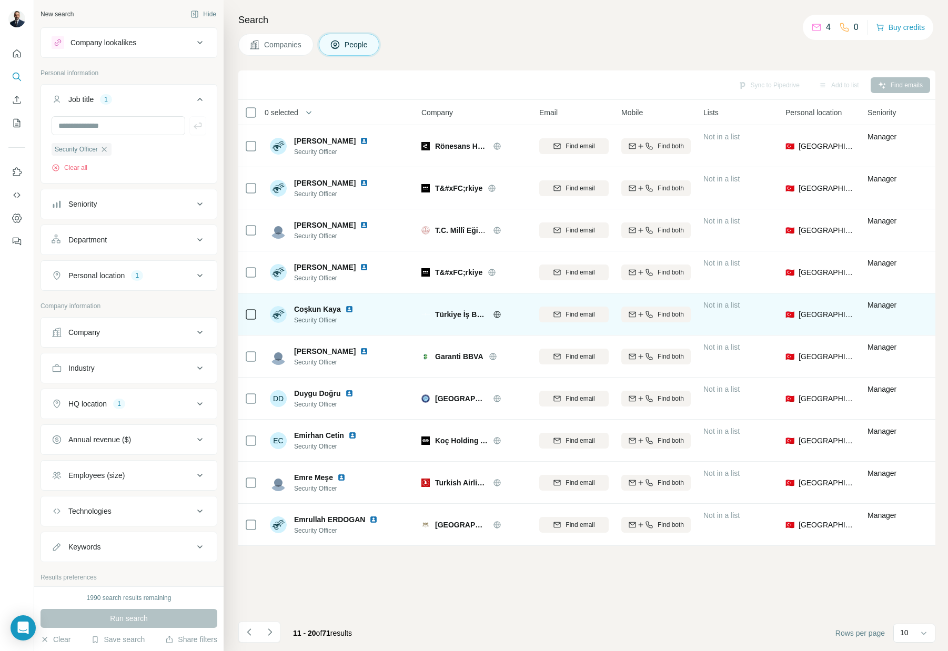
click at [348, 309] on img at bounding box center [349, 309] width 8 height 8
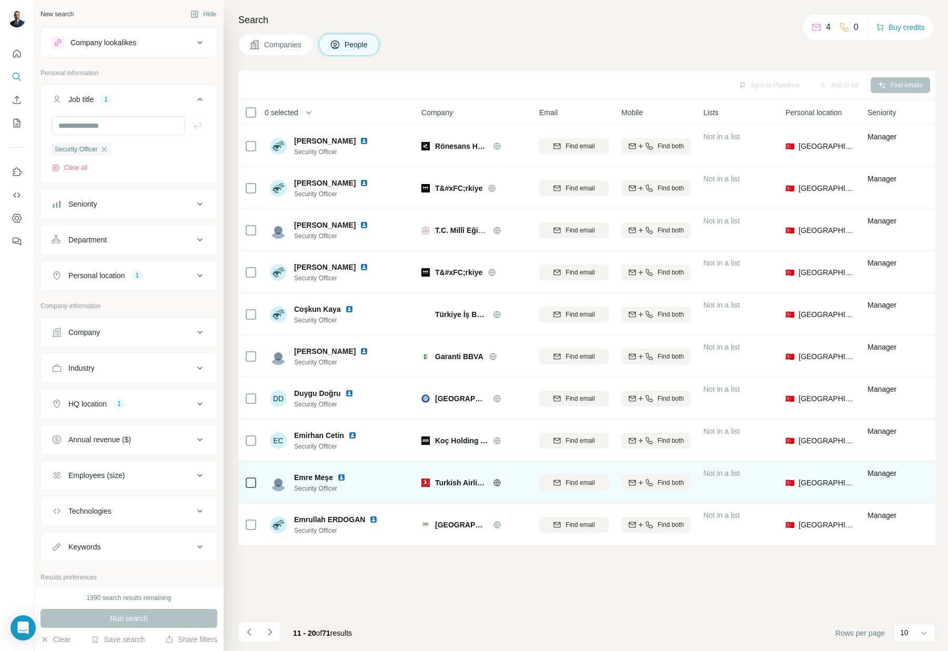
click at [345, 476] on img at bounding box center [341, 477] width 8 height 8
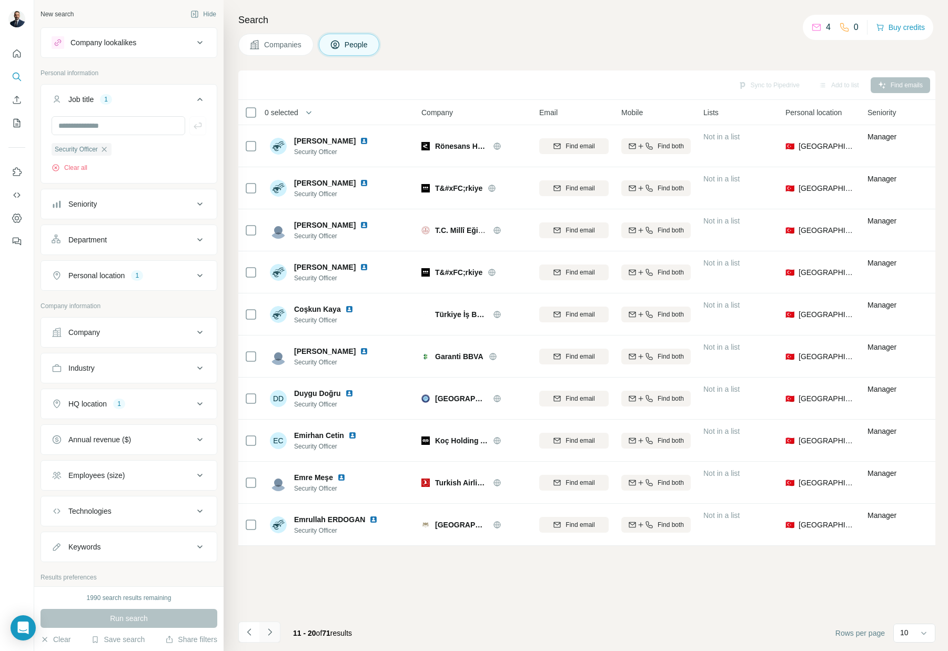
click at [275, 629] on icon "Navigate to next page" at bounding box center [270, 632] width 11 height 11
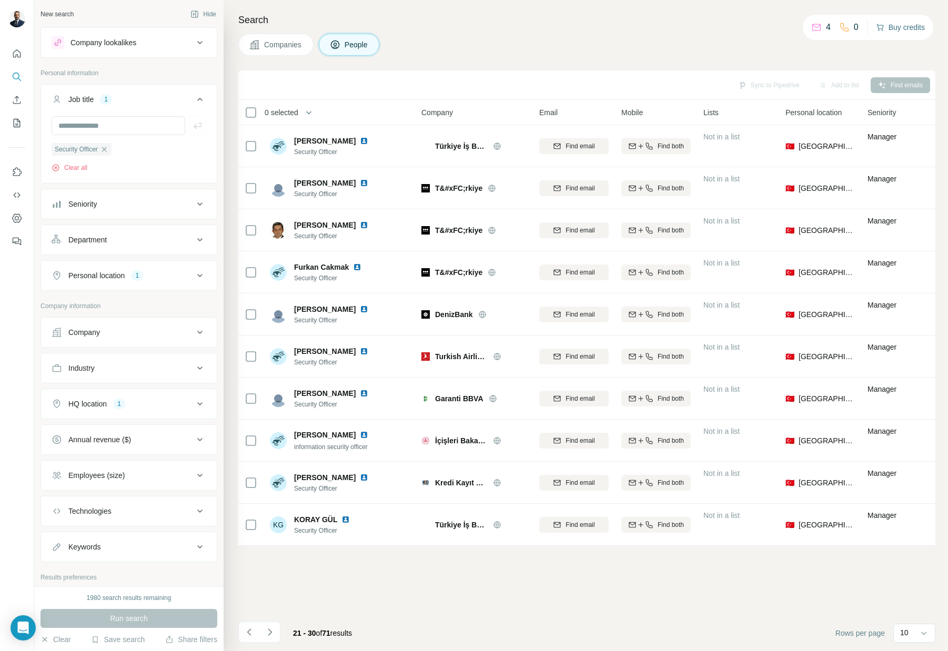
click at [895, 26] on button "Buy credits" at bounding box center [900, 27] width 49 height 15
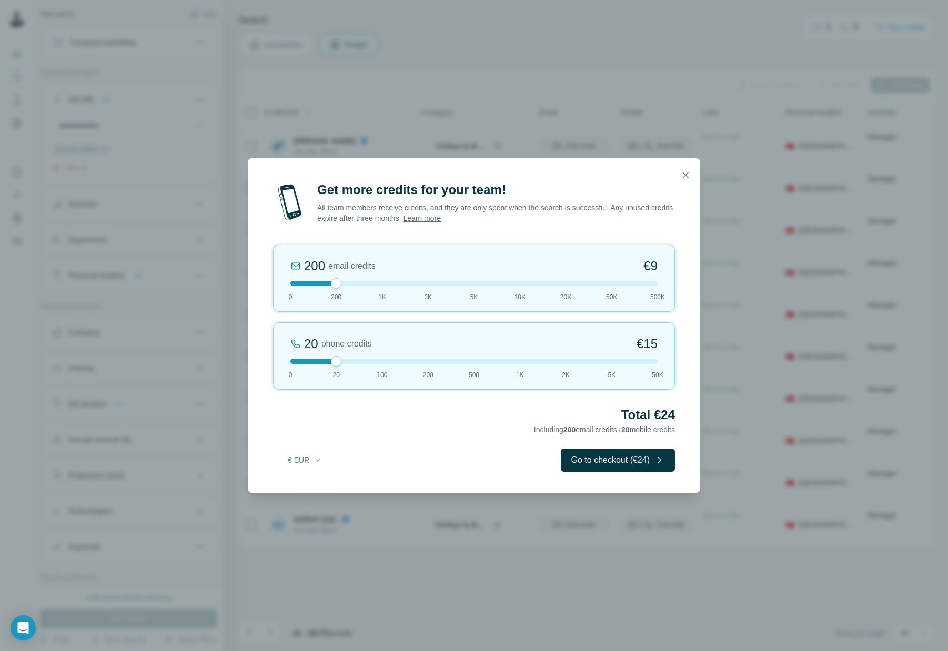
drag, startPoint x: 343, startPoint y: 283, endPoint x: 384, endPoint y: 284, distance: 41.0
click at [378, 284] on div at bounding box center [473, 283] width 367 height 5
drag, startPoint x: 380, startPoint y: 284, endPoint x: 467, endPoint y: 285, distance: 87.3
click at [467, 285] on div at bounding box center [473, 283] width 367 height 5
drag, startPoint x: 326, startPoint y: 362, endPoint x: 286, endPoint y: 354, distance: 40.8
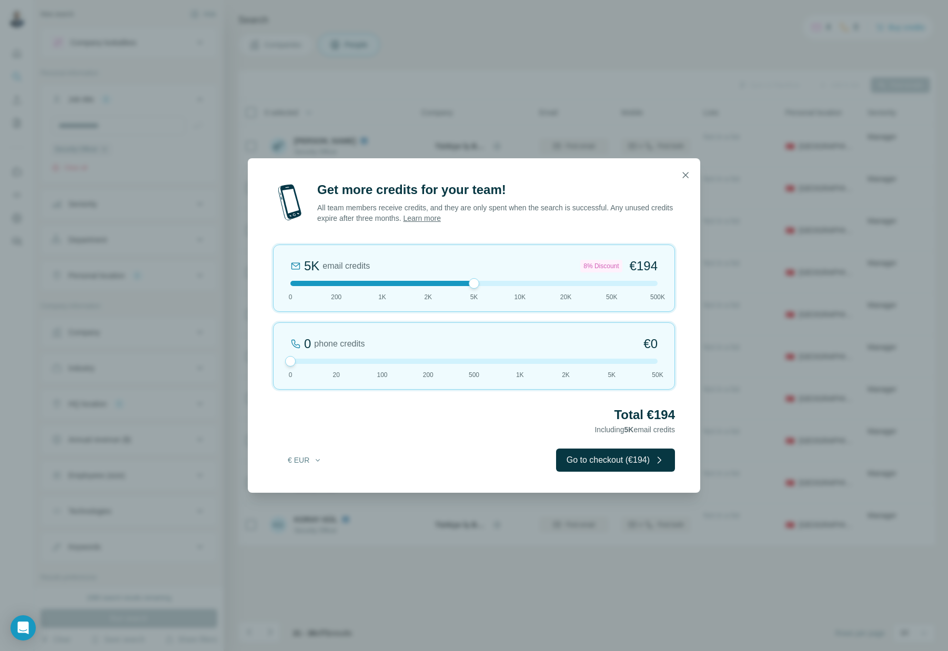
click at [286, 354] on div "0 phone credits €0 [PHONE_NUMBER] 1K 2K 5K 50K" at bounding box center [474, 355] width 402 height 67
drag, startPoint x: 474, startPoint y: 285, endPoint x: 610, endPoint y: 286, distance: 135.7
click at [610, 286] on div at bounding box center [612, 283] width 11 height 11
click at [612, 281] on div at bounding box center [612, 283] width 11 height 11
drag, startPoint x: 596, startPoint y: 285, endPoint x: 555, endPoint y: 284, distance: 41.0
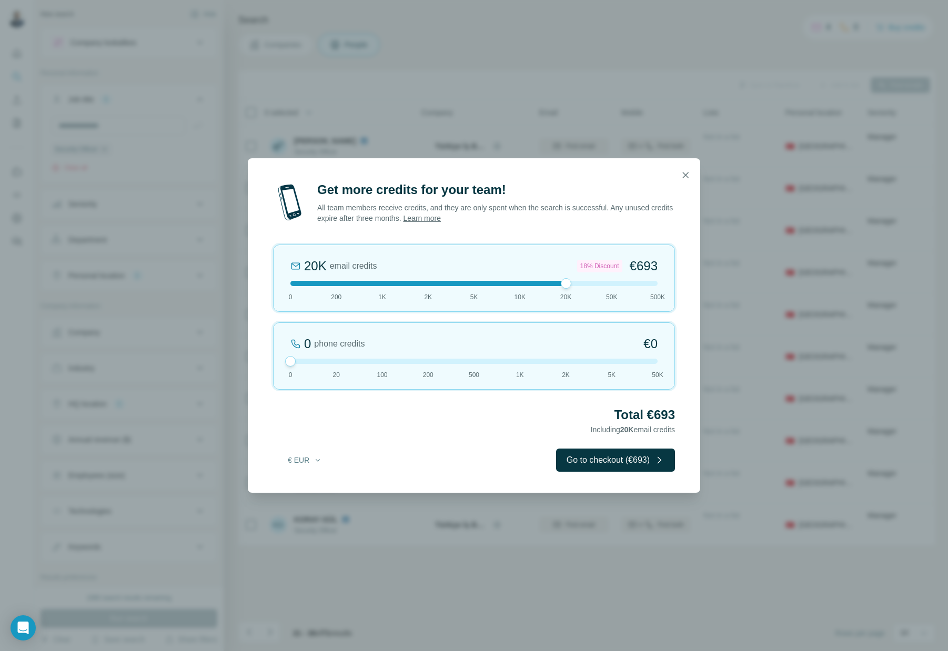
click at [555, 284] on div at bounding box center [473, 283] width 367 height 5
click at [338, 287] on div "20K email credits 18% Discount €693 0 200 1K 2K 5K 10K 20K 50K 500K" at bounding box center [474, 278] width 402 height 67
drag, startPoint x: 338, startPoint y: 284, endPoint x: 370, endPoint y: 284, distance: 31.6
click at [370, 284] on div at bounding box center [473, 283] width 367 height 5
click at [297, 459] on button "€ EUR" at bounding box center [304, 460] width 49 height 19
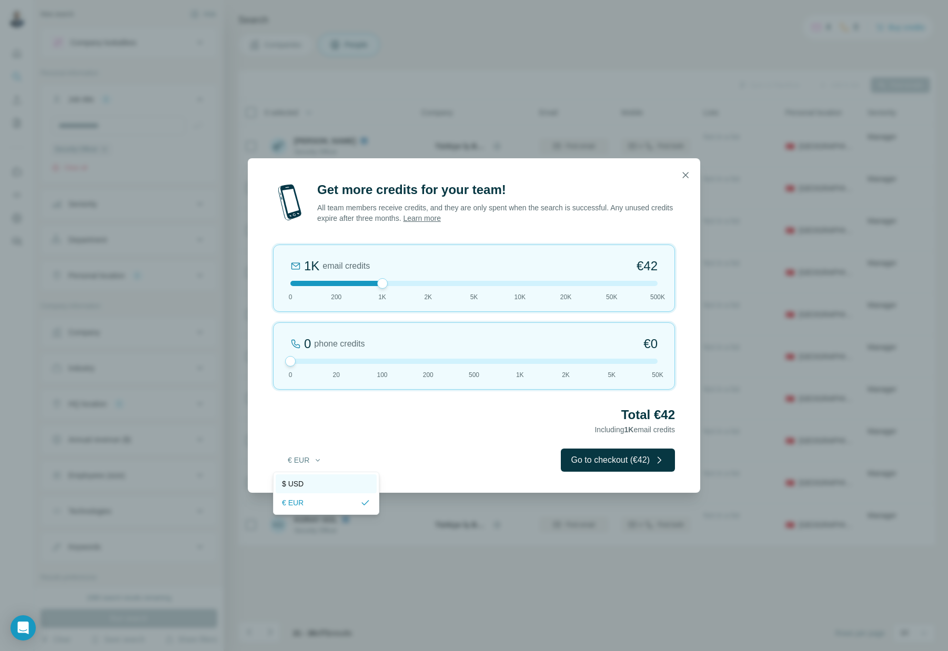
click at [306, 485] on div "$ USD" at bounding box center [326, 484] width 88 height 11
click at [302, 460] on button "$ USD" at bounding box center [304, 460] width 49 height 19
click at [319, 500] on div "€ EUR" at bounding box center [326, 503] width 88 height 11
click at [307, 462] on button "€ EUR" at bounding box center [304, 460] width 49 height 19
click at [307, 484] on div "$ USD" at bounding box center [326, 484] width 88 height 11
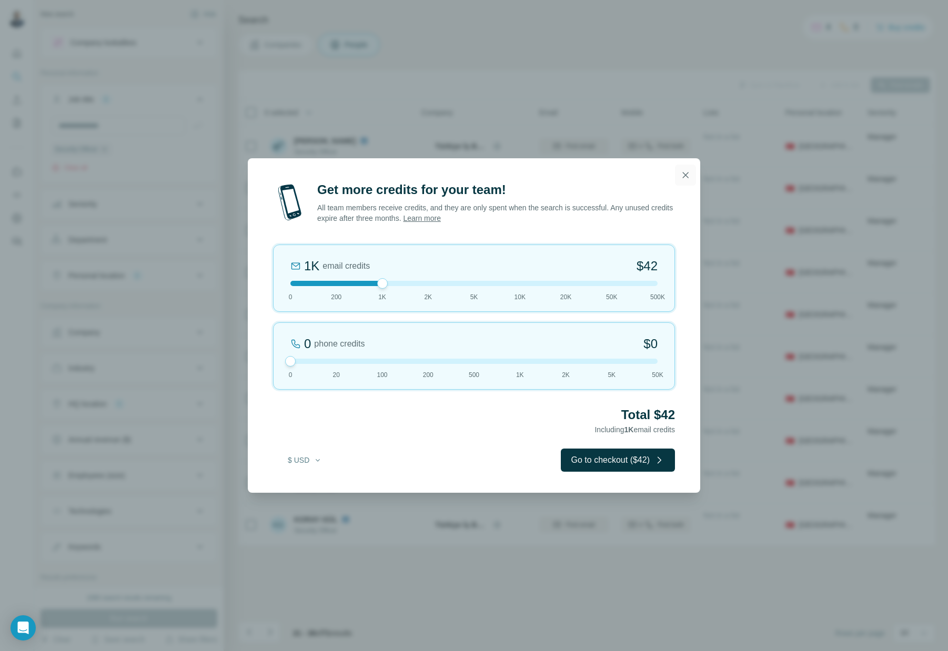
click at [684, 172] on icon "button" at bounding box center [685, 175] width 11 height 11
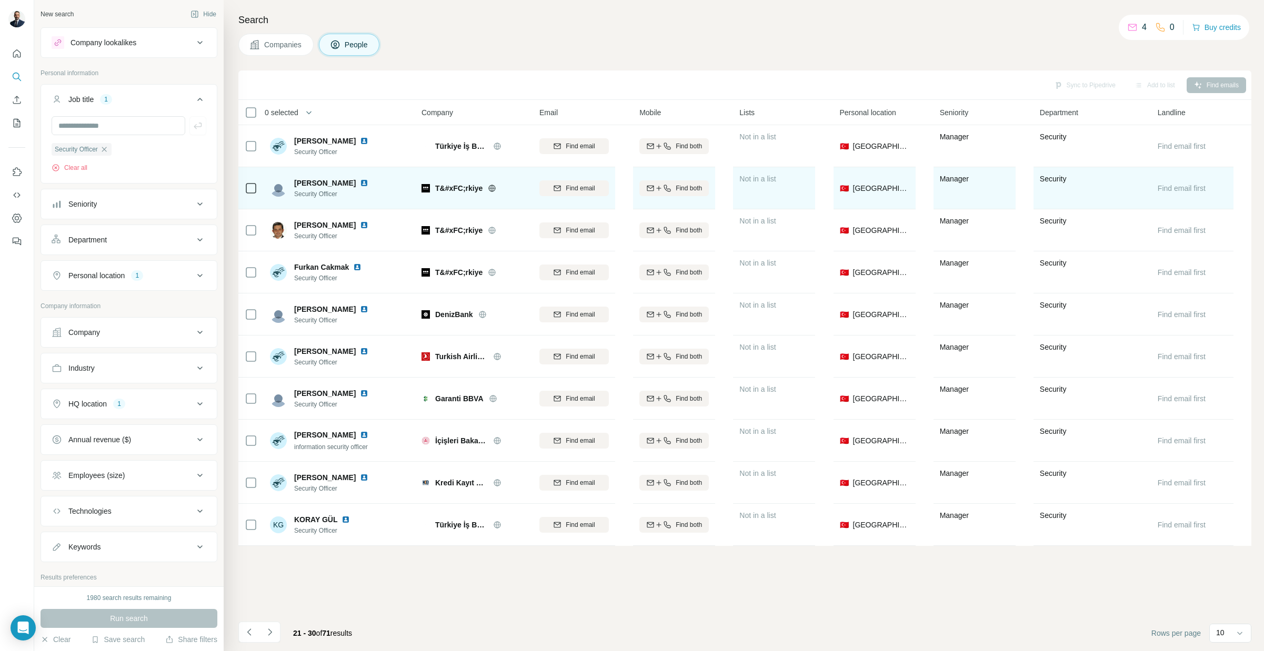
click at [365, 183] on img at bounding box center [364, 183] width 8 height 8
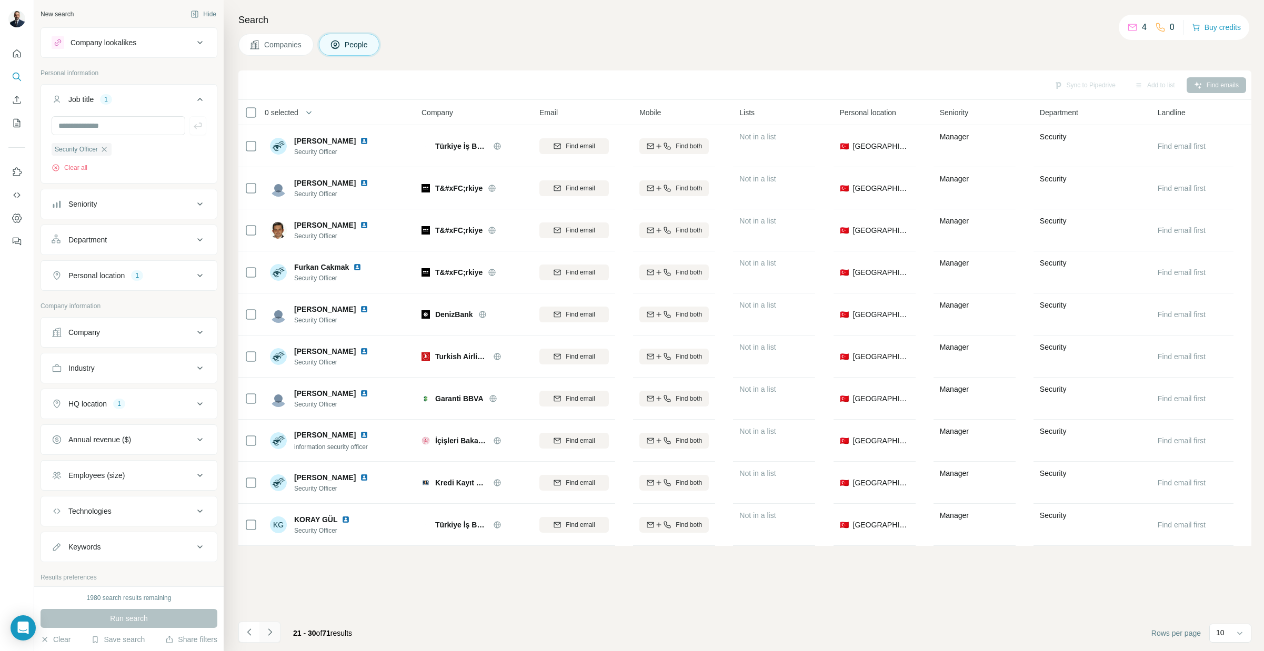
click at [276, 633] on button "Navigate to next page" at bounding box center [269, 632] width 21 height 21
click at [15, 120] on icon "My lists" at bounding box center [17, 123] width 11 height 11
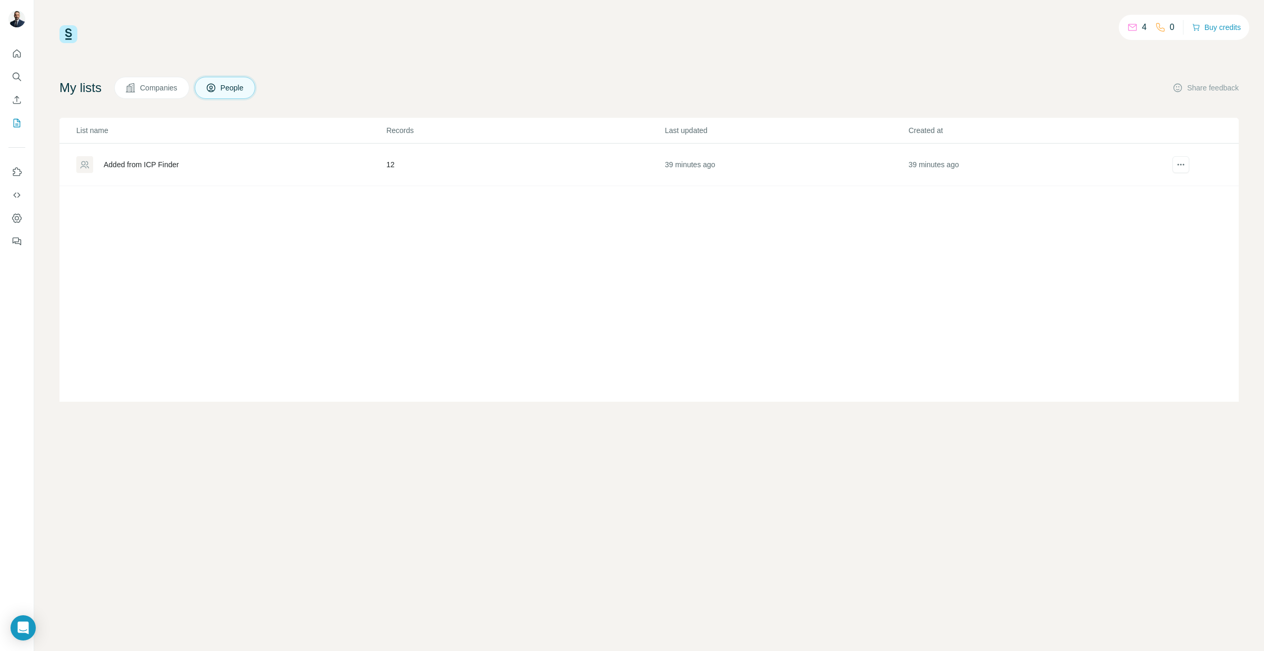
click at [254, 163] on div "Added from ICP Finder" at bounding box center [230, 164] width 309 height 17
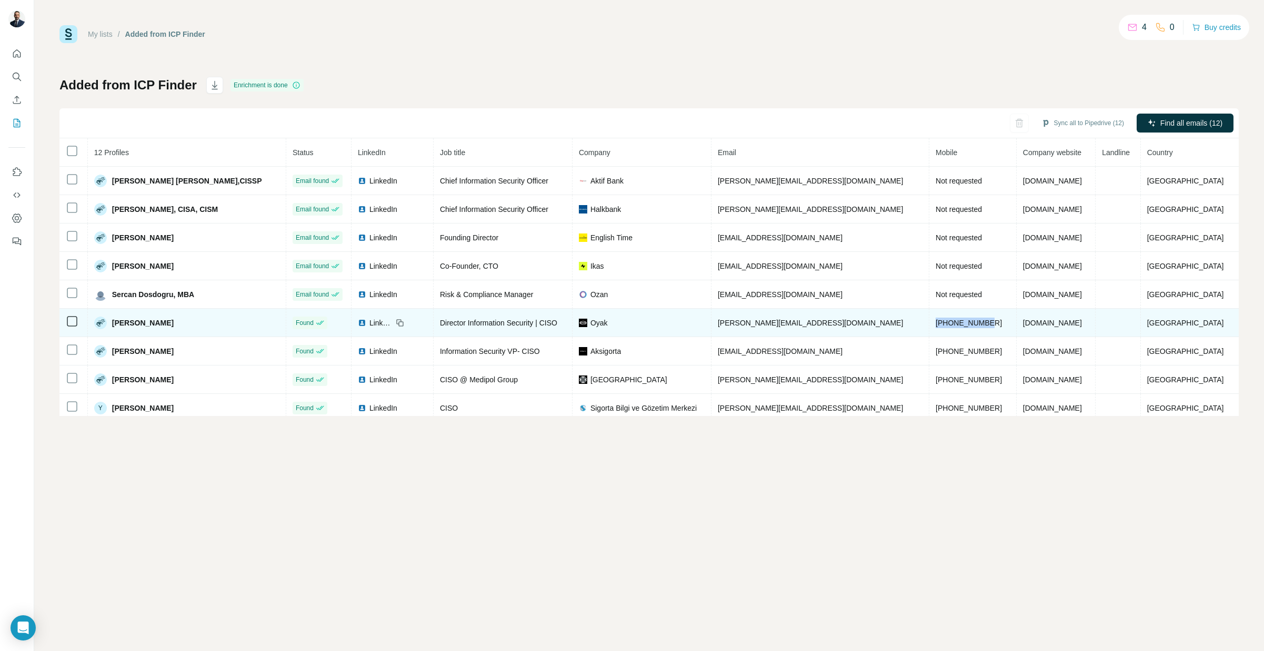
drag, startPoint x: 935, startPoint y: 325, endPoint x: 903, endPoint y: 322, distance: 31.6
click at [929, 323] on td "[PHONE_NUMBER]" at bounding box center [972, 323] width 87 height 28
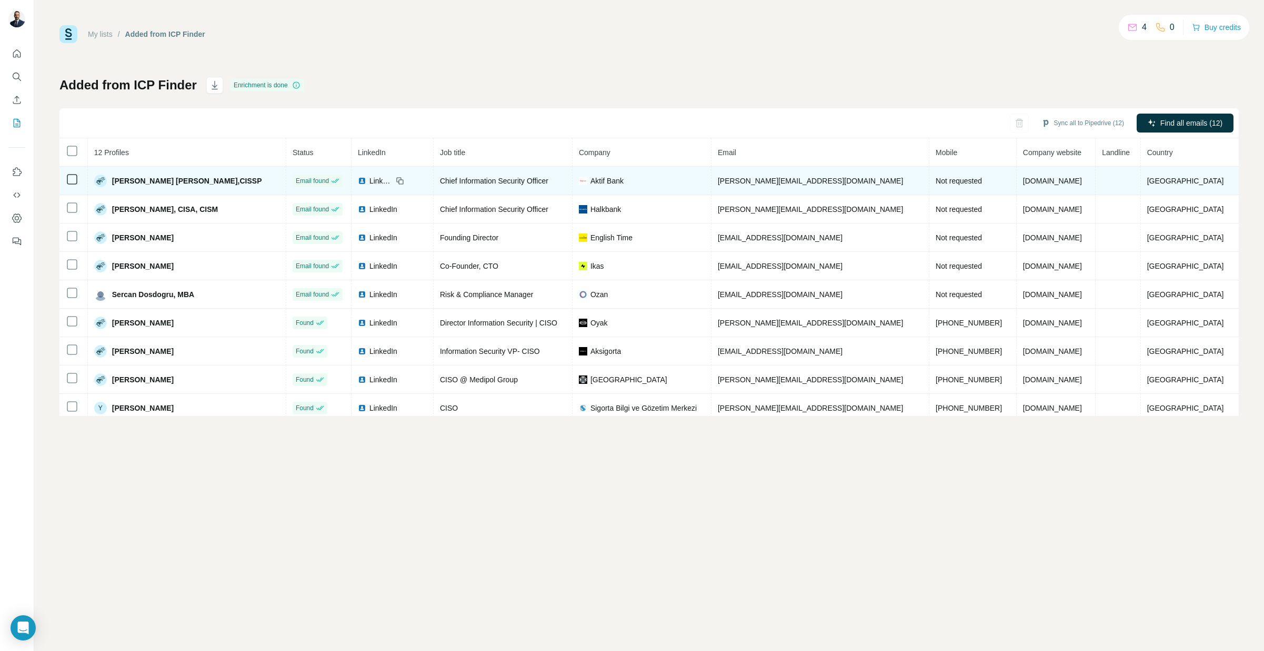
click at [155, 182] on span "[PERSON_NAME] [PERSON_NAME],CISSP" at bounding box center [187, 181] width 150 height 11
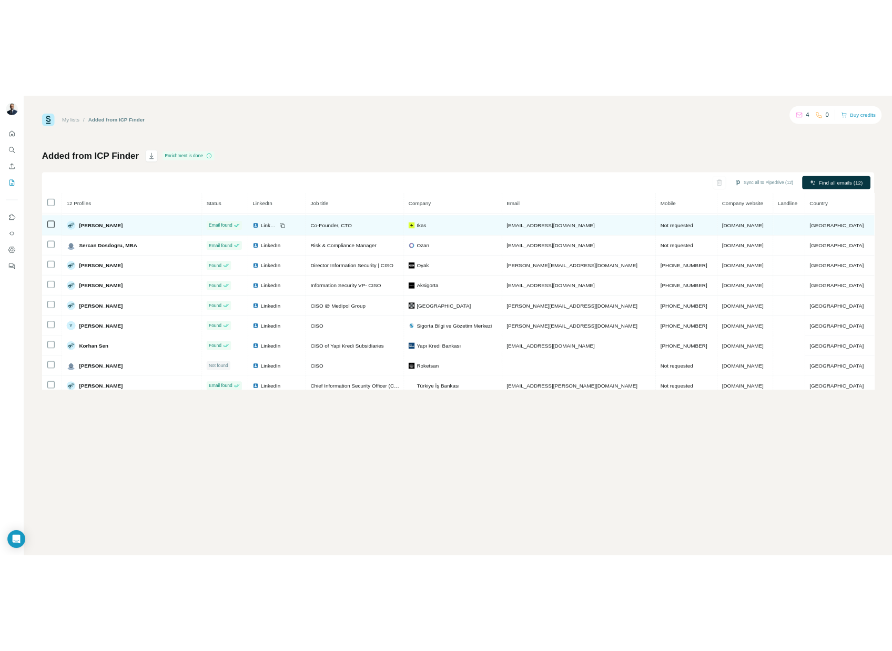
scroll to position [92, 0]
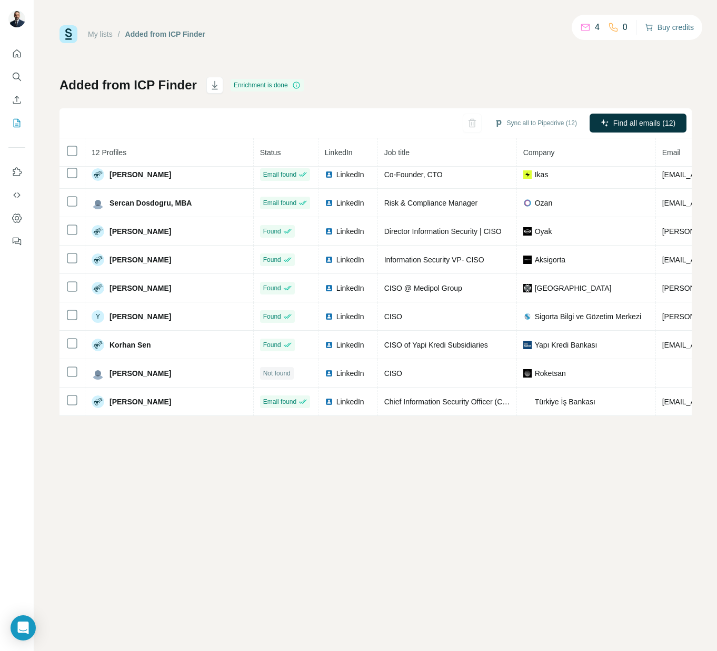
click at [667, 24] on button "Buy credits" at bounding box center [668, 27] width 49 height 15
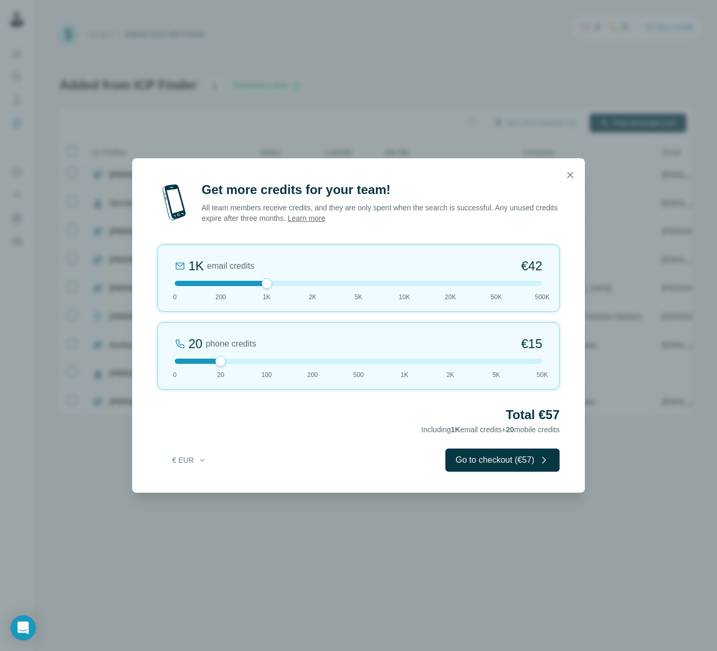
drag, startPoint x: 223, startPoint y: 287, endPoint x: 266, endPoint y: 286, distance: 43.2
click at [266, 286] on div at bounding box center [266, 283] width 11 height 11
drag, startPoint x: 209, startPoint y: 459, endPoint x: 205, endPoint y: 465, distance: 7.2
click at [209, 459] on button "€ EUR" at bounding box center [189, 460] width 49 height 19
click at [209, 486] on div "$ USD" at bounding box center [210, 484] width 88 height 11
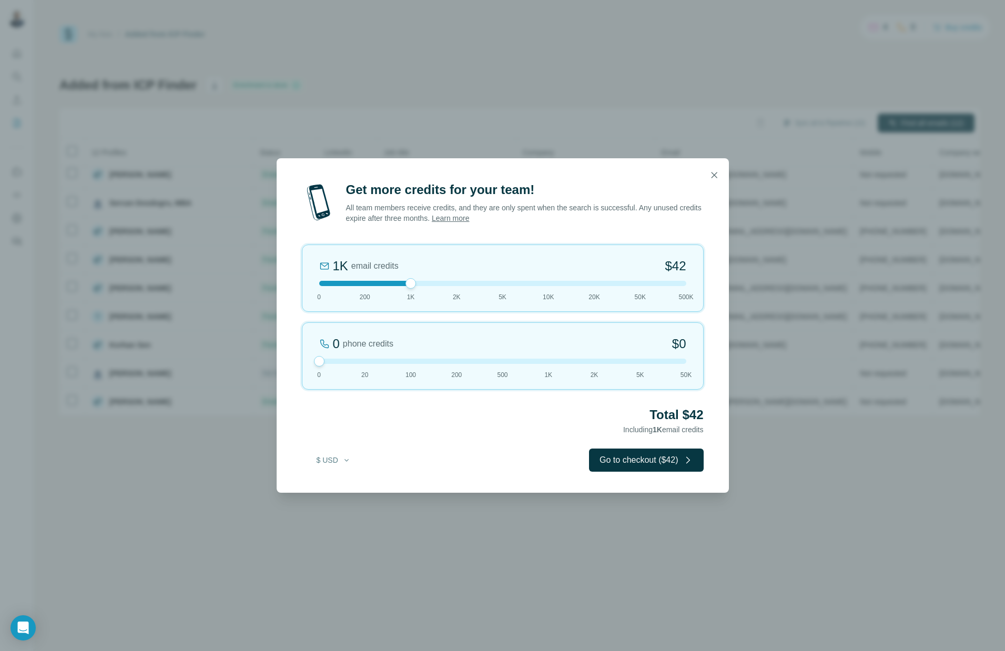
drag, startPoint x: 337, startPoint y: 360, endPoint x: 199, endPoint y: 345, distance: 138.2
click at [196, 345] on div "Get more credits for your team! All team members receive credits, and they are …" at bounding box center [502, 325] width 1005 height 651
drag, startPoint x: 411, startPoint y: 286, endPoint x: 620, endPoint y: 289, distance: 208.4
click at [620, 289] on div "50K email credits 25% Discount $1,575 0 200 1K 2K 5K 10K 20K 50K 500K" at bounding box center [503, 278] width 402 height 67
click at [713, 176] on icon "button" at bounding box center [714, 175] width 6 height 6
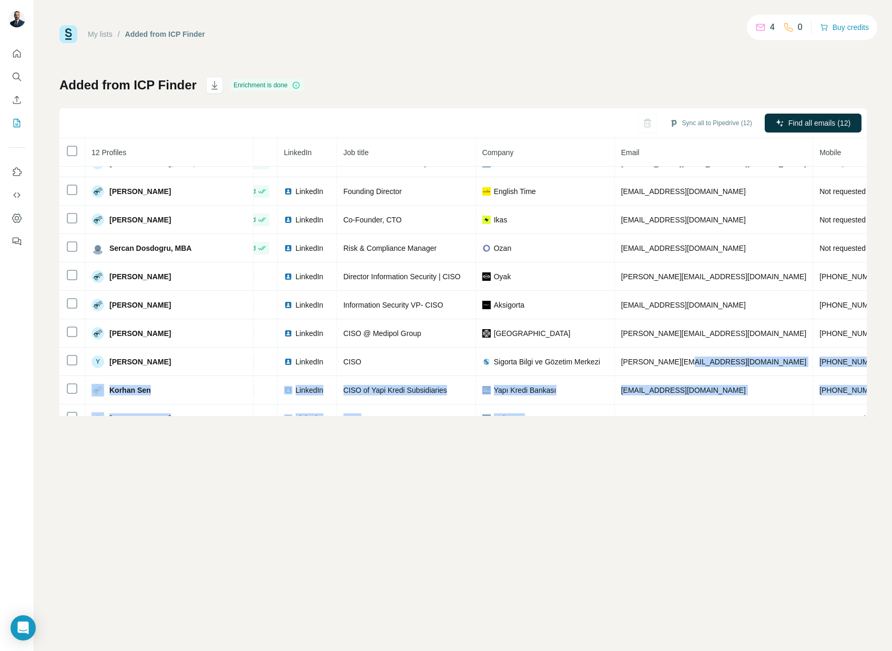
scroll to position [92, 41]
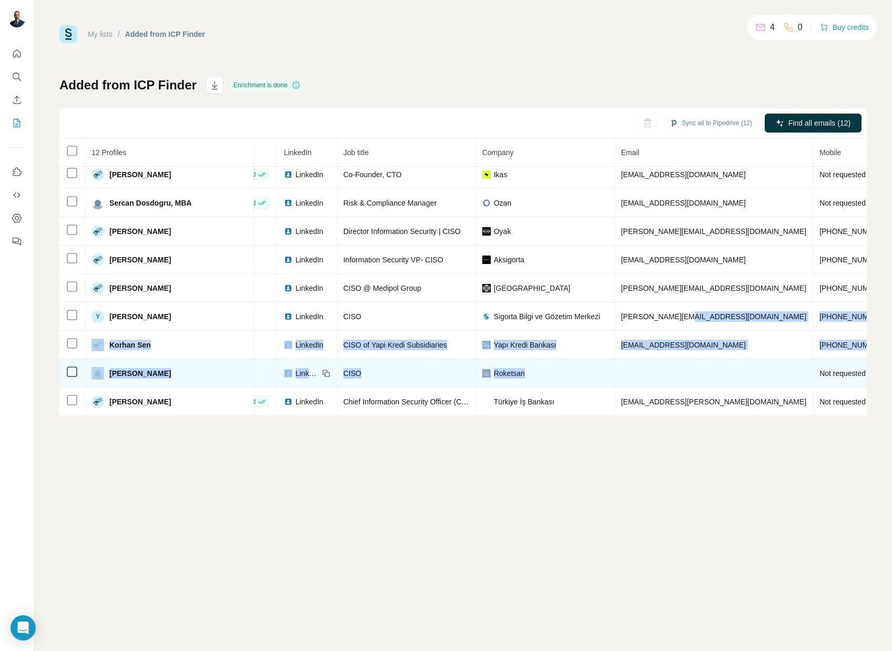
drag, startPoint x: 607, startPoint y: 409, endPoint x: 597, endPoint y: 373, distance: 37.5
click at [597, 377] on tbody "[PERSON_NAME],CISSP Email found LinkedIn Chief Information Security Officer Akt…" at bounding box center [557, 245] width 1076 height 341
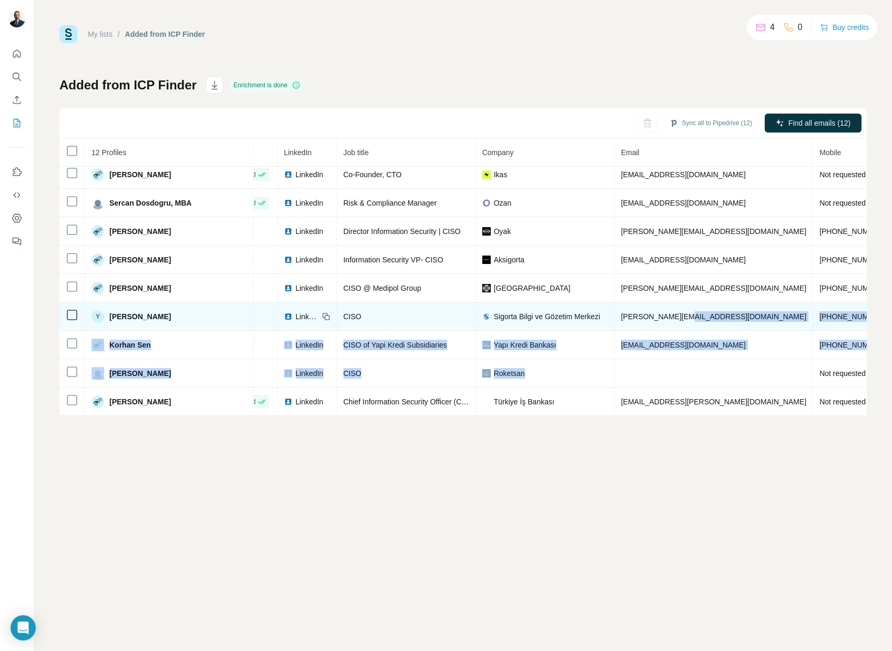
drag, startPoint x: 612, startPoint y: 325, endPoint x: 623, endPoint y: 321, distance: 11.1
click at [617, 322] on td "[PERSON_NAME][EMAIL_ADDRESS][DOMAIN_NAME]" at bounding box center [714, 316] width 198 height 28
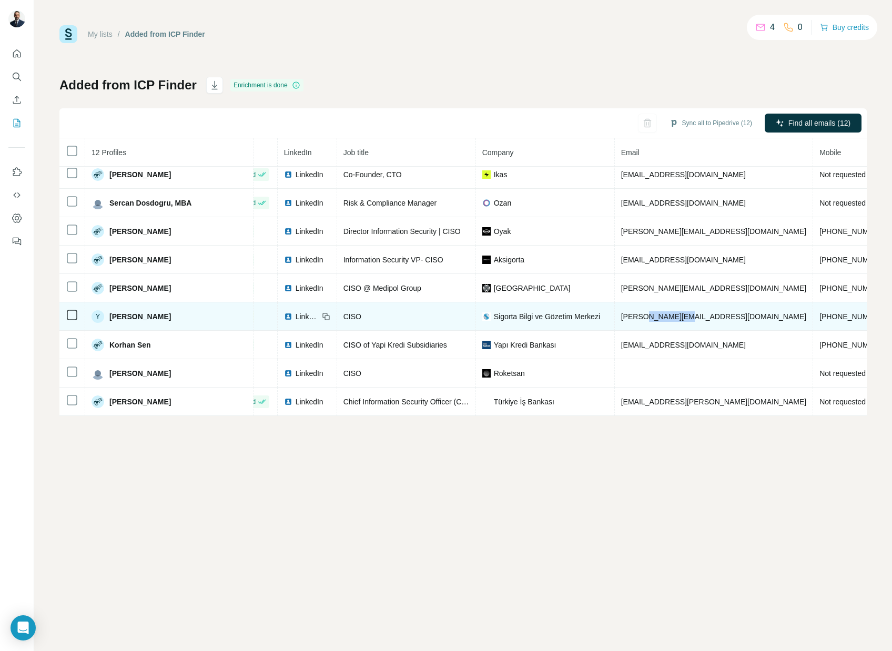
drag, startPoint x: 631, startPoint y: 316, endPoint x: 588, endPoint y: 318, distance: 43.2
click at [615, 318] on td "[PERSON_NAME][EMAIL_ADDRESS][DOMAIN_NAME]" at bounding box center [714, 316] width 198 height 28
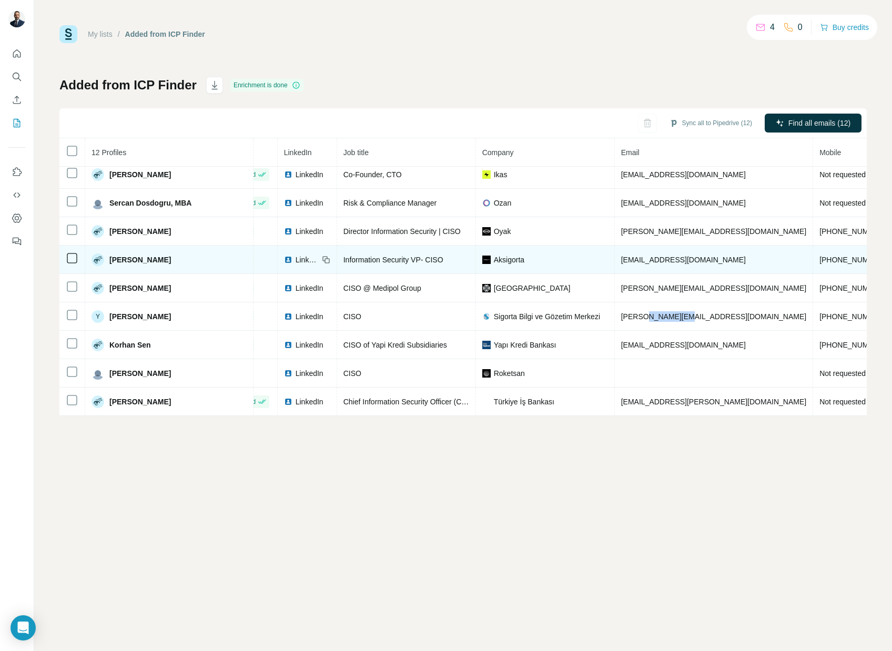
copy span "[DOMAIN_NAME]"
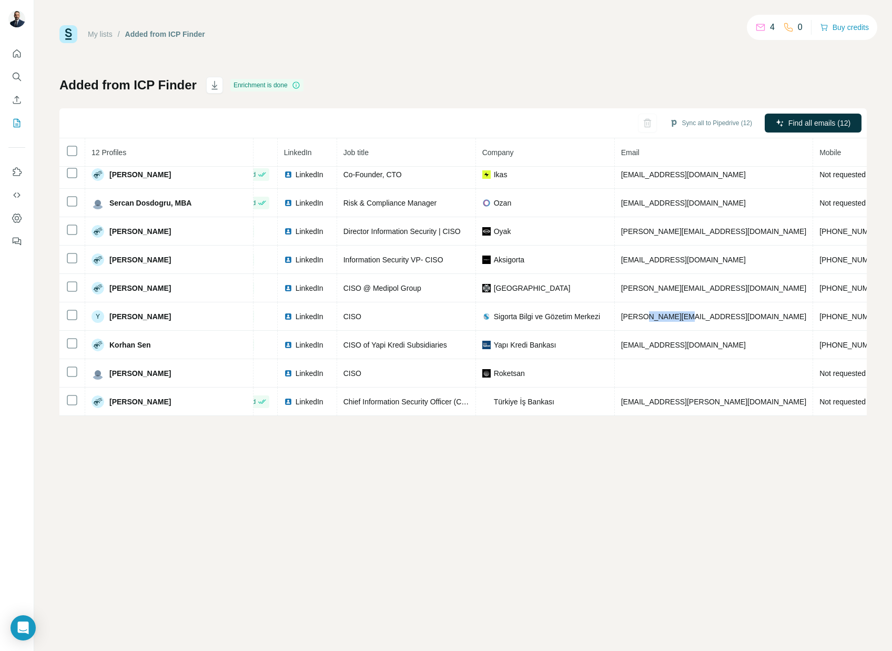
scroll to position [0, 41]
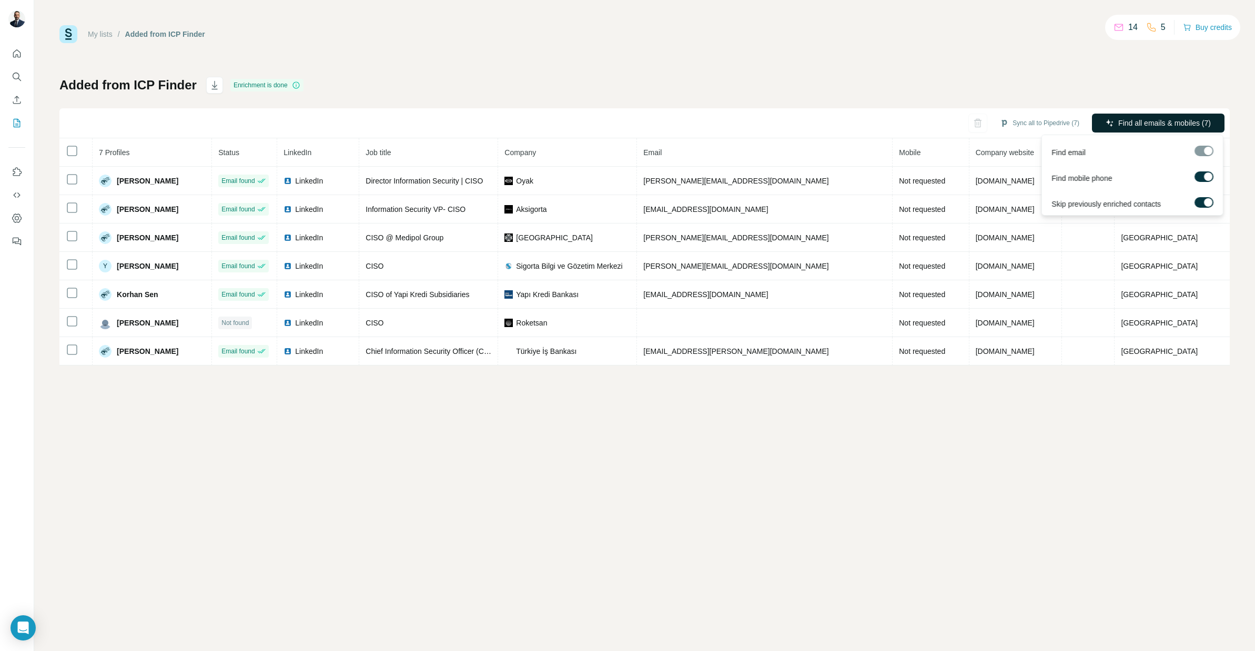
click at [1077, 123] on span "Find all emails & mobiles (7)" at bounding box center [1164, 123] width 93 height 11
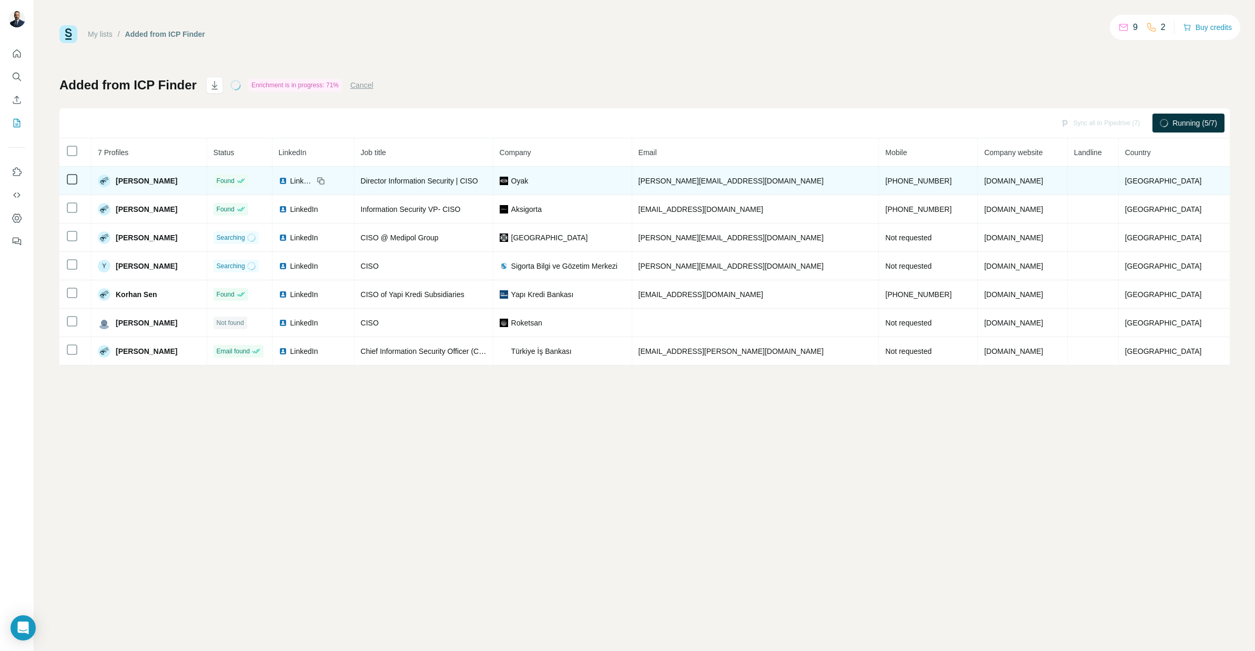
click at [915, 180] on span "[PHONE_NUMBER]" at bounding box center [918, 181] width 66 height 8
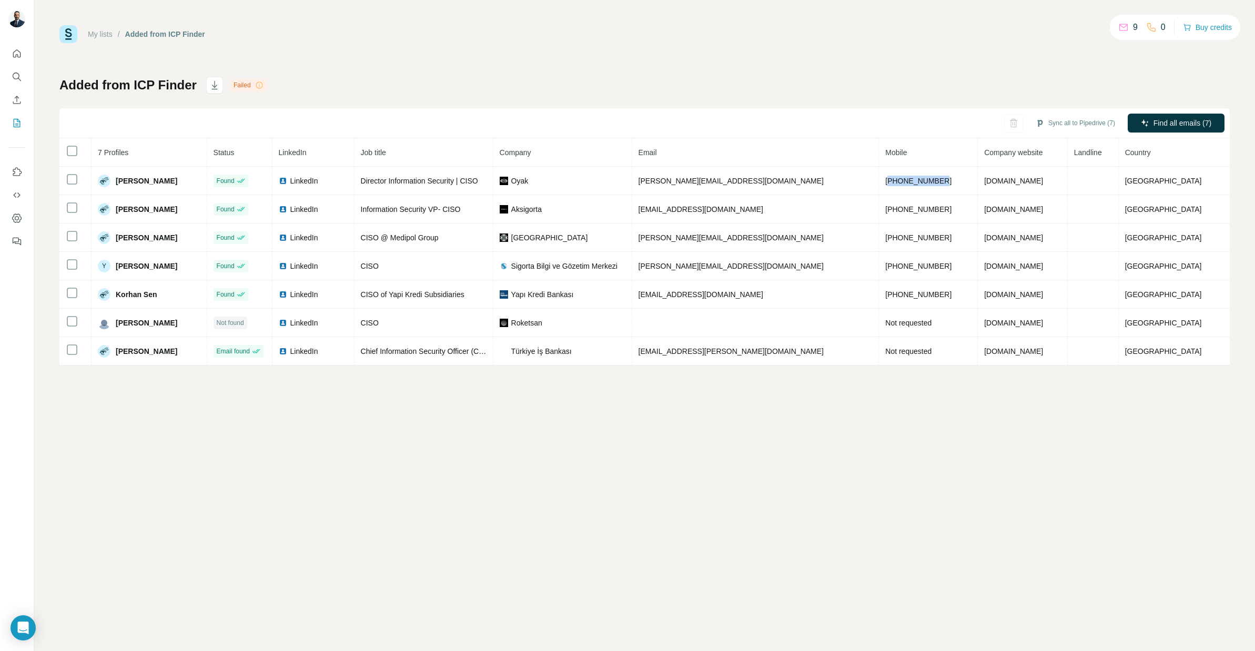
click at [99, 35] on link "My lists" at bounding box center [100, 34] width 25 height 8
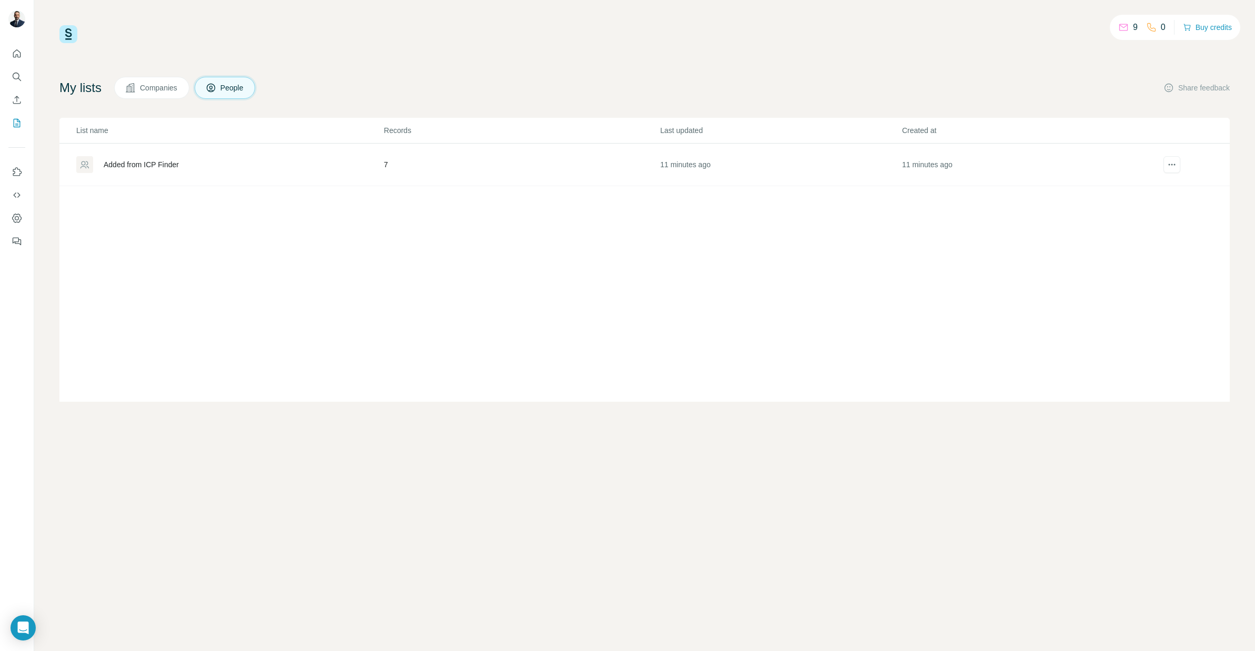
click at [157, 164] on div "Added from ICP Finder" at bounding box center [141, 164] width 75 height 11
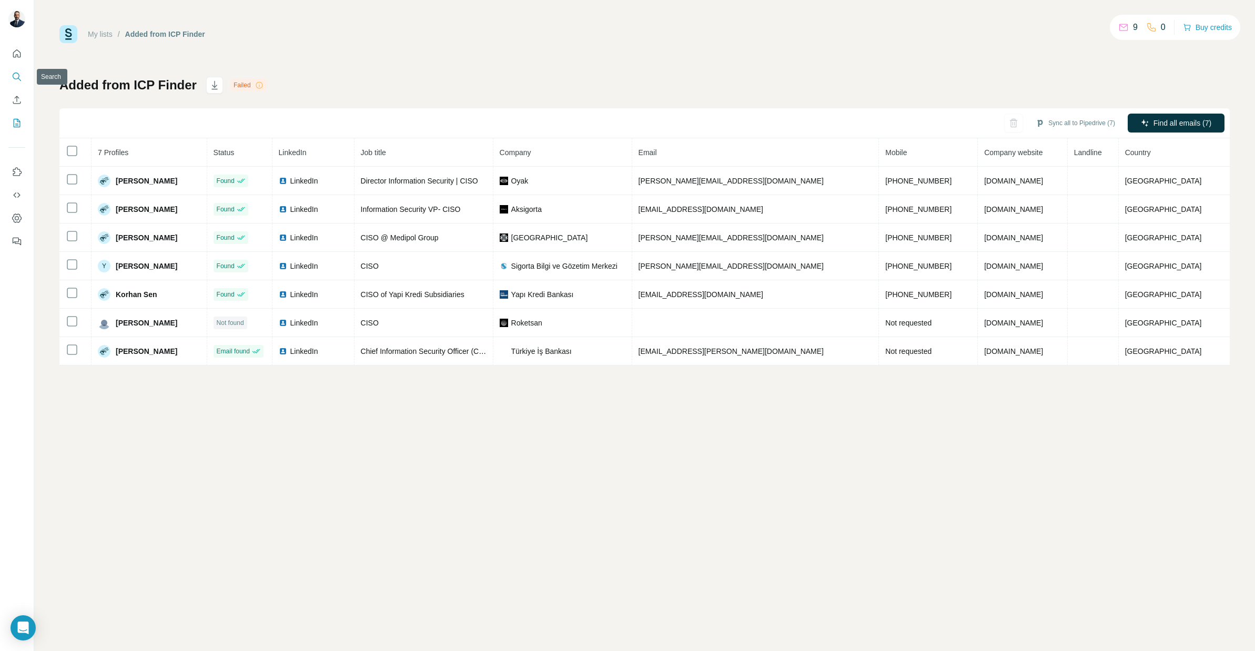
click at [21, 76] on icon "Search" at bounding box center [17, 77] width 11 height 11
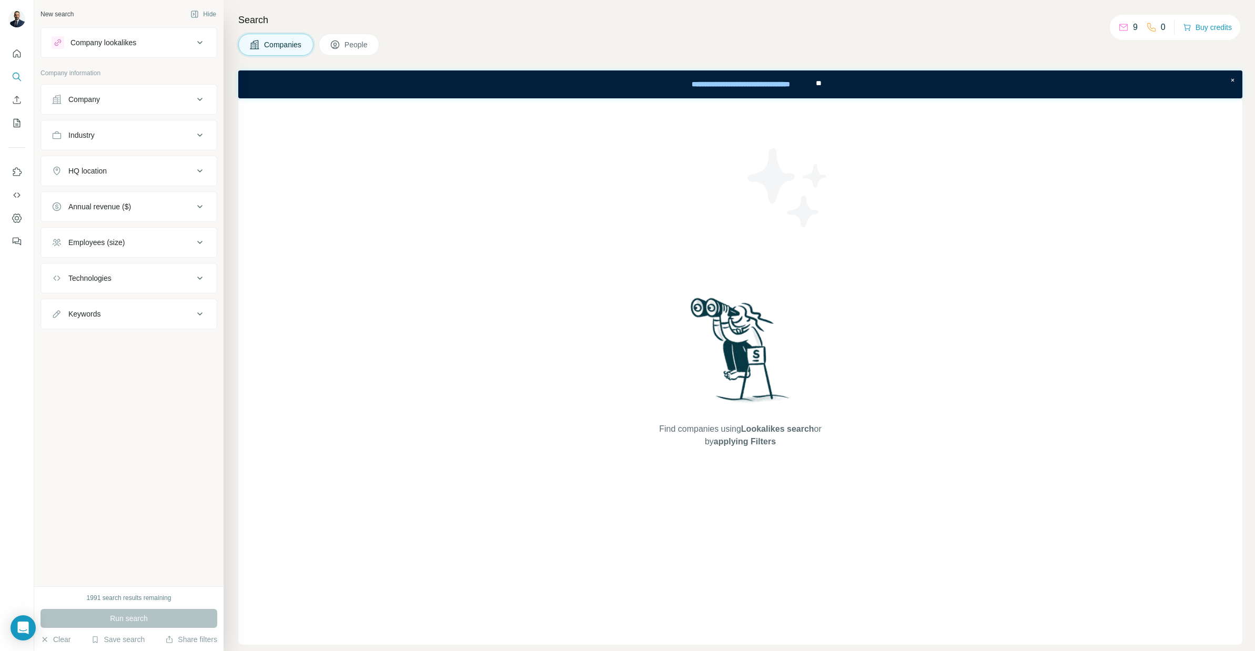
click at [347, 42] on span "People" at bounding box center [357, 44] width 24 height 11
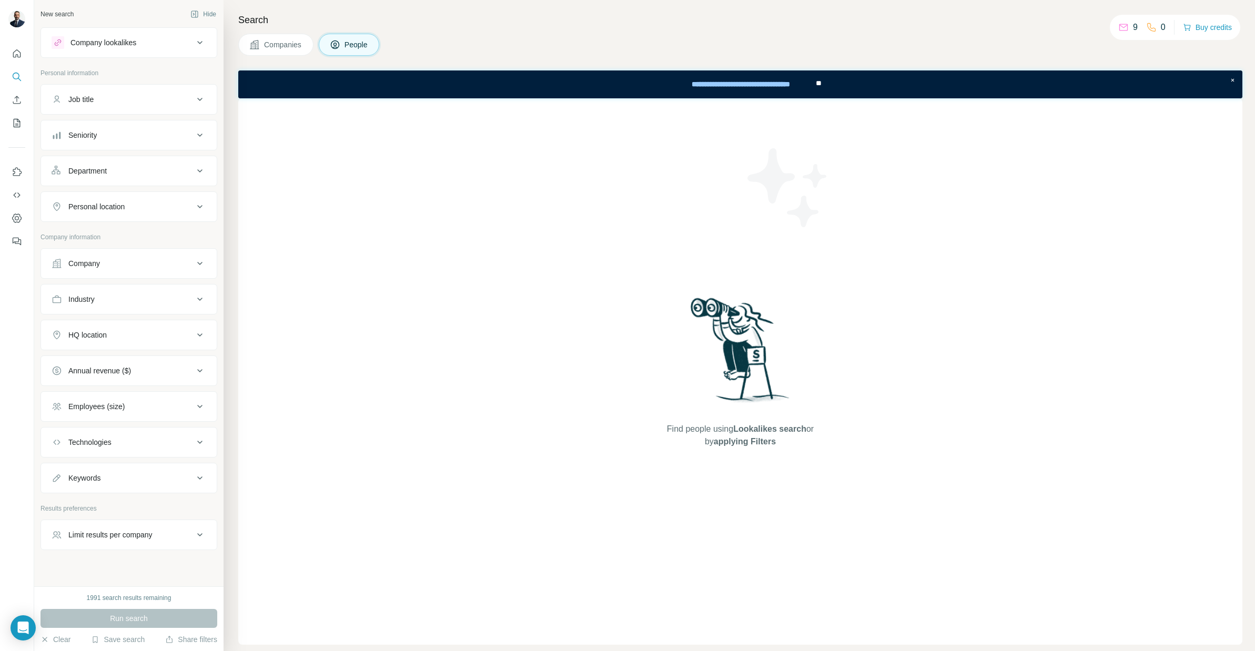
click at [88, 100] on div "Job title" at bounding box center [80, 99] width 25 height 11
